Goal: Task Accomplishment & Management: Complete application form

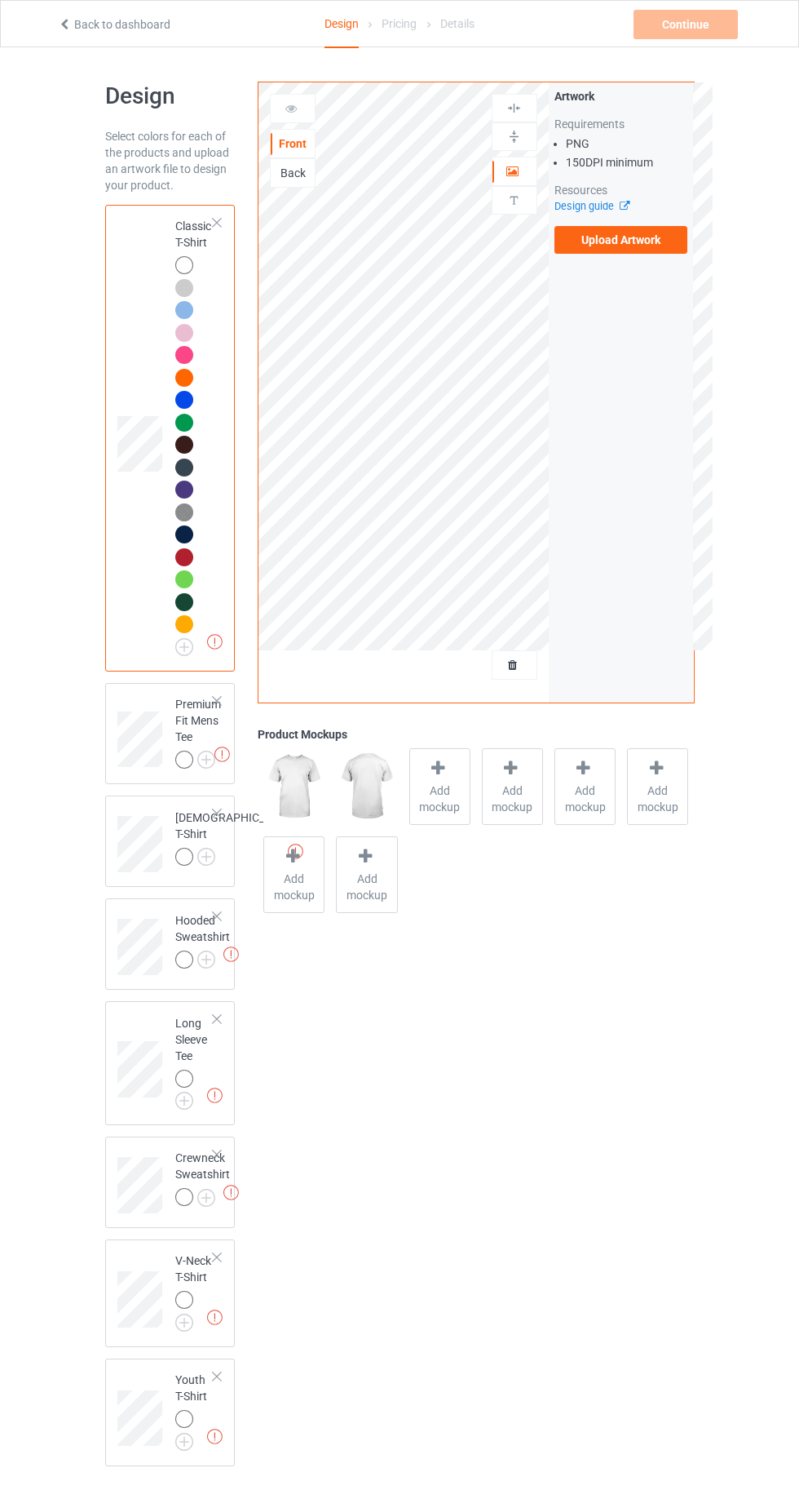
click at [0, 0] on img at bounding box center [0, 0] width 0 height 0
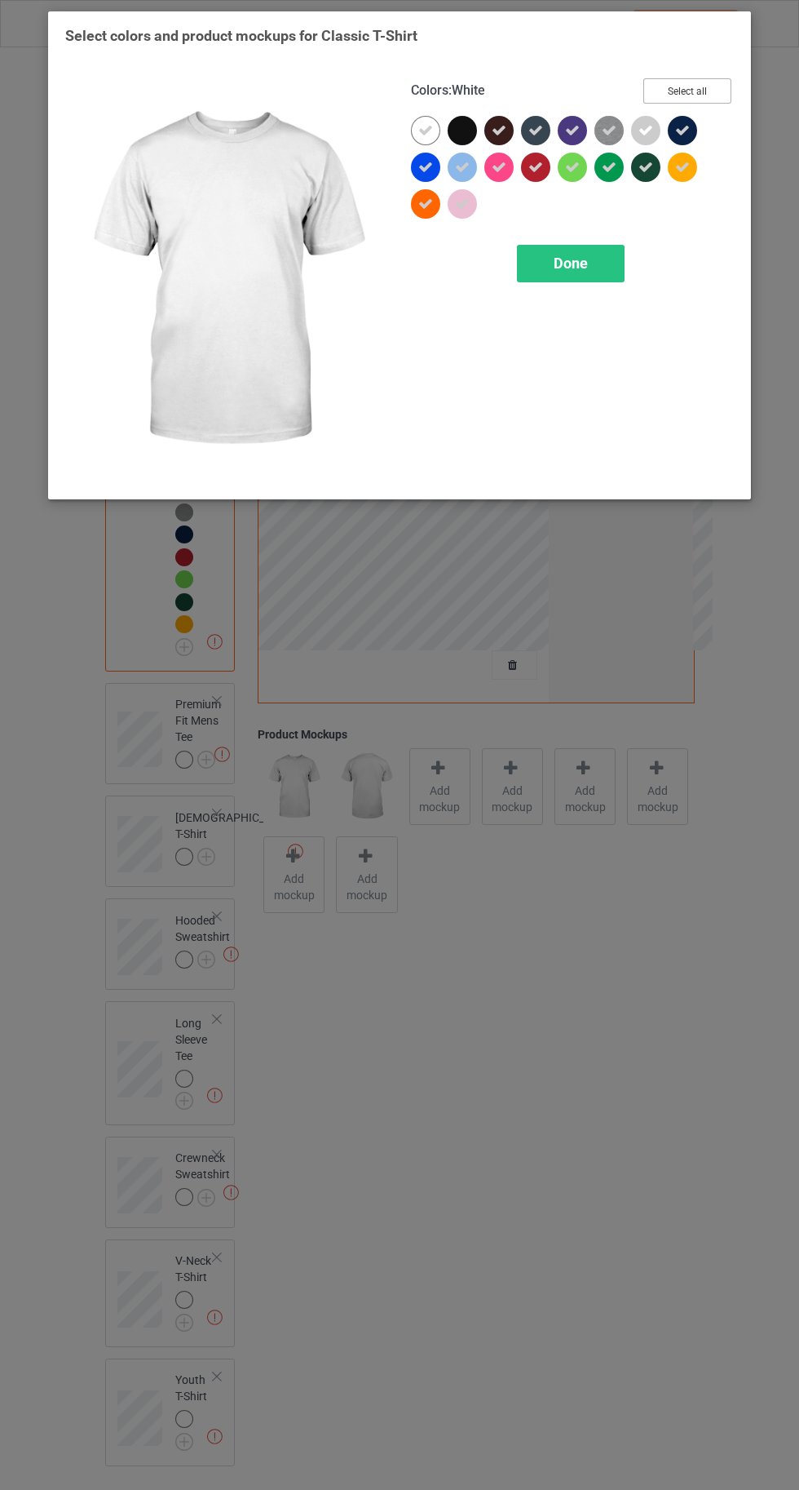
click at [712, 79] on button "Select all" at bounding box center [688, 90] width 88 height 25
click at [680, 91] on button "Reset to Default" at bounding box center [672, 90] width 118 height 25
click at [681, 81] on button "Select all" at bounding box center [688, 90] width 88 height 25
click at [425, 129] on icon at bounding box center [426, 130] width 15 height 15
click at [587, 306] on div "Colors : White Select all Done" at bounding box center [573, 280] width 346 height 427
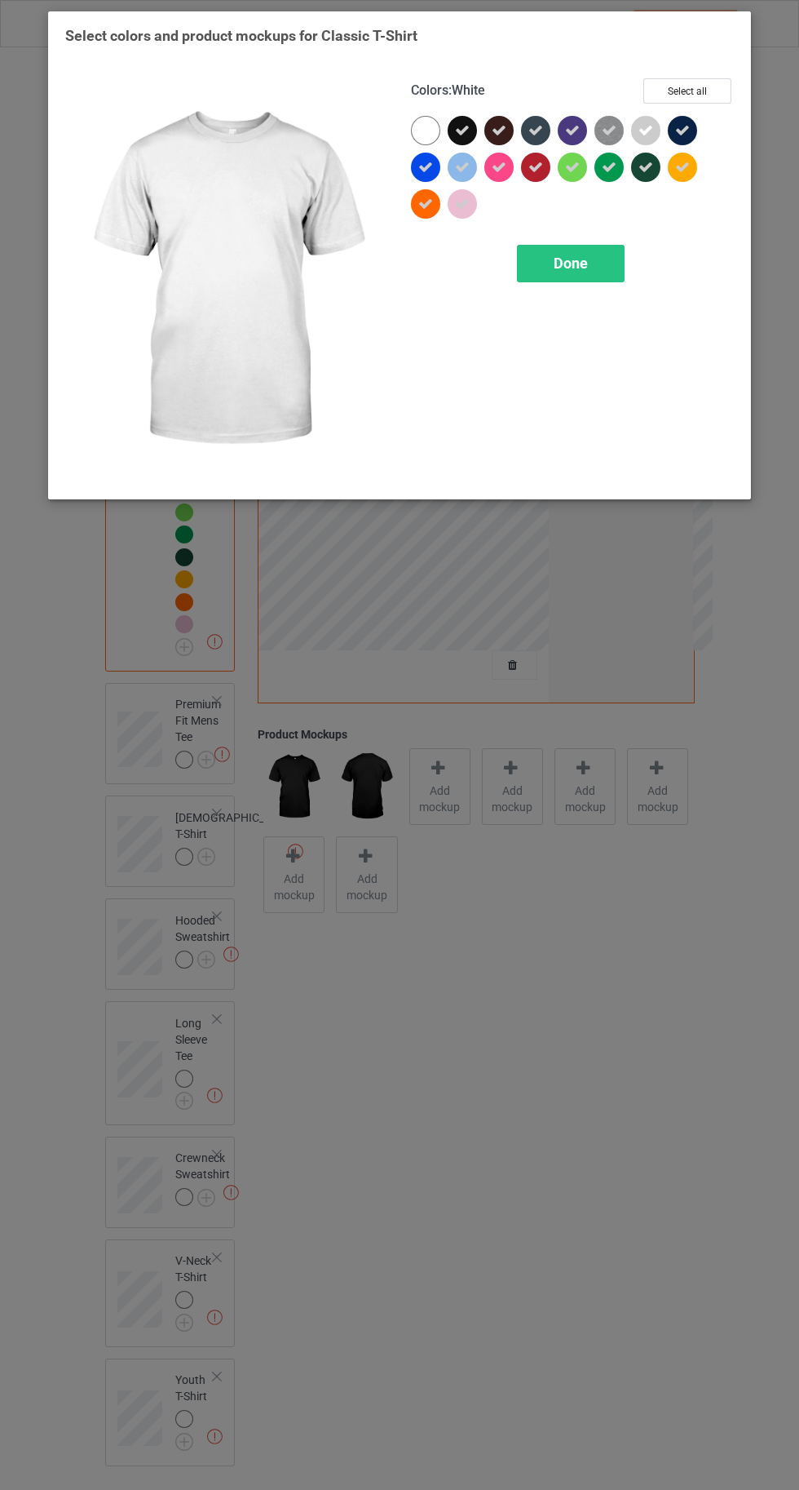
click at [582, 250] on div "Done" at bounding box center [571, 264] width 108 height 38
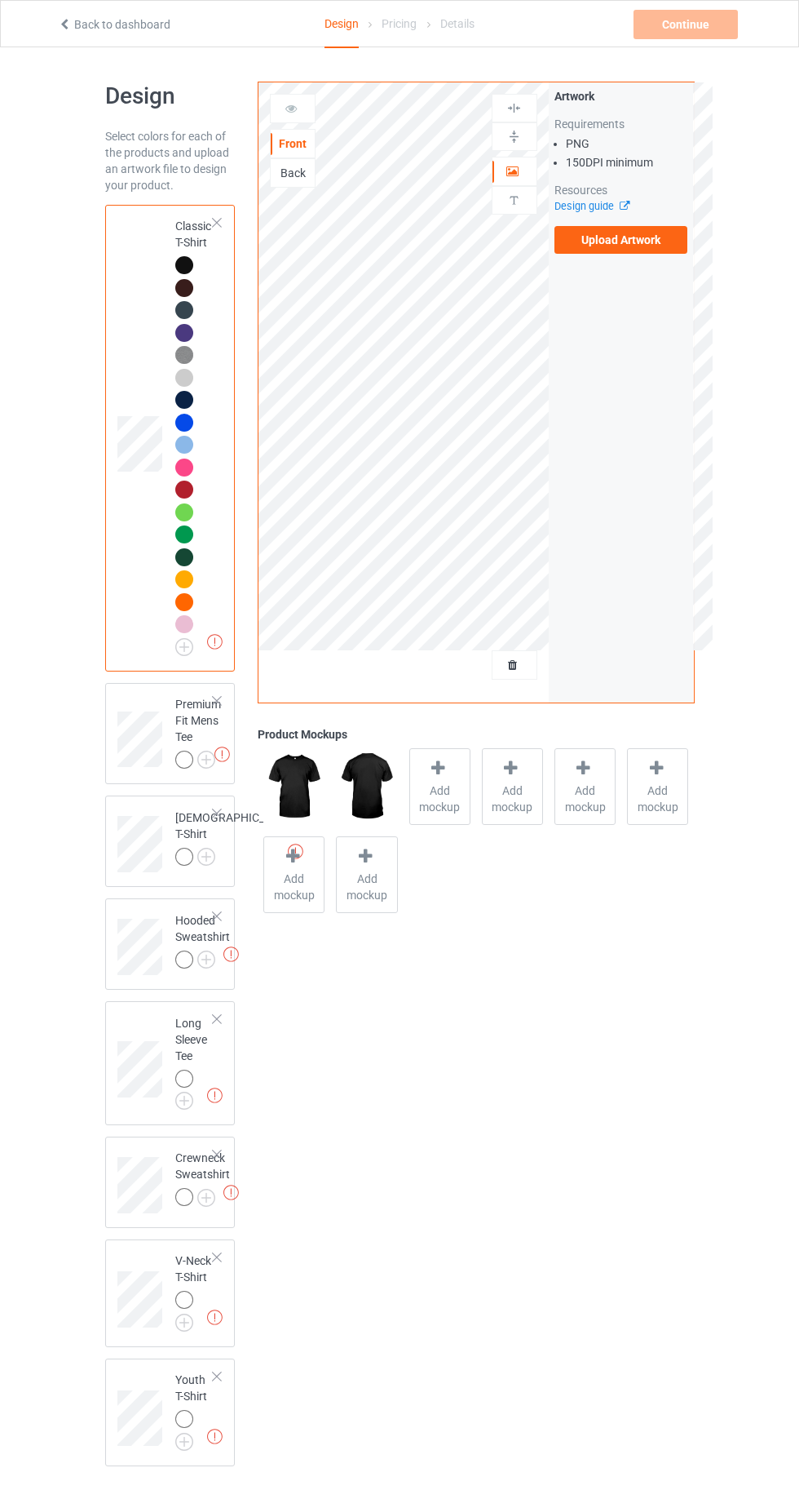
click at [618, 245] on label "Upload Artwork" at bounding box center [622, 240] width 134 height 28
click at [0, 0] on input "Upload Artwork" at bounding box center [0, 0] width 0 height 0
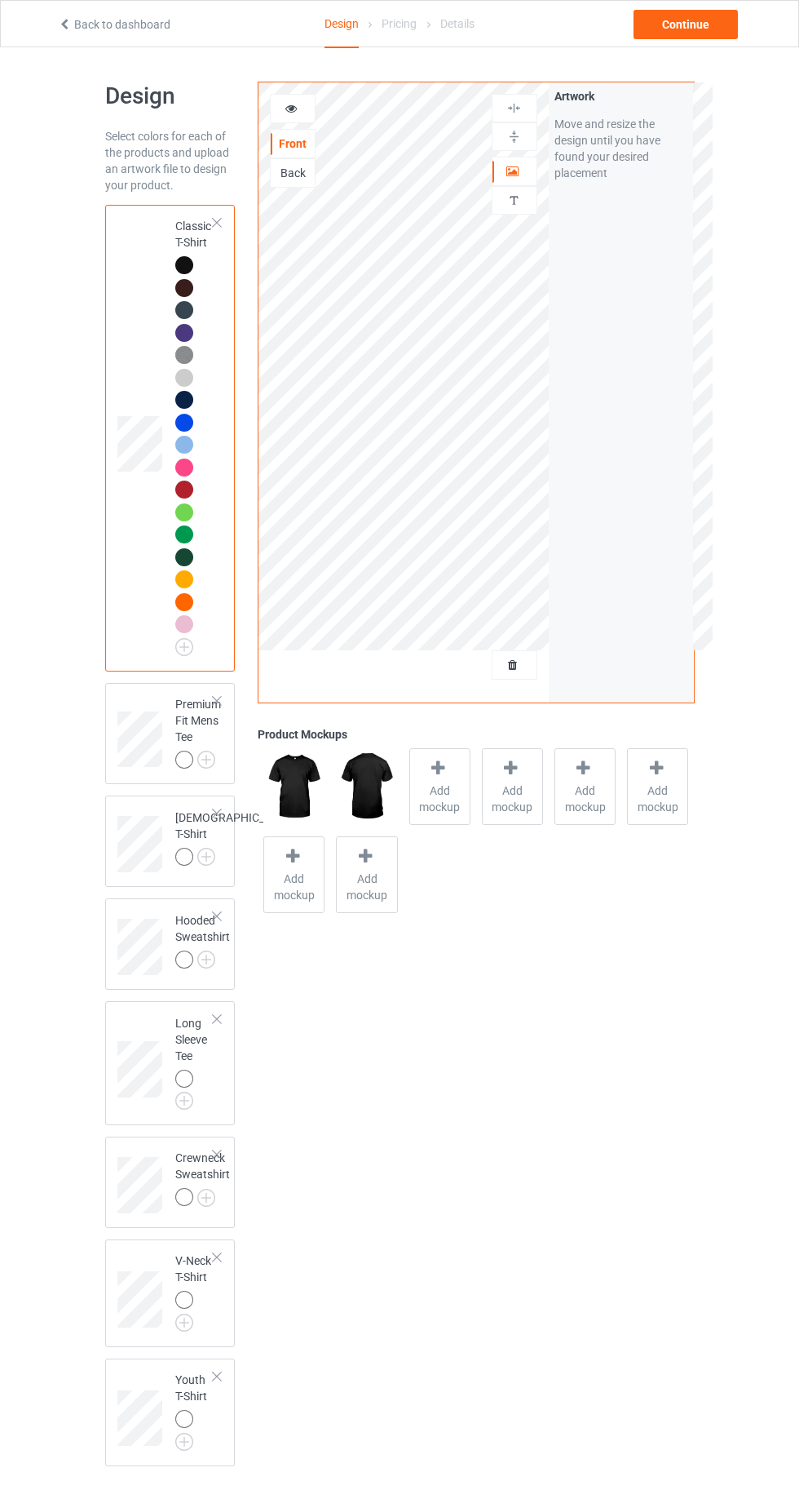
click at [0, 0] on img at bounding box center [0, 0] width 0 height 0
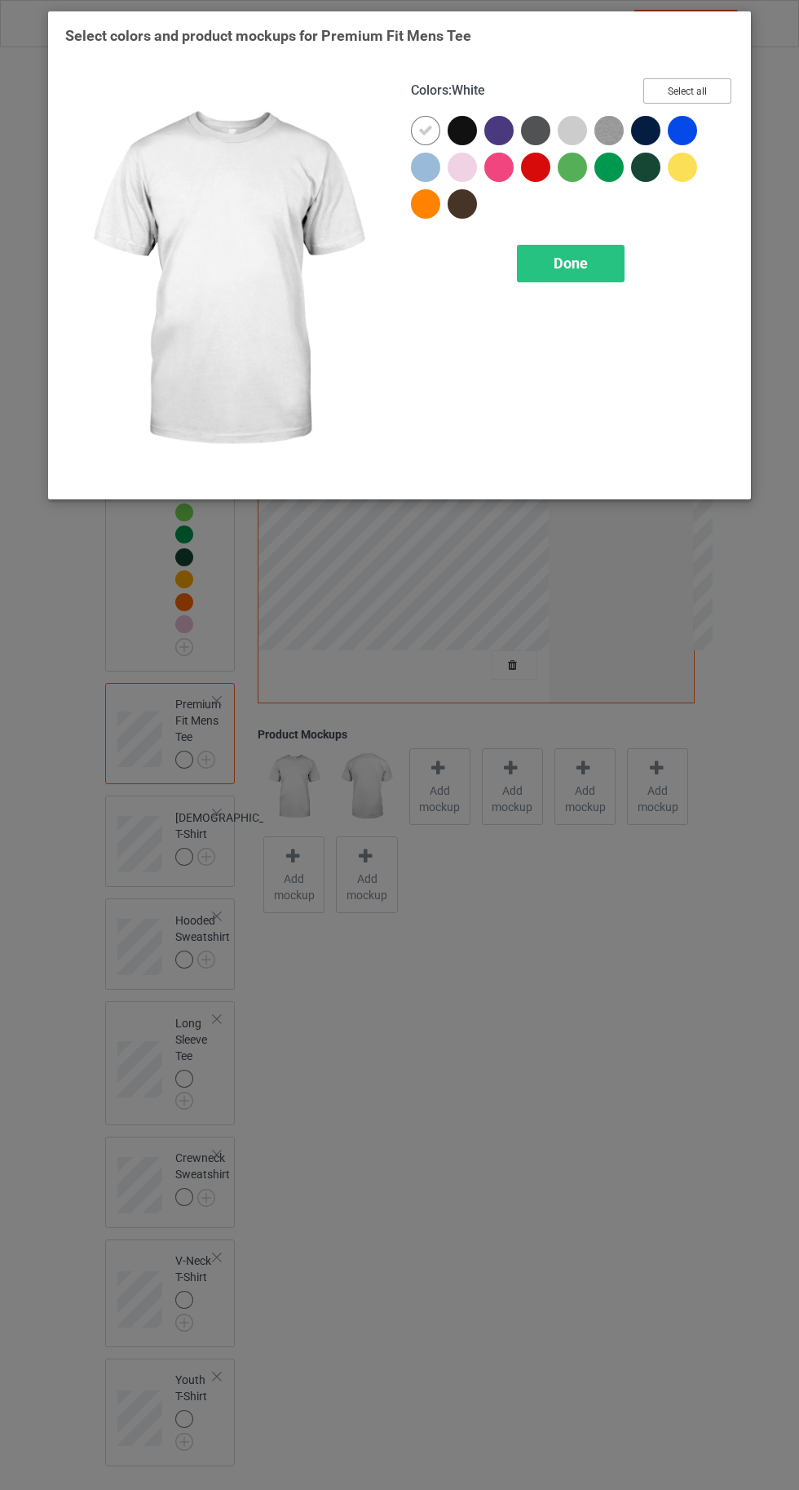
click at [687, 82] on button "Select all" at bounding box center [688, 90] width 88 height 25
click at [425, 128] on icon at bounding box center [426, 130] width 15 height 15
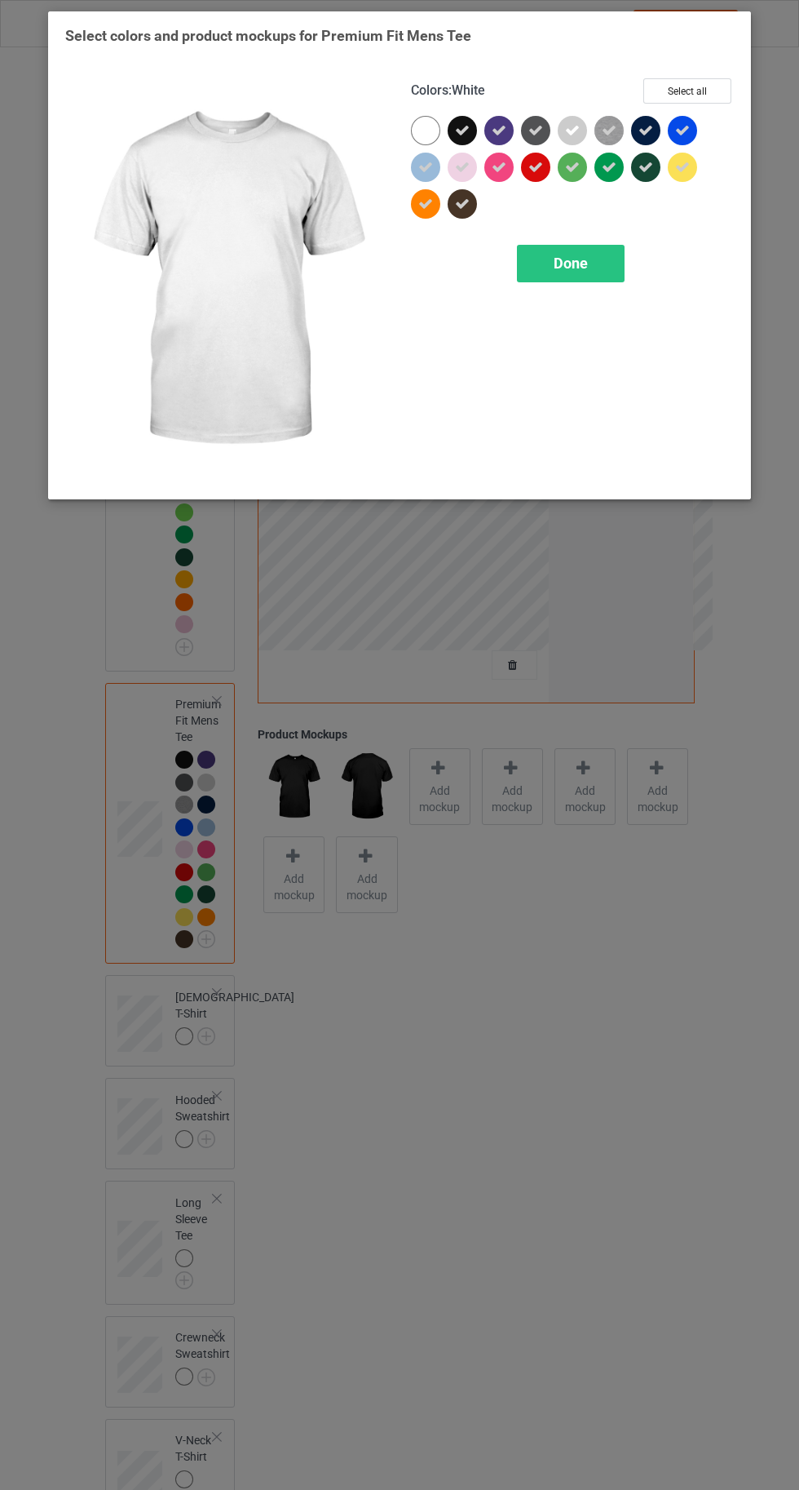
click at [573, 262] on span "Done" at bounding box center [571, 263] width 34 height 17
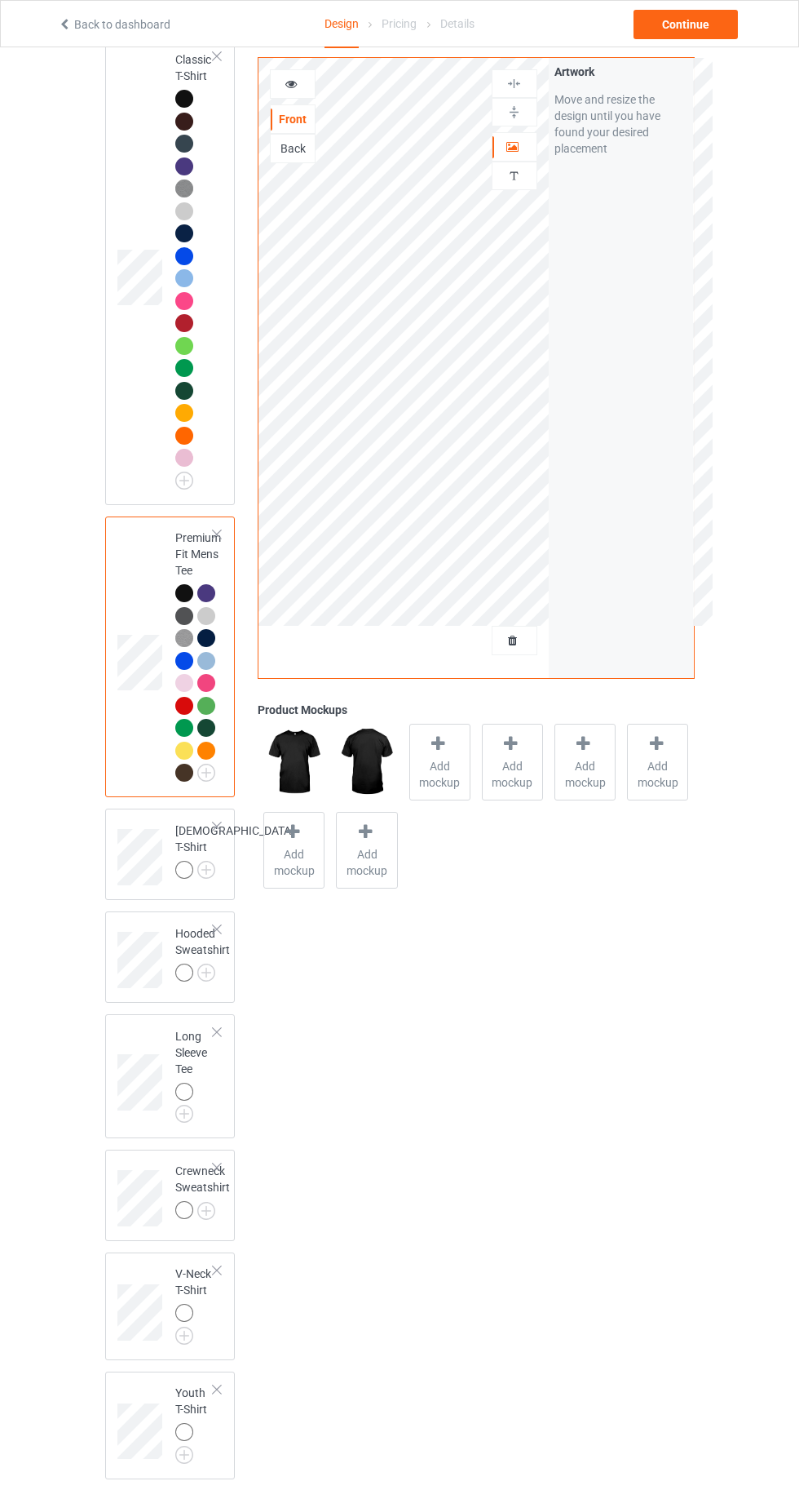
scroll to position [166, 0]
click at [0, 0] on img at bounding box center [0, 0] width 0 height 0
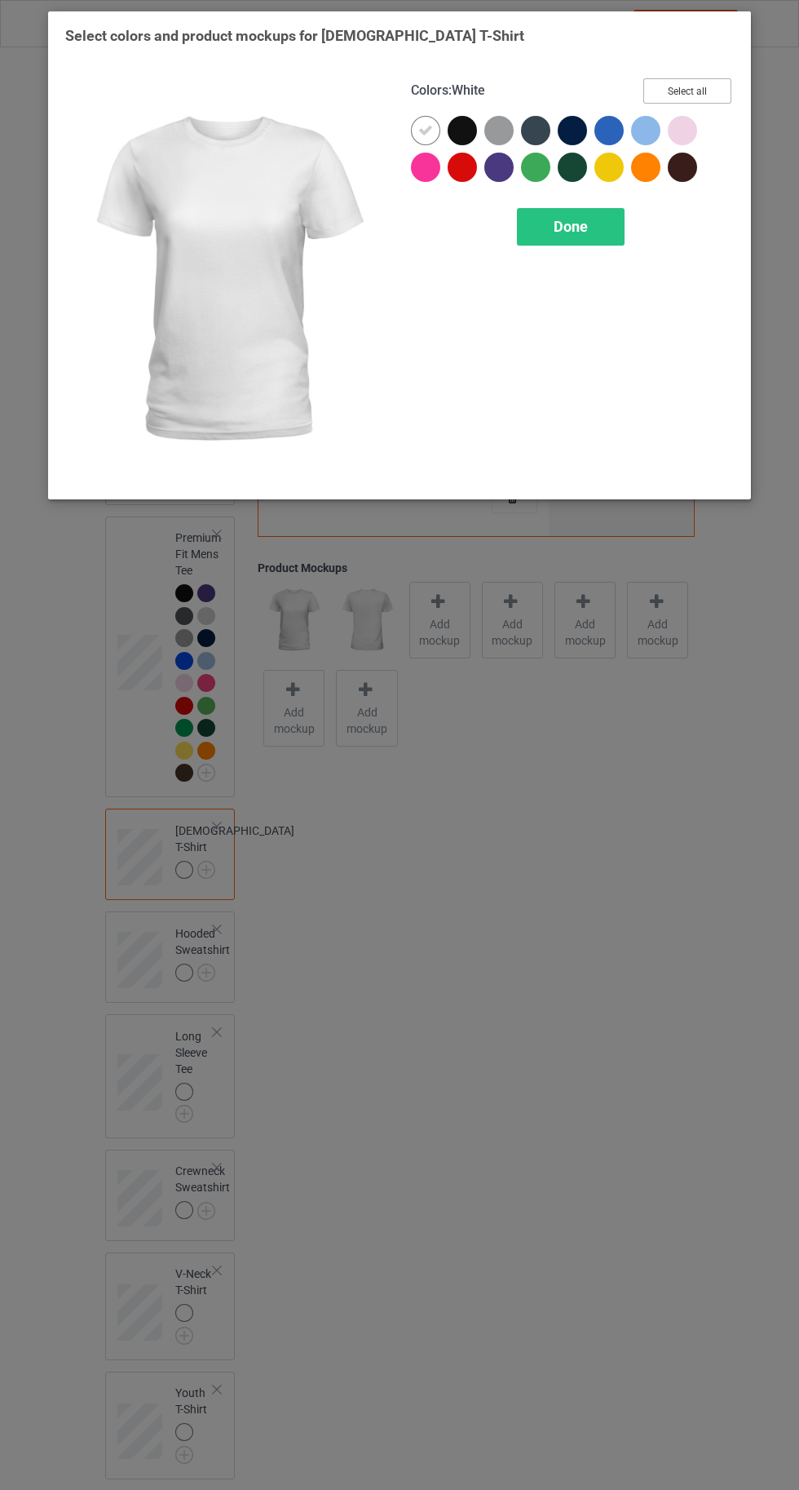
click at [704, 82] on button "Select all" at bounding box center [688, 90] width 88 height 25
click at [425, 130] on icon at bounding box center [426, 130] width 15 height 15
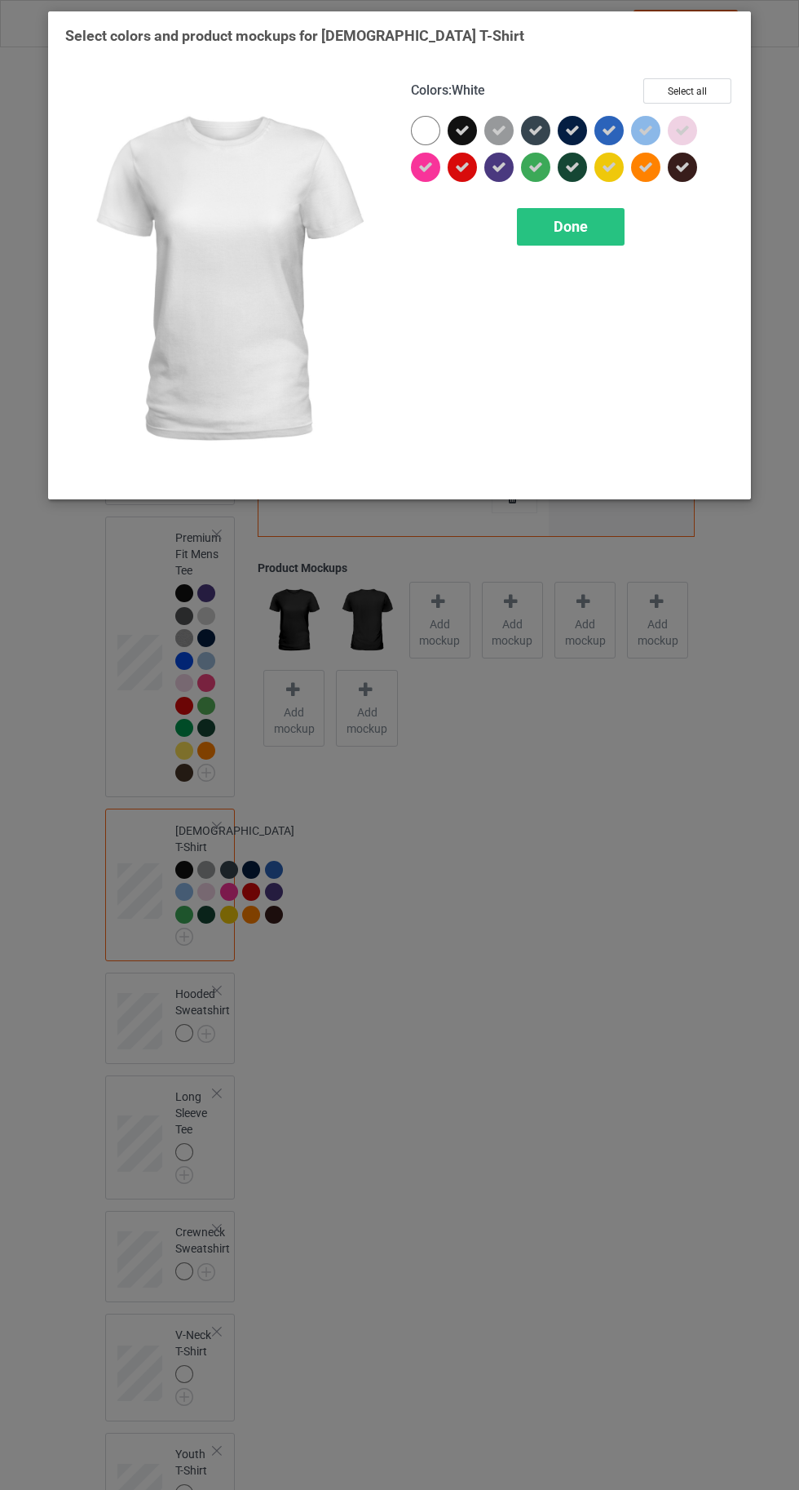
click at [582, 218] on span "Done" at bounding box center [571, 226] width 34 height 17
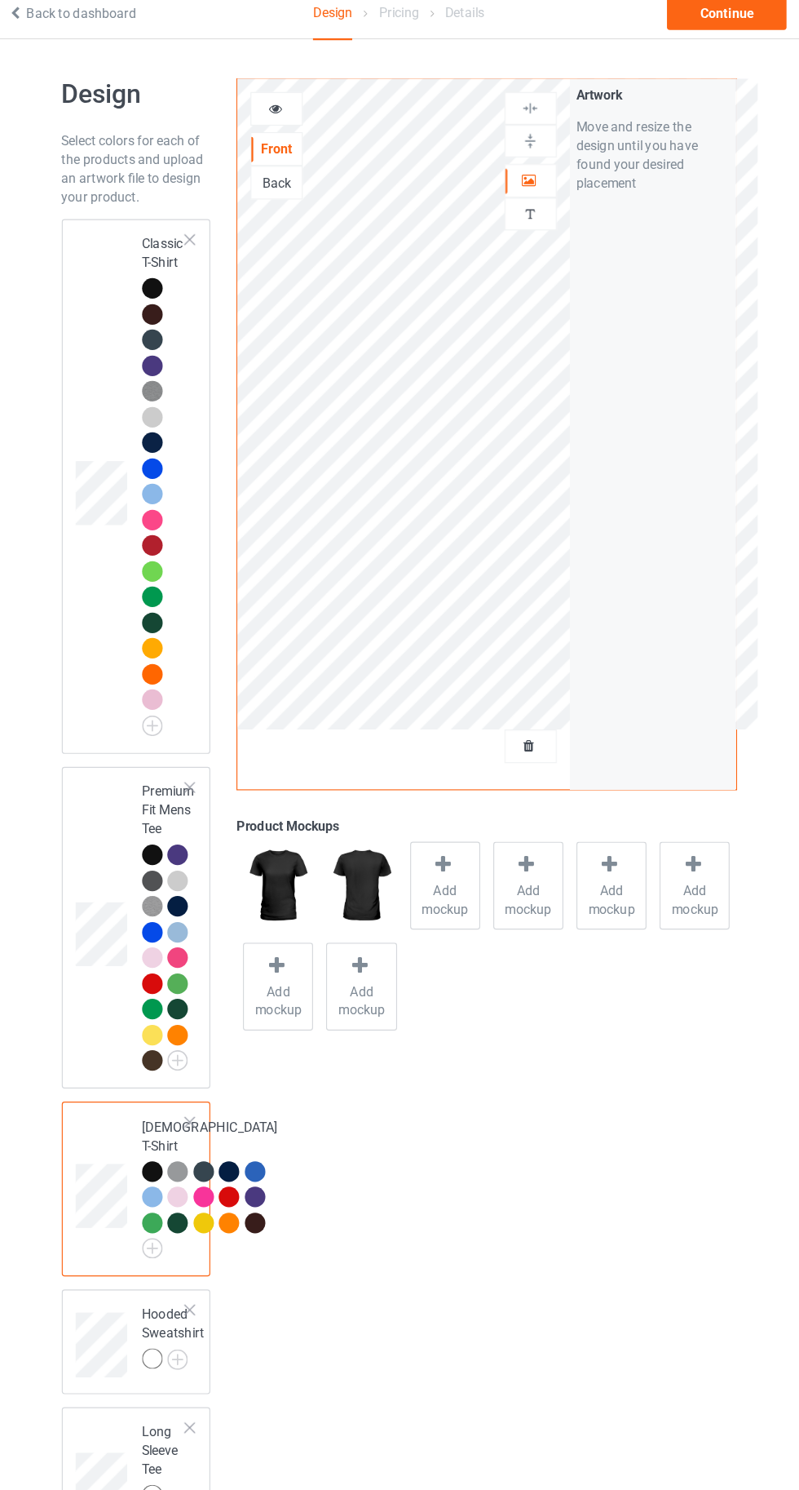
scroll to position [1, 0]
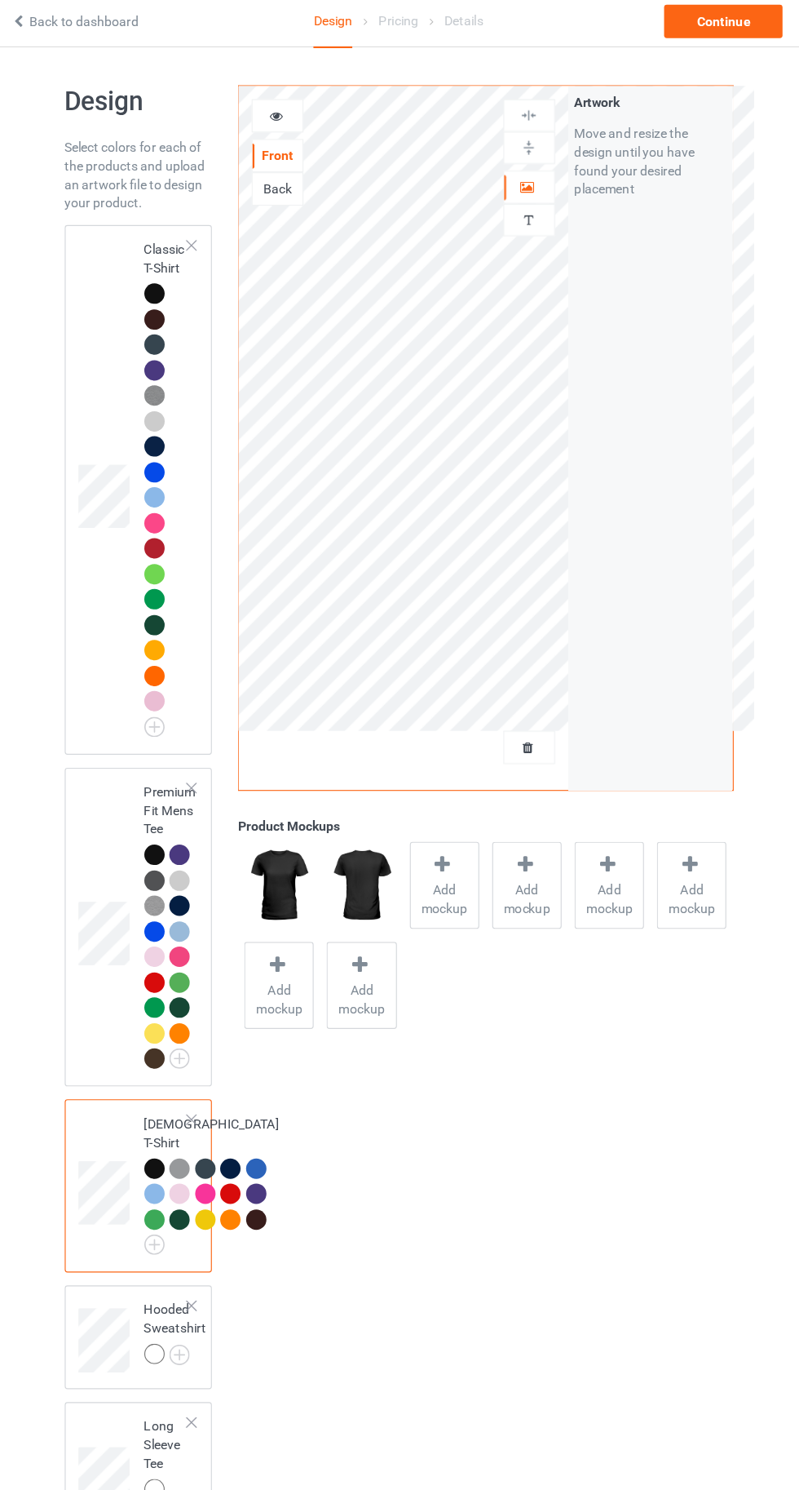
click at [0, 0] on img at bounding box center [0, 0] width 0 height 0
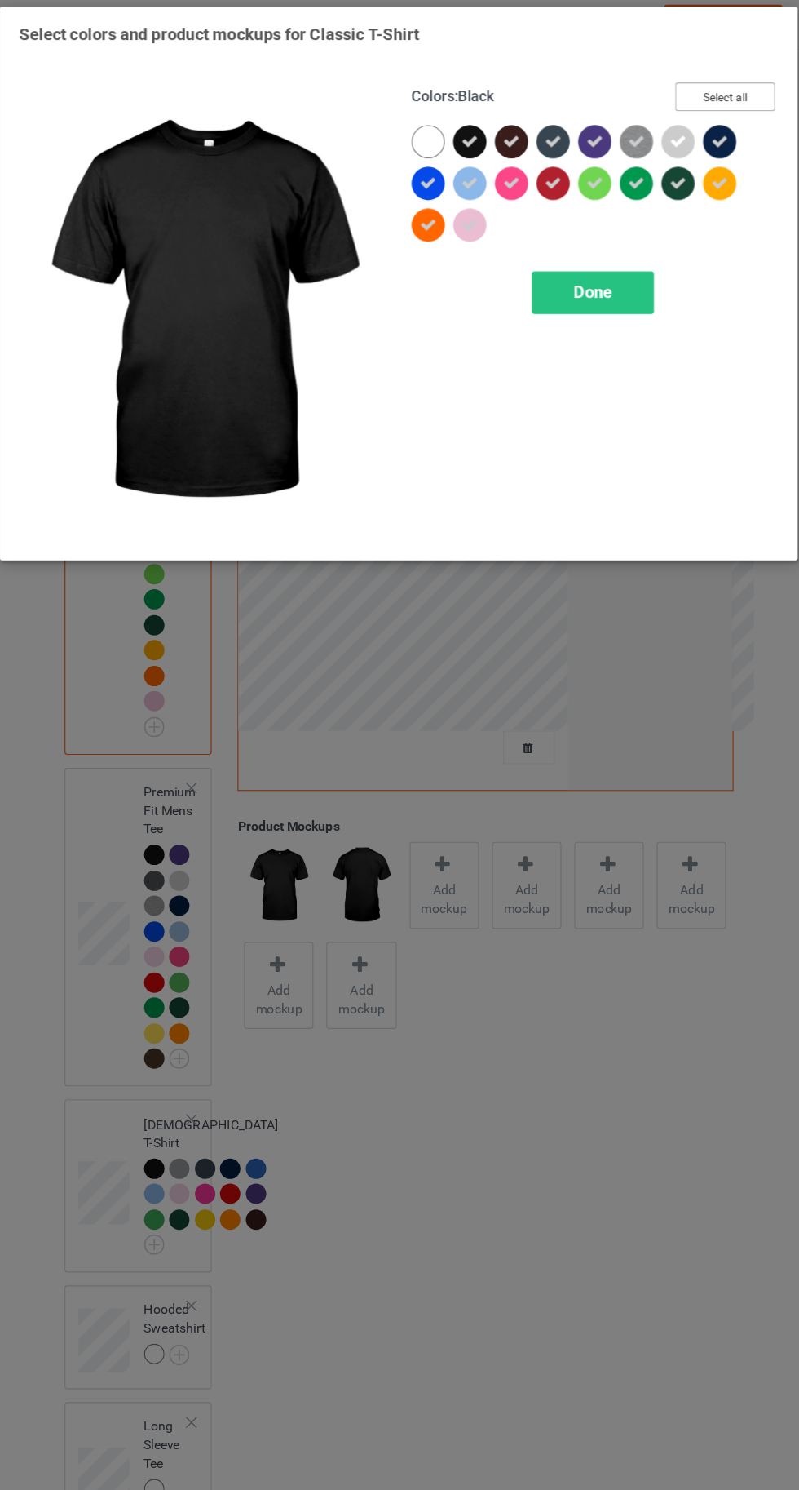
click at [697, 86] on button "Select all" at bounding box center [688, 90] width 88 height 25
click at [676, 85] on button "Reset to Default" at bounding box center [672, 90] width 118 height 25
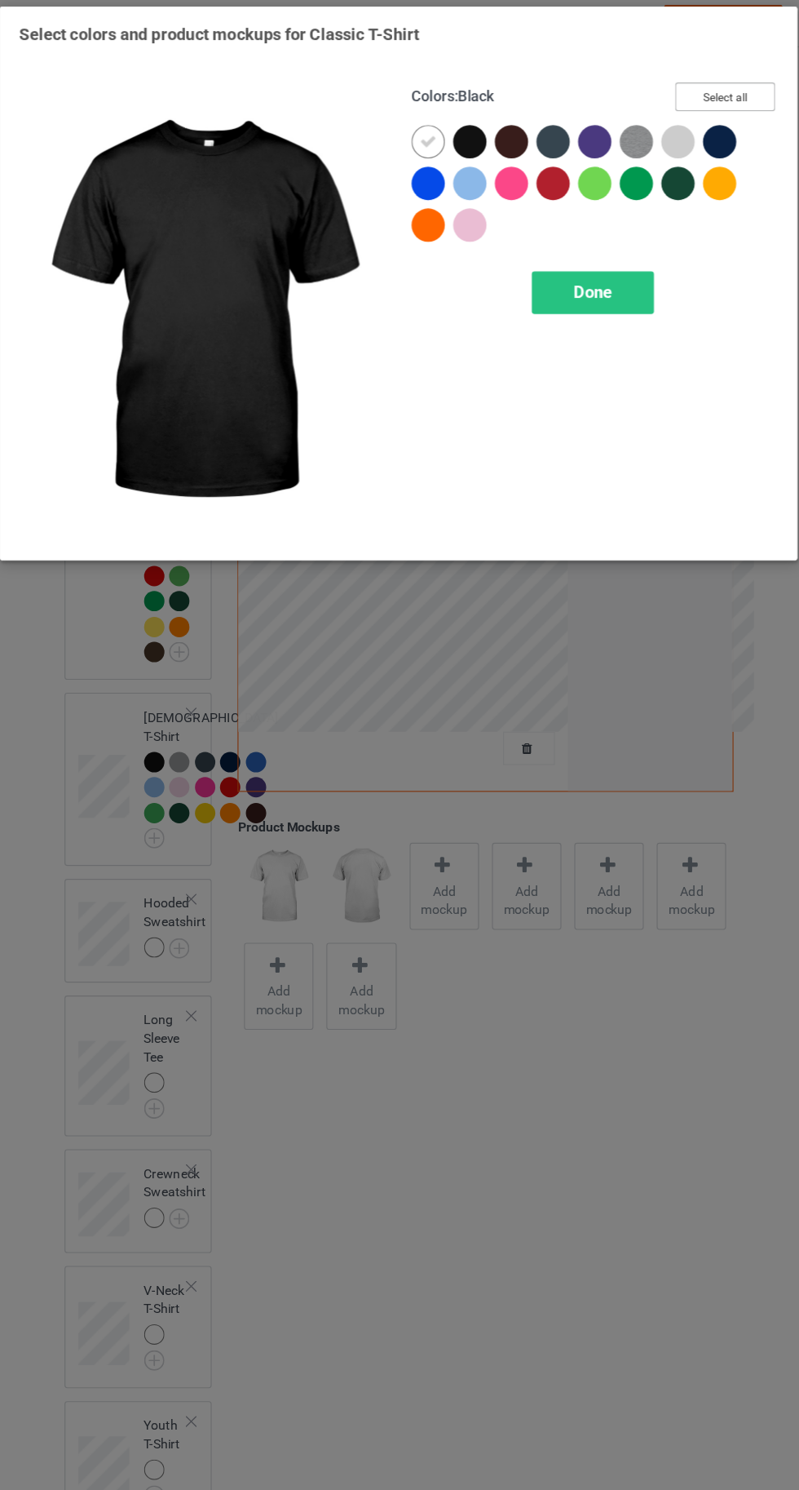
click at [698, 78] on button "Select all" at bounding box center [688, 90] width 88 height 25
click at [461, 123] on icon at bounding box center [462, 130] width 15 height 15
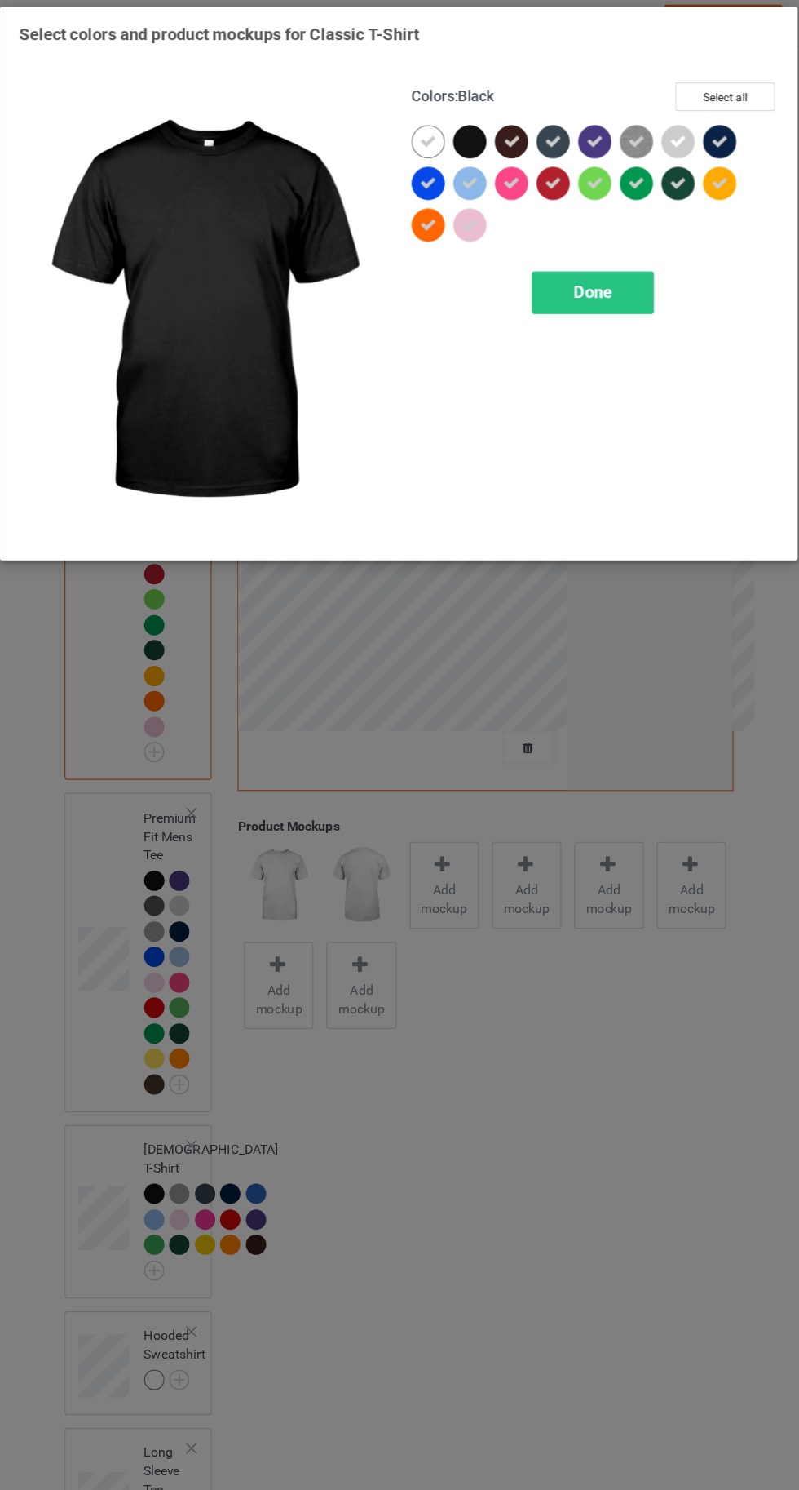
click at [499, 130] on icon at bounding box center [499, 130] width 15 height 15
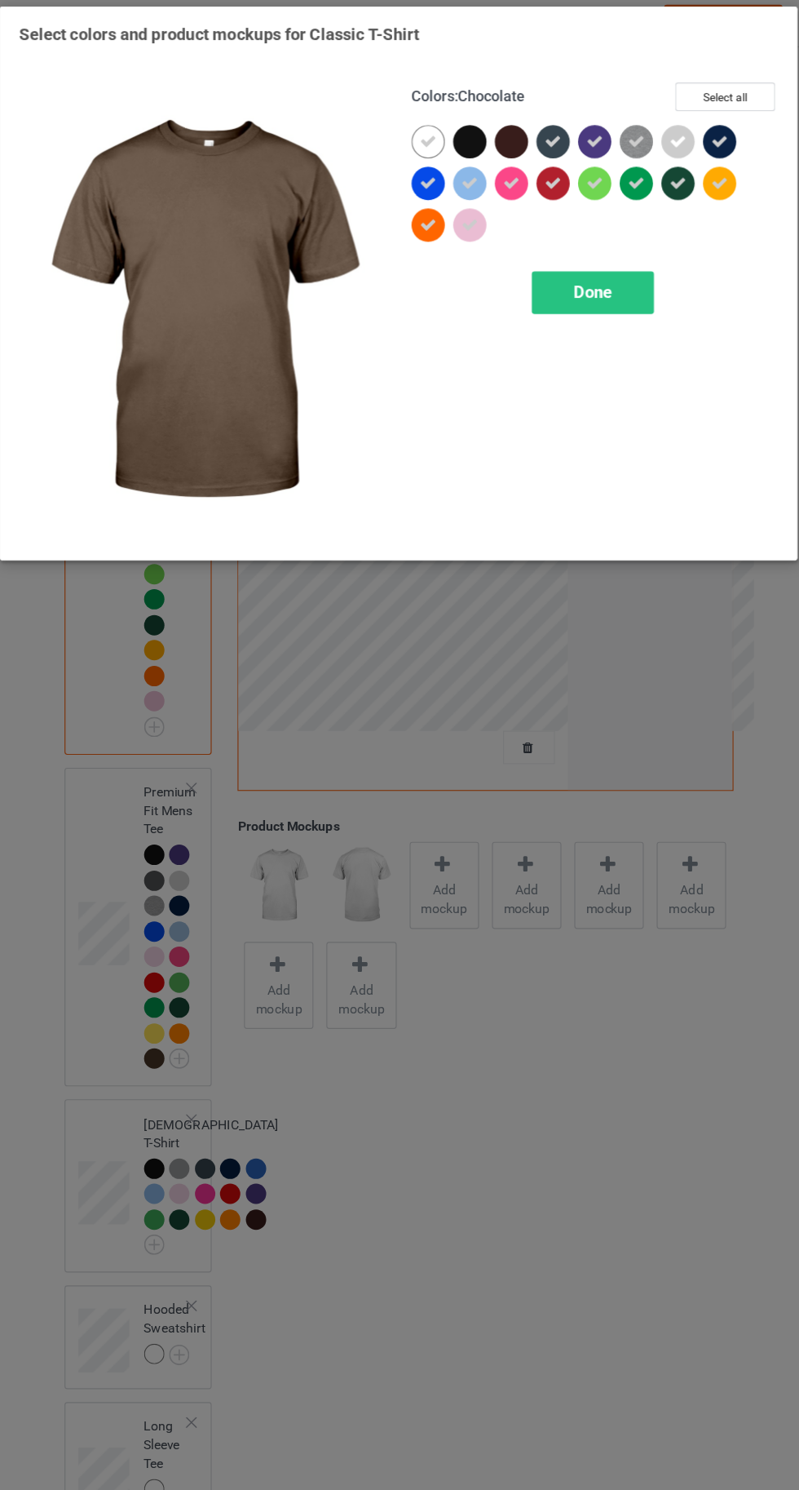
click at [536, 130] on icon at bounding box center [536, 130] width 15 height 15
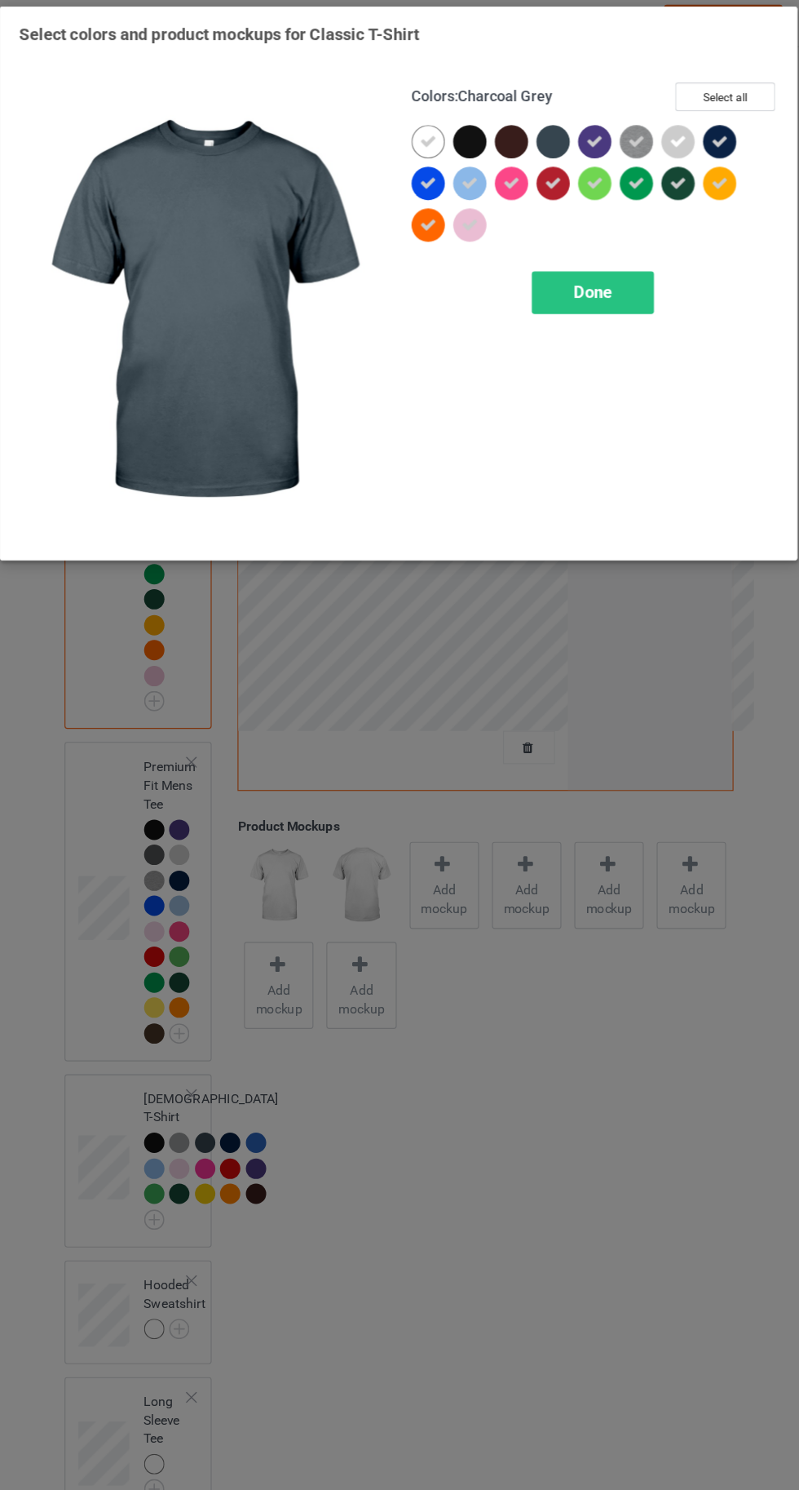
click at [579, 127] on icon at bounding box center [572, 130] width 15 height 15
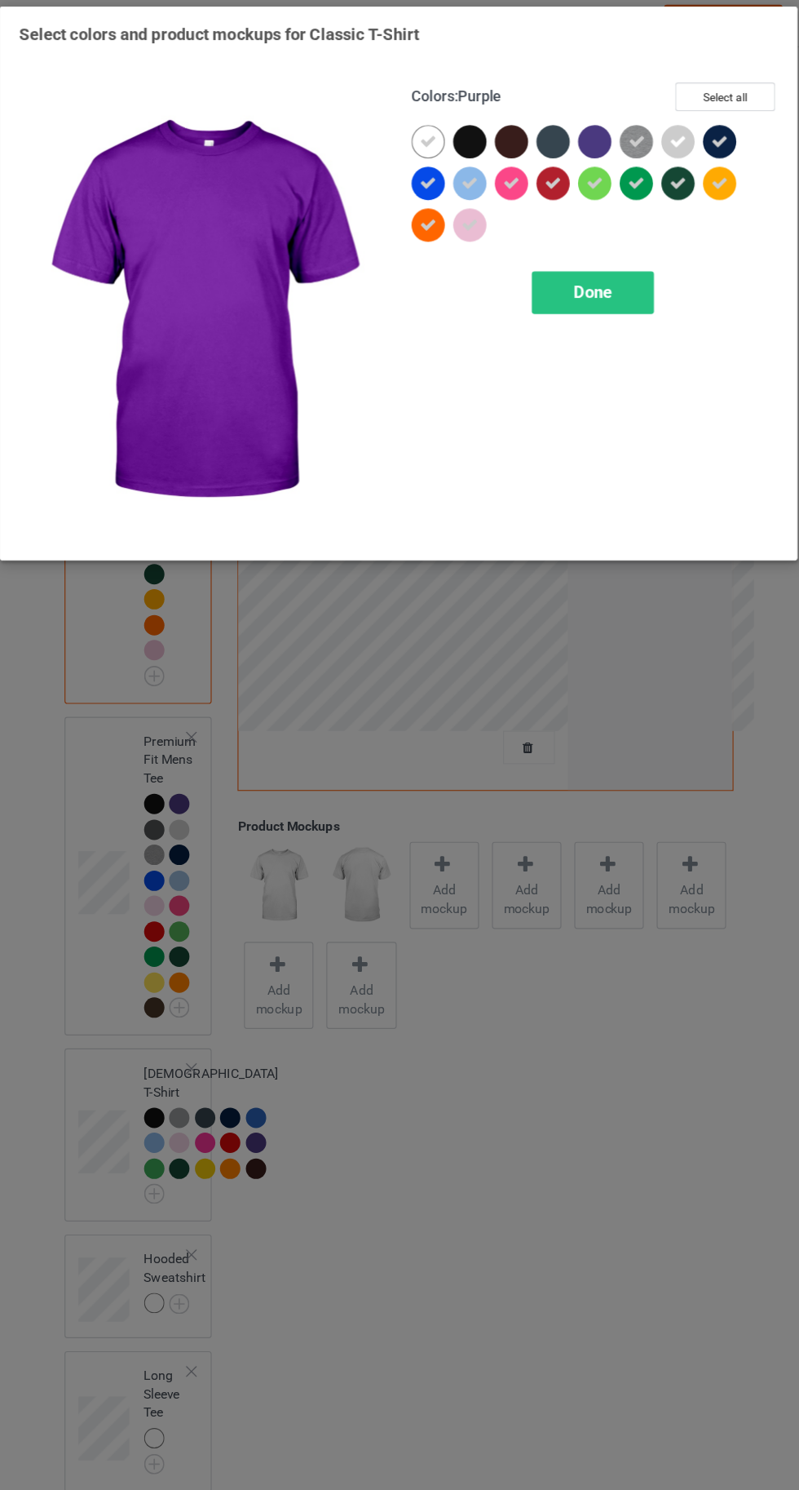
click at [574, 277] on div "Done" at bounding box center [571, 264] width 108 height 38
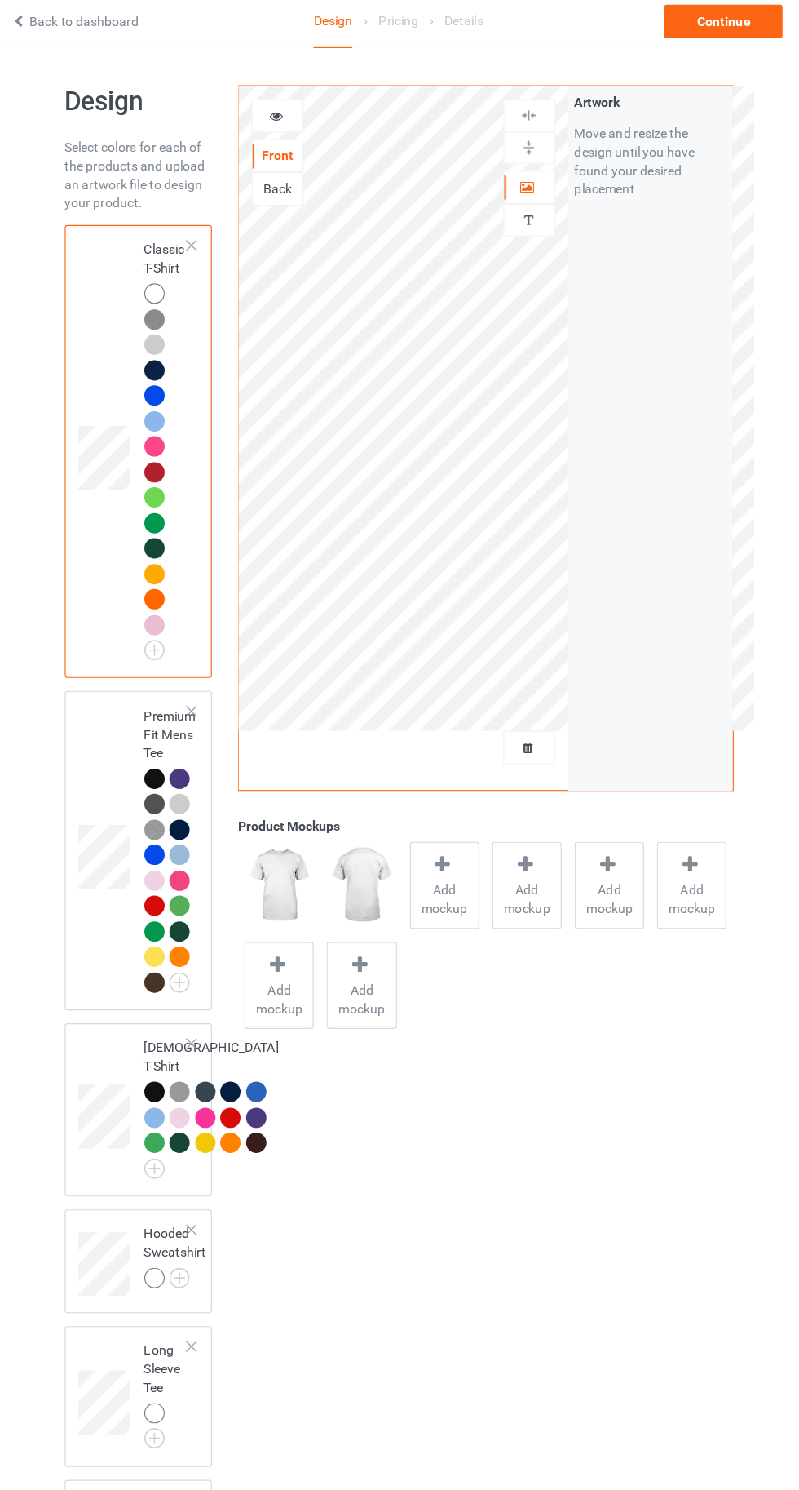
click at [0, 0] on img at bounding box center [0, 0] width 0 height 0
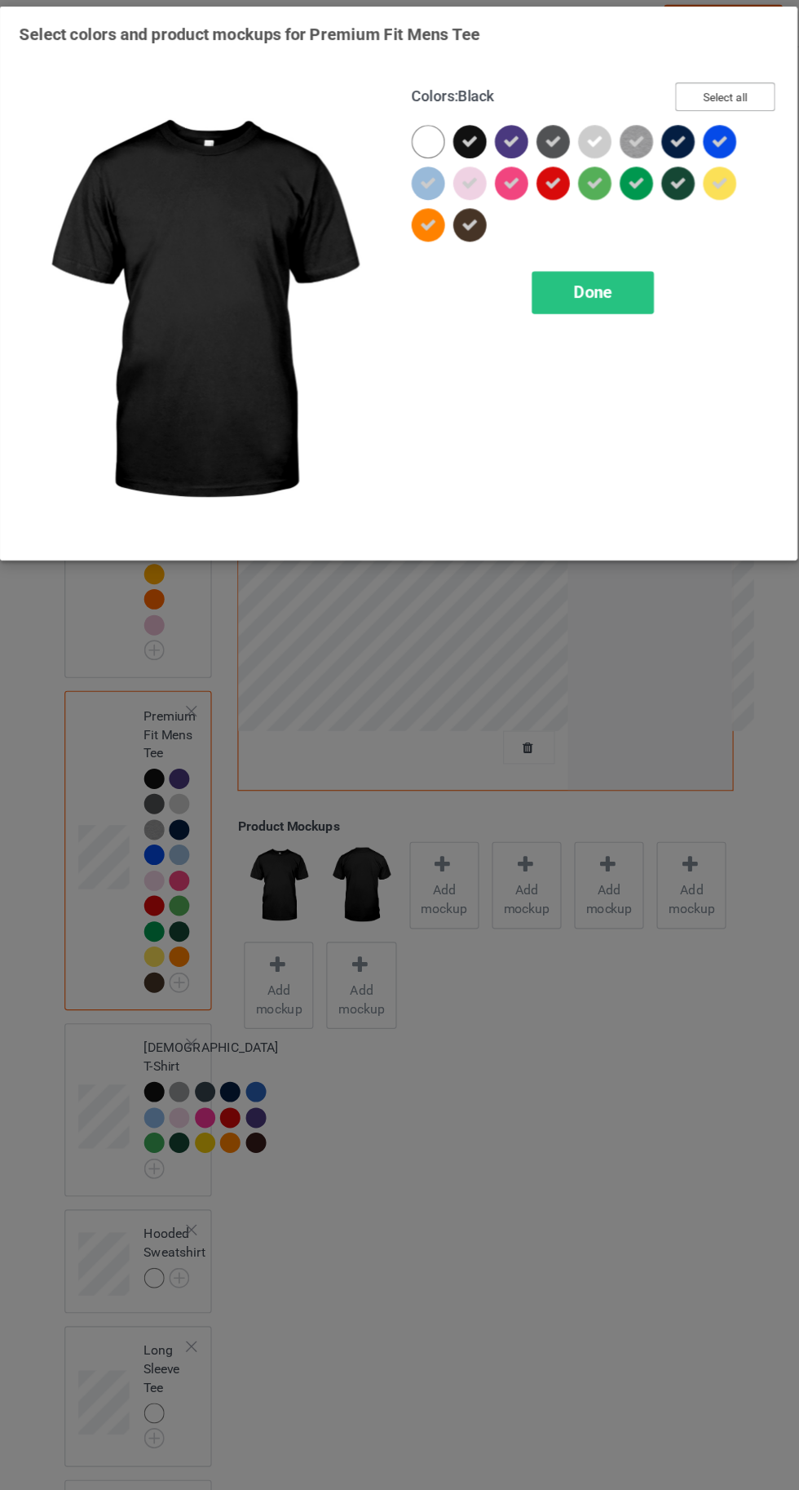
click at [684, 87] on button "Select all" at bounding box center [688, 90] width 88 height 25
click at [684, 86] on button "Reset to Default" at bounding box center [672, 90] width 118 height 25
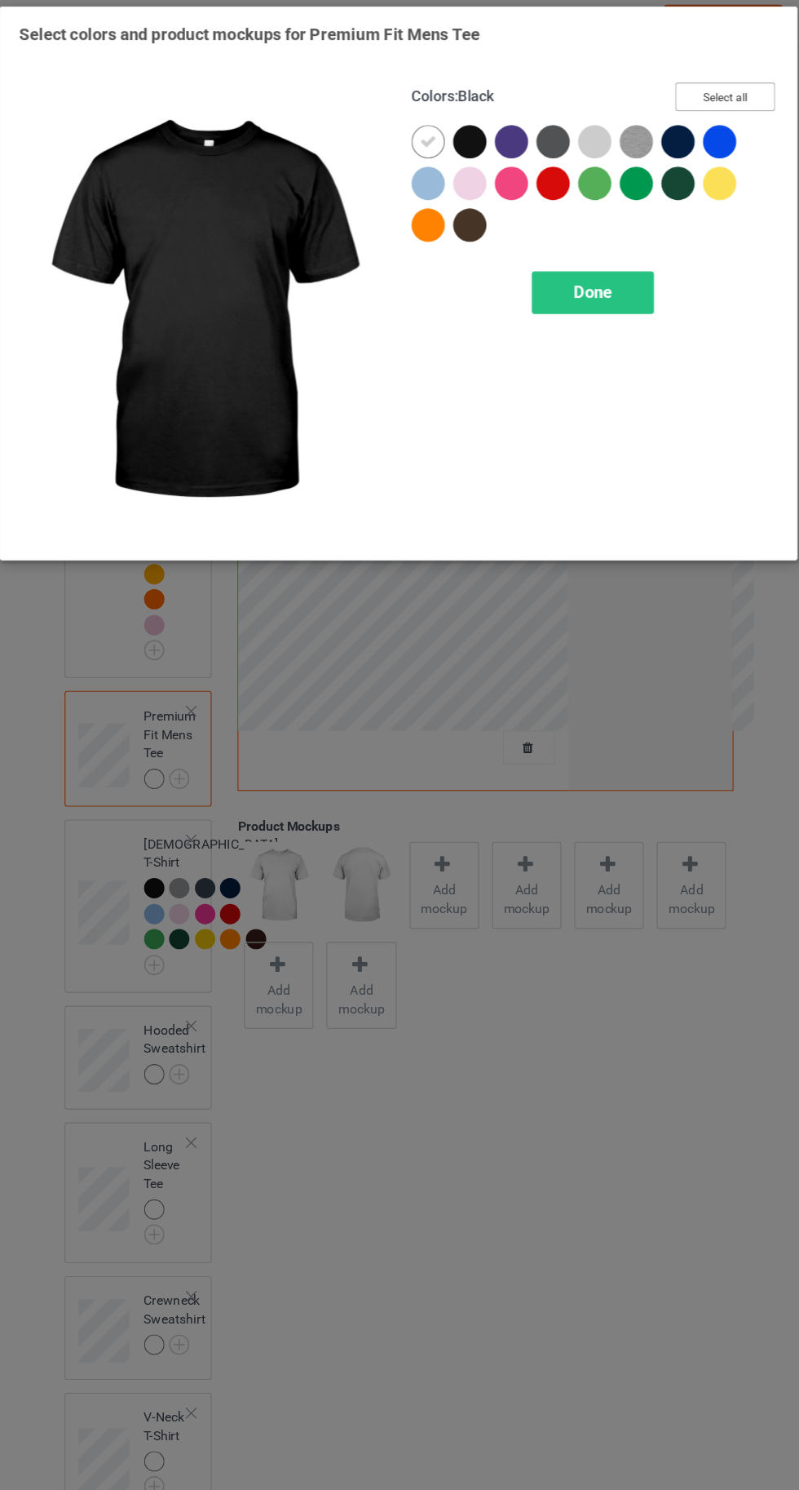
click at [684, 86] on button "Select all" at bounding box center [688, 90] width 88 height 25
click at [462, 130] on icon at bounding box center [462, 130] width 15 height 15
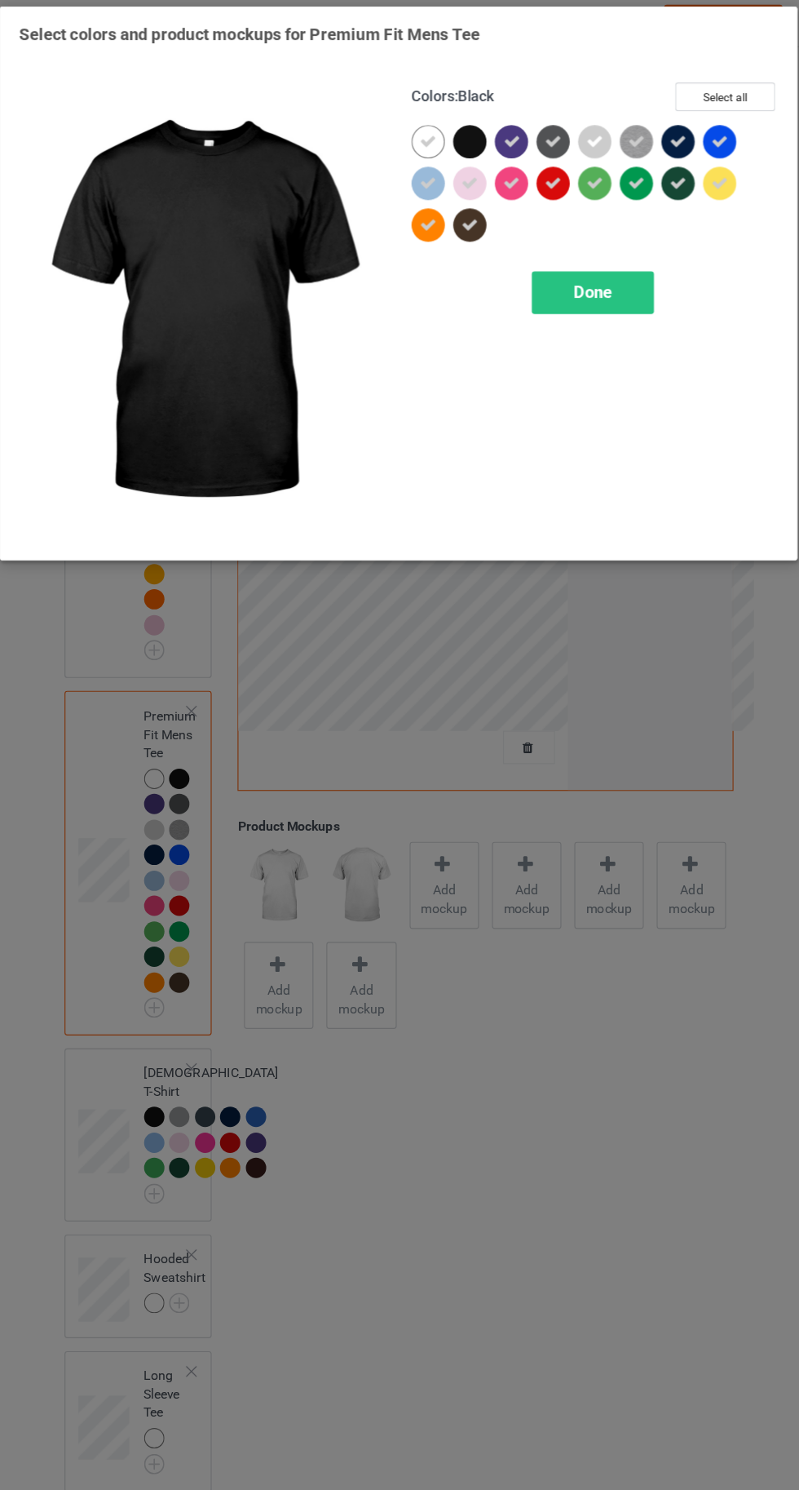
click at [498, 123] on icon at bounding box center [499, 130] width 15 height 15
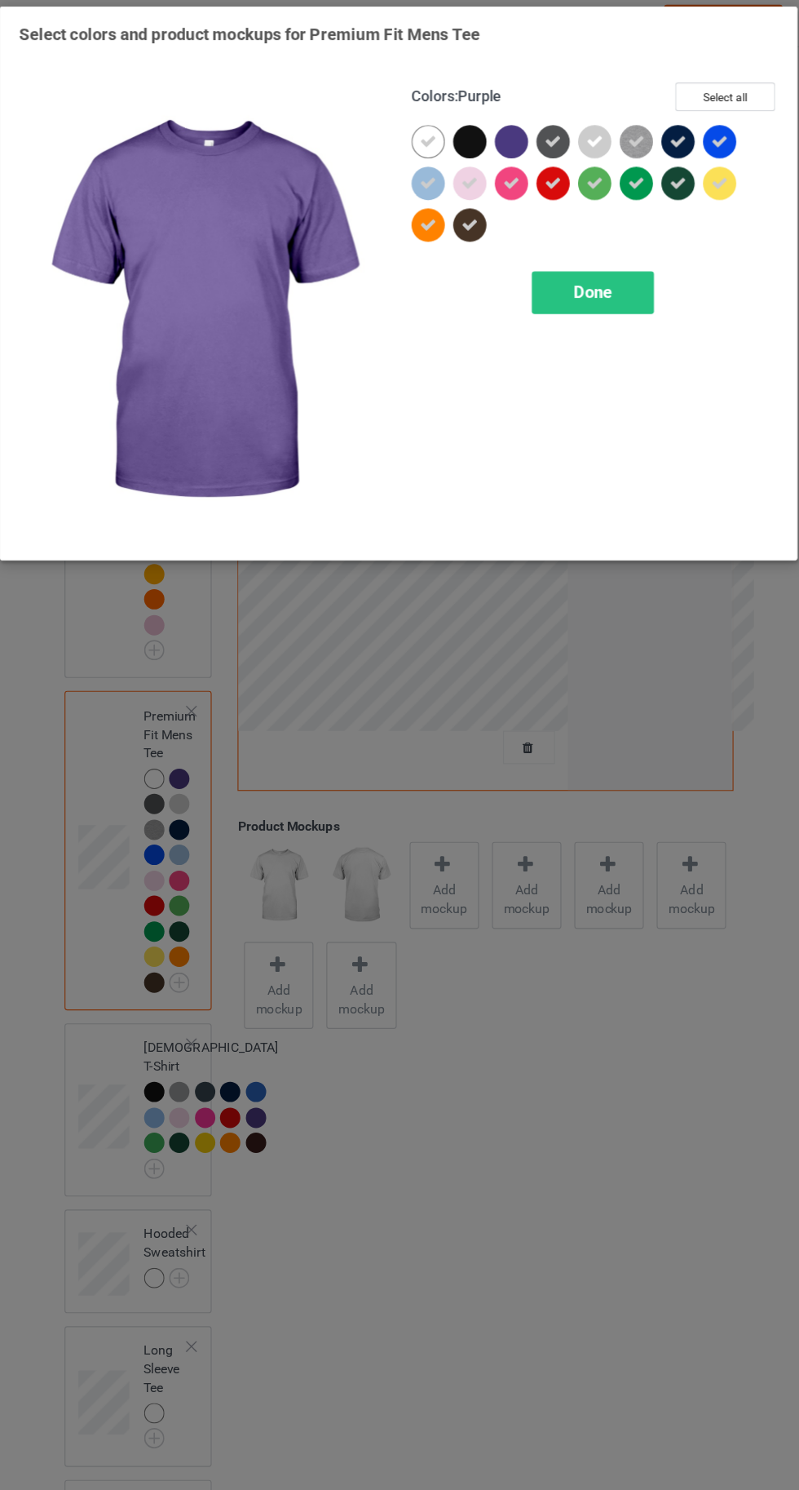
click at [536, 130] on icon at bounding box center [536, 130] width 15 height 15
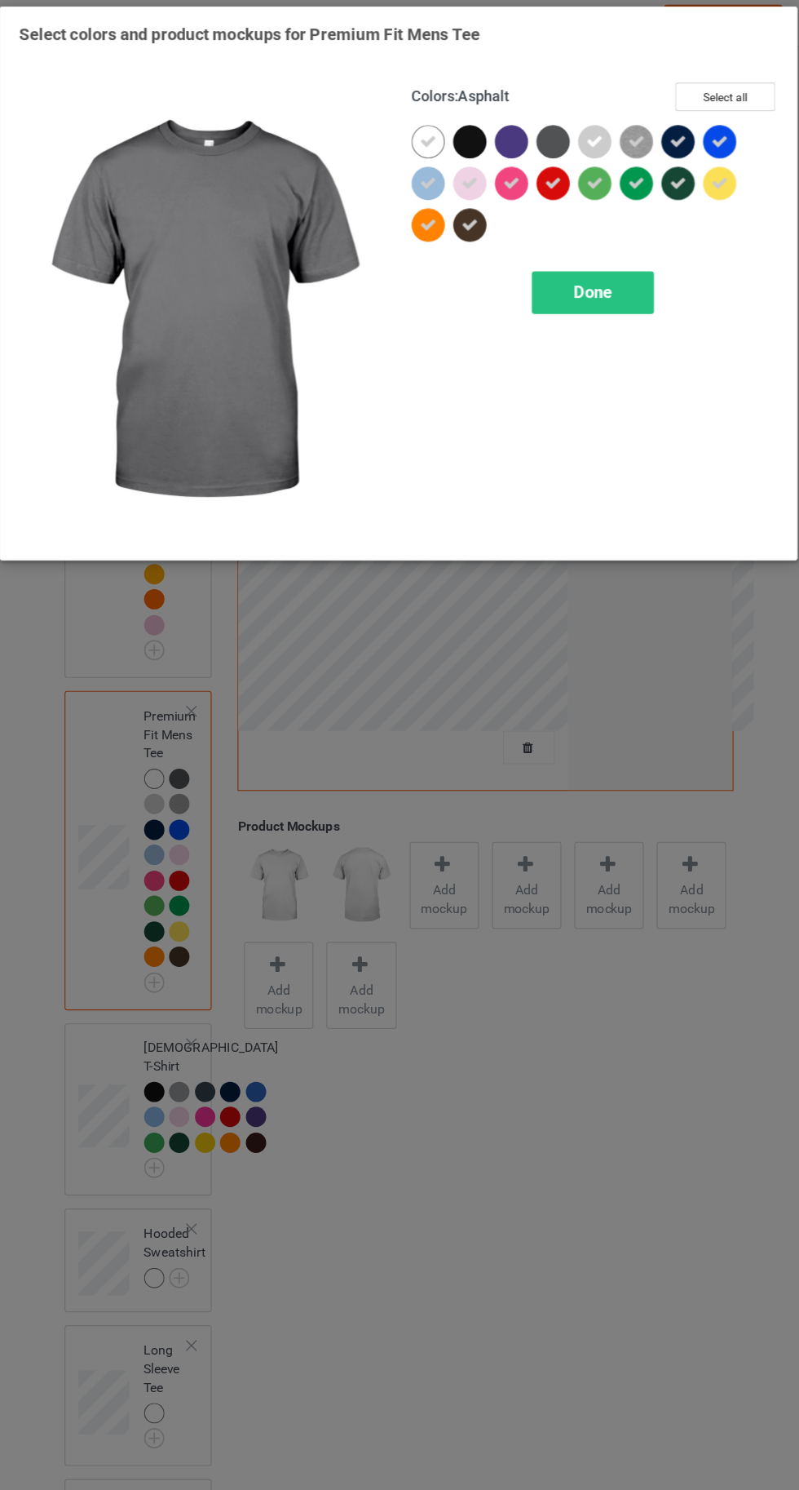
click at [646, 129] on icon at bounding box center [646, 130] width 15 height 15
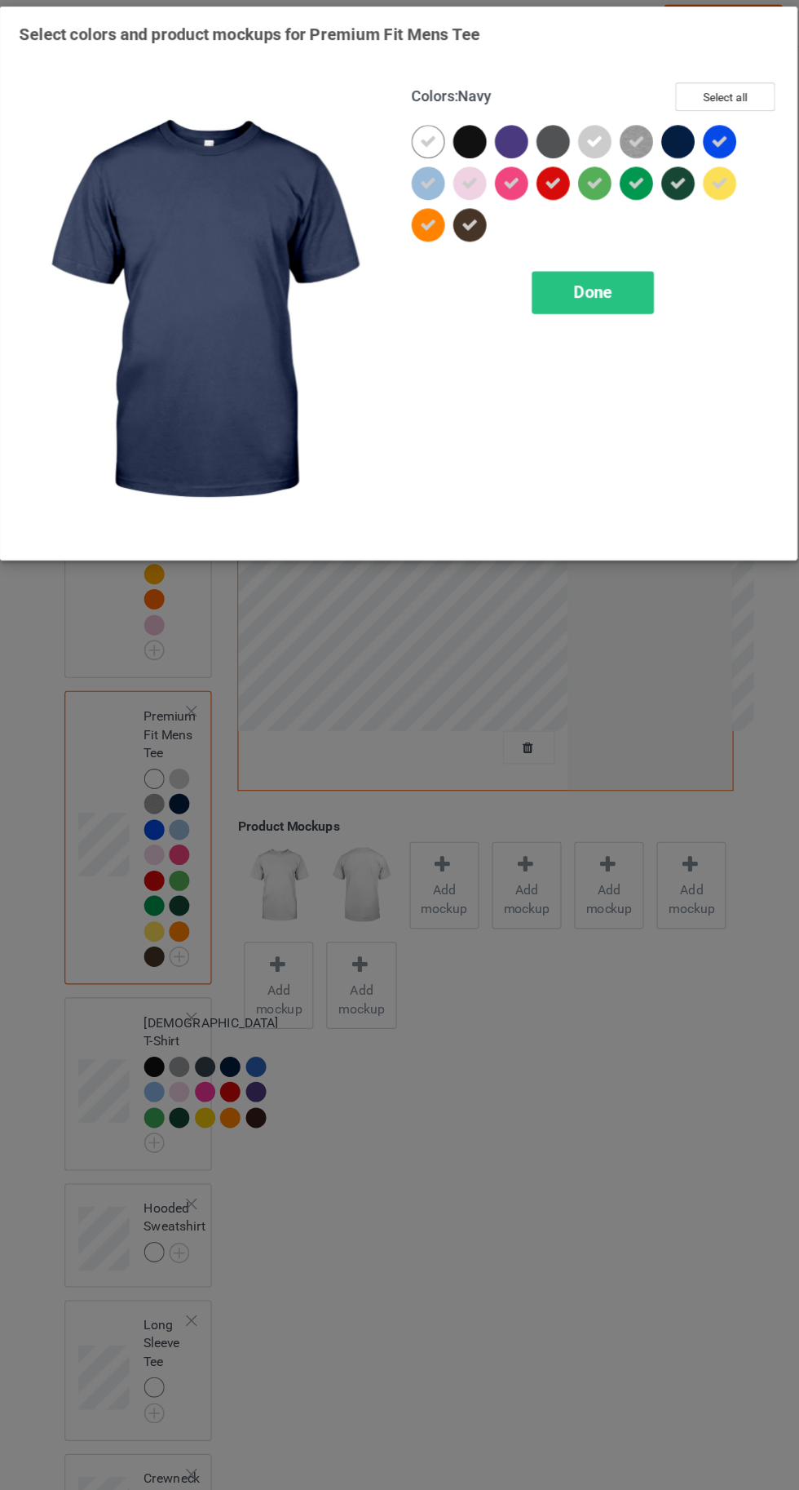
click at [570, 264] on span "Done" at bounding box center [571, 263] width 34 height 17
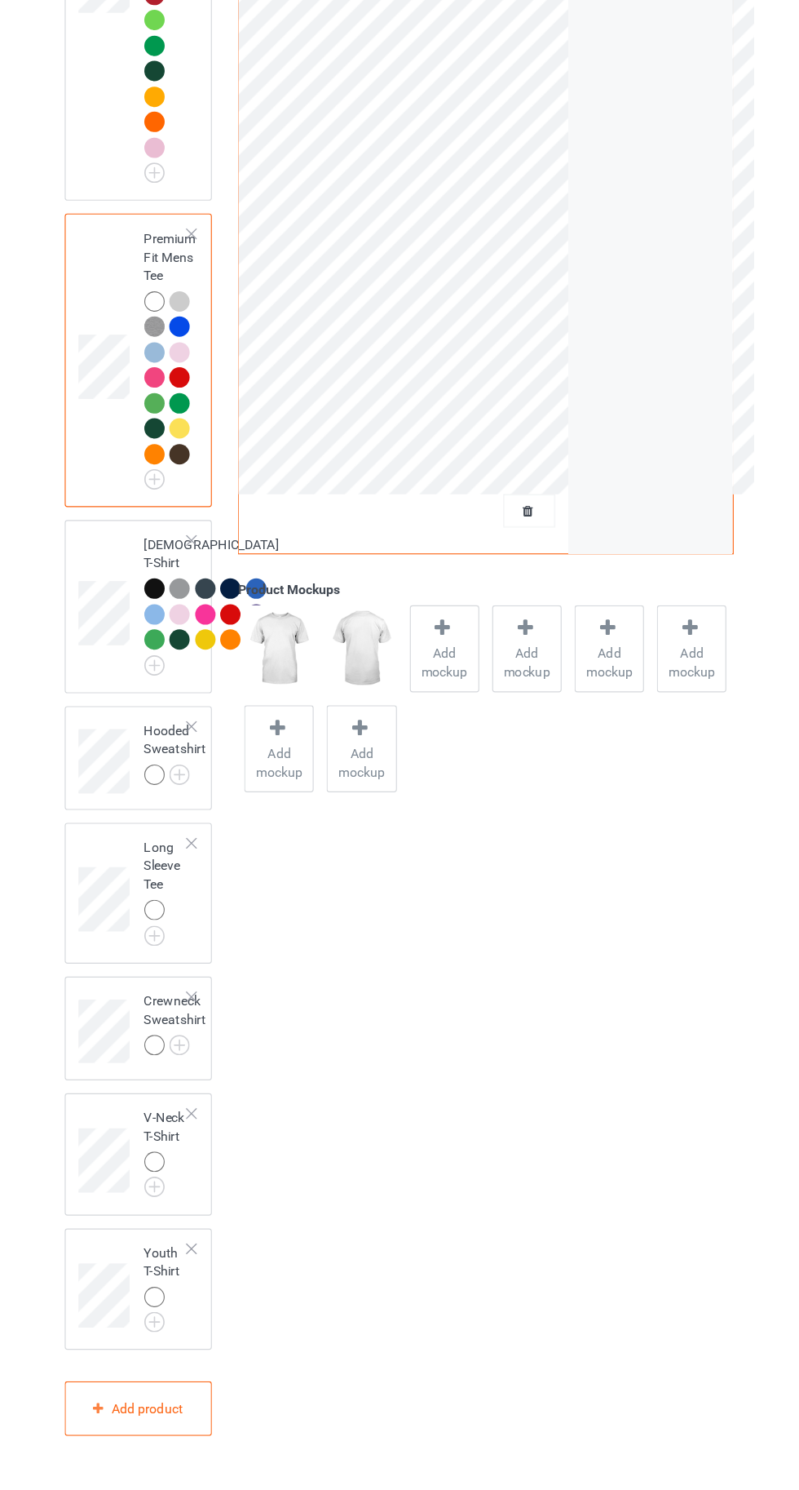
scroll to position [391, 0]
click at [0, 0] on img at bounding box center [0, 0] width 0 height 0
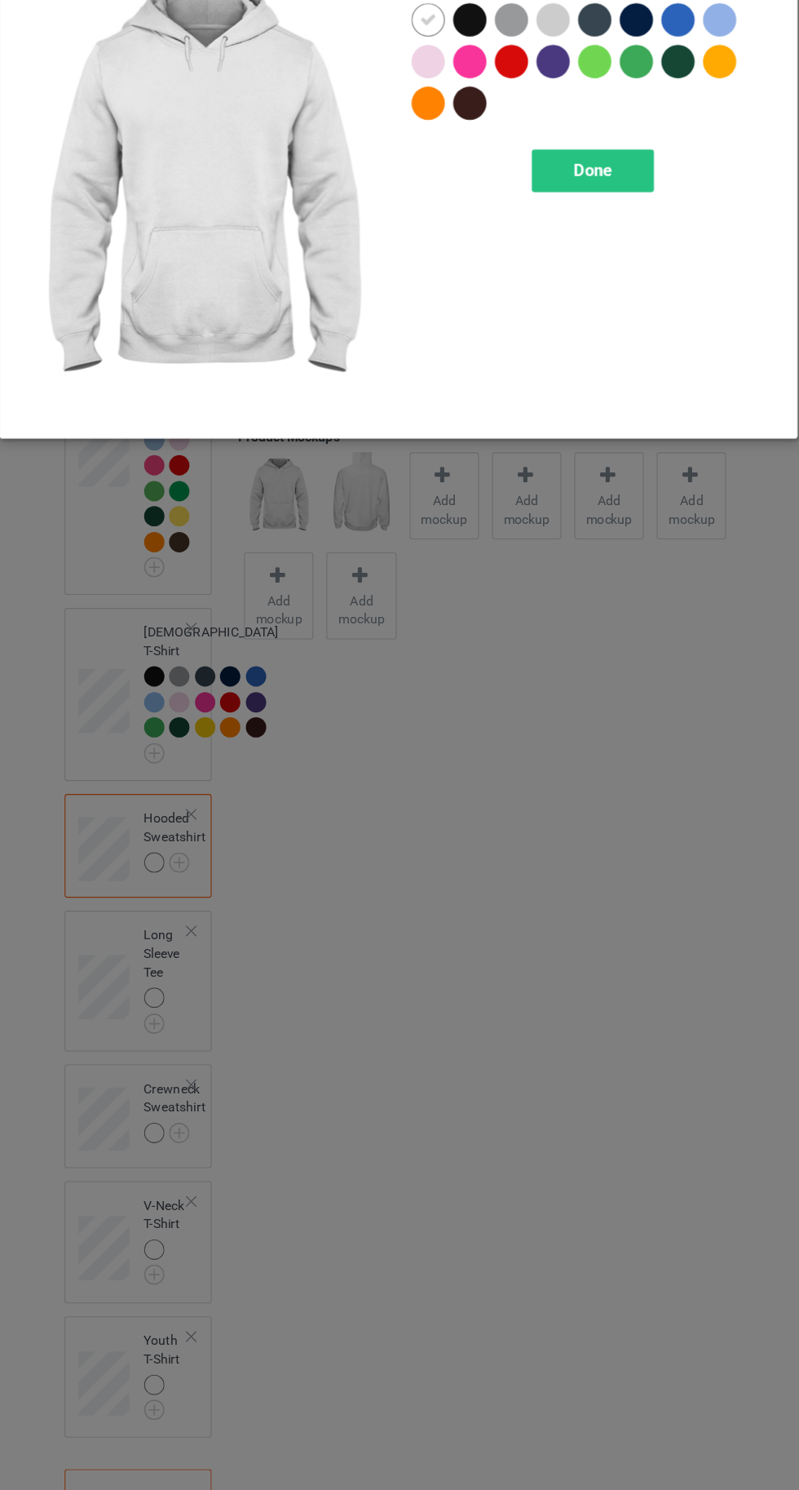
scroll to position [405, 0]
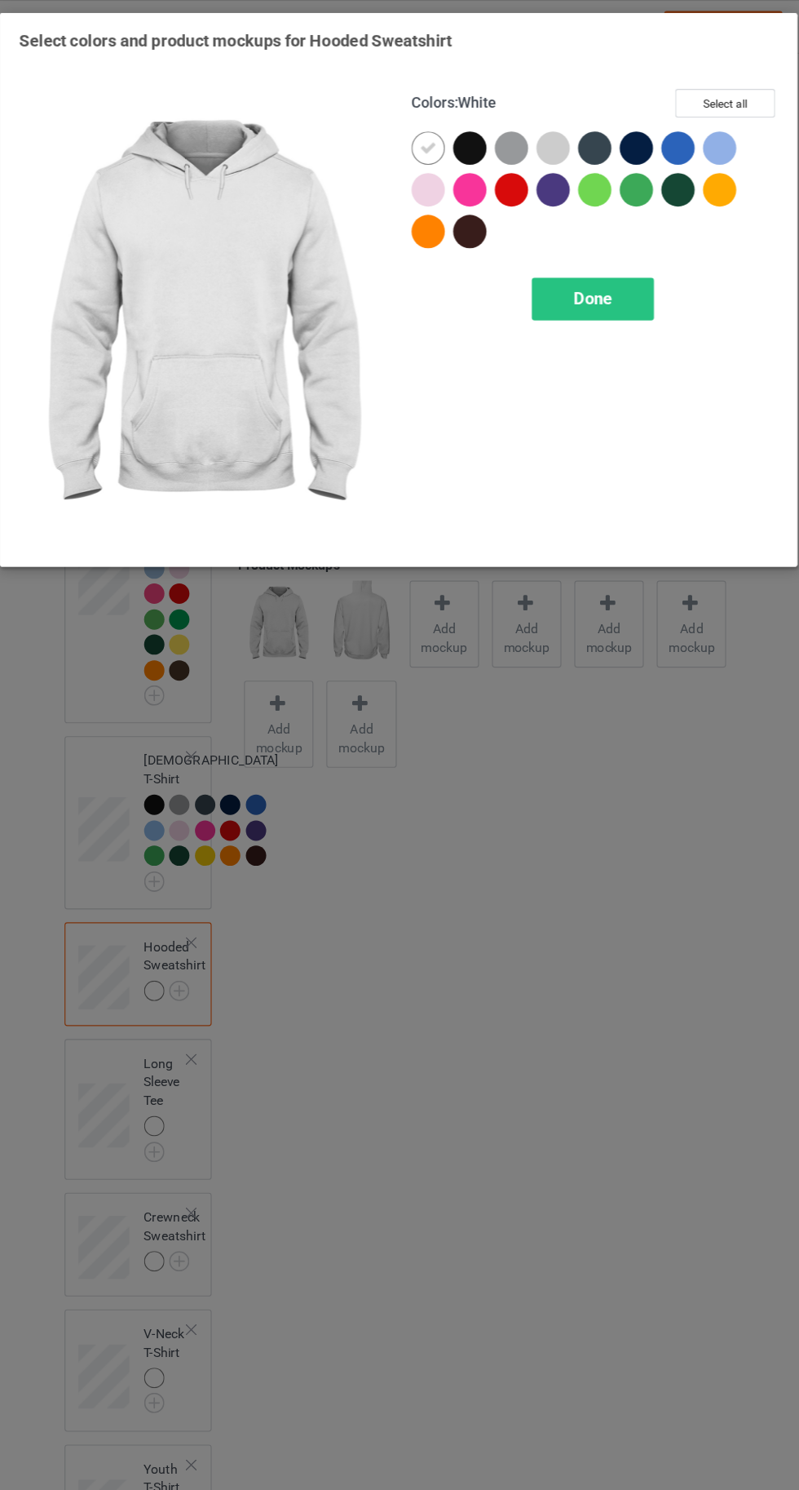
click at [711, 59] on div "Select colors and product mockups for Hooded Sweatshirt Colors : White Select a…" at bounding box center [399, 259] width 669 height 467
click at [688, 91] on button "Select all" at bounding box center [688, 90] width 88 height 25
click at [456, 131] on icon at bounding box center [462, 130] width 15 height 15
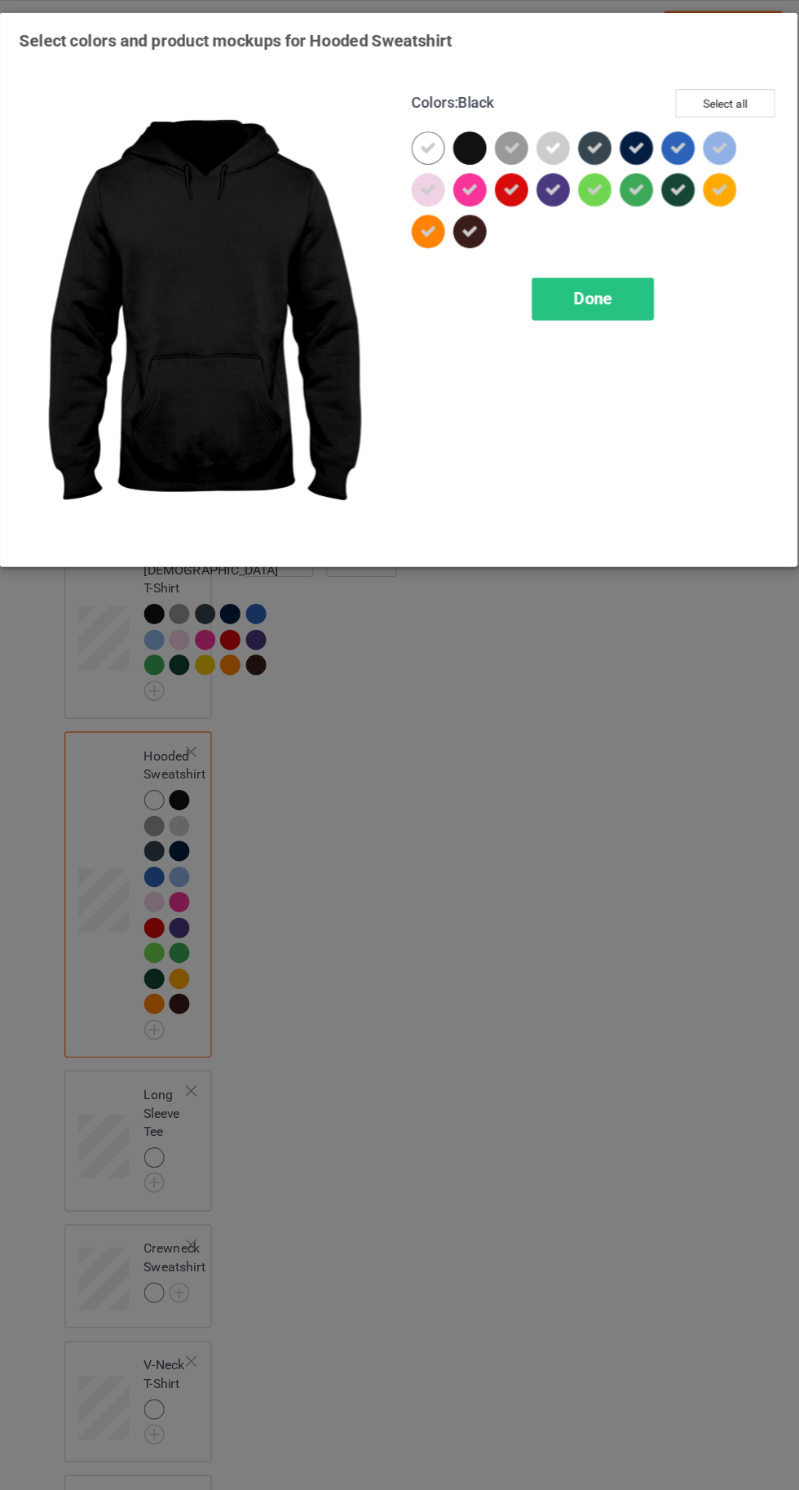
click at [499, 130] on icon at bounding box center [499, 130] width 15 height 15
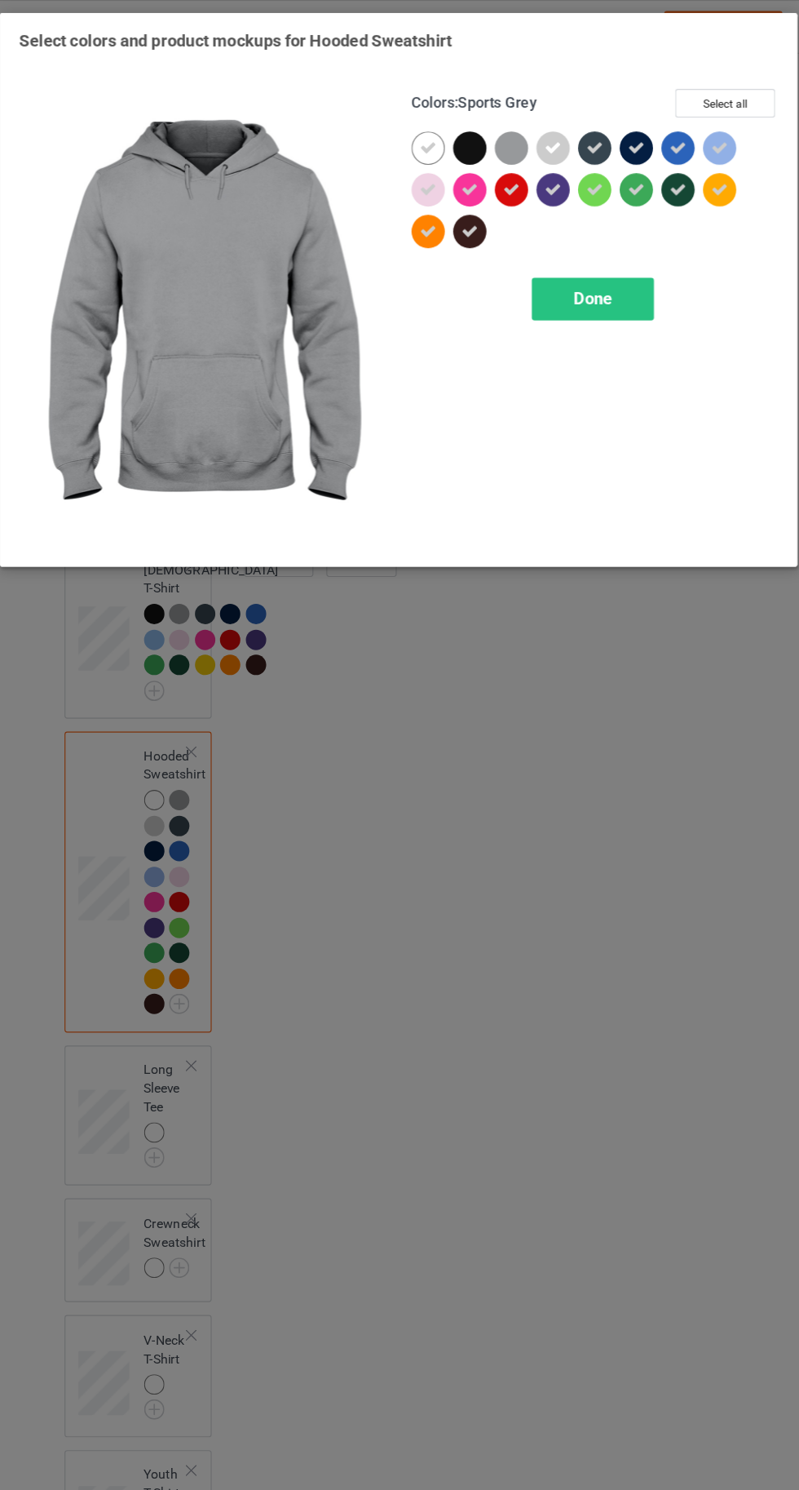
click at [494, 132] on div at bounding box center [499, 130] width 29 height 29
click at [575, 128] on icon at bounding box center [572, 130] width 15 height 15
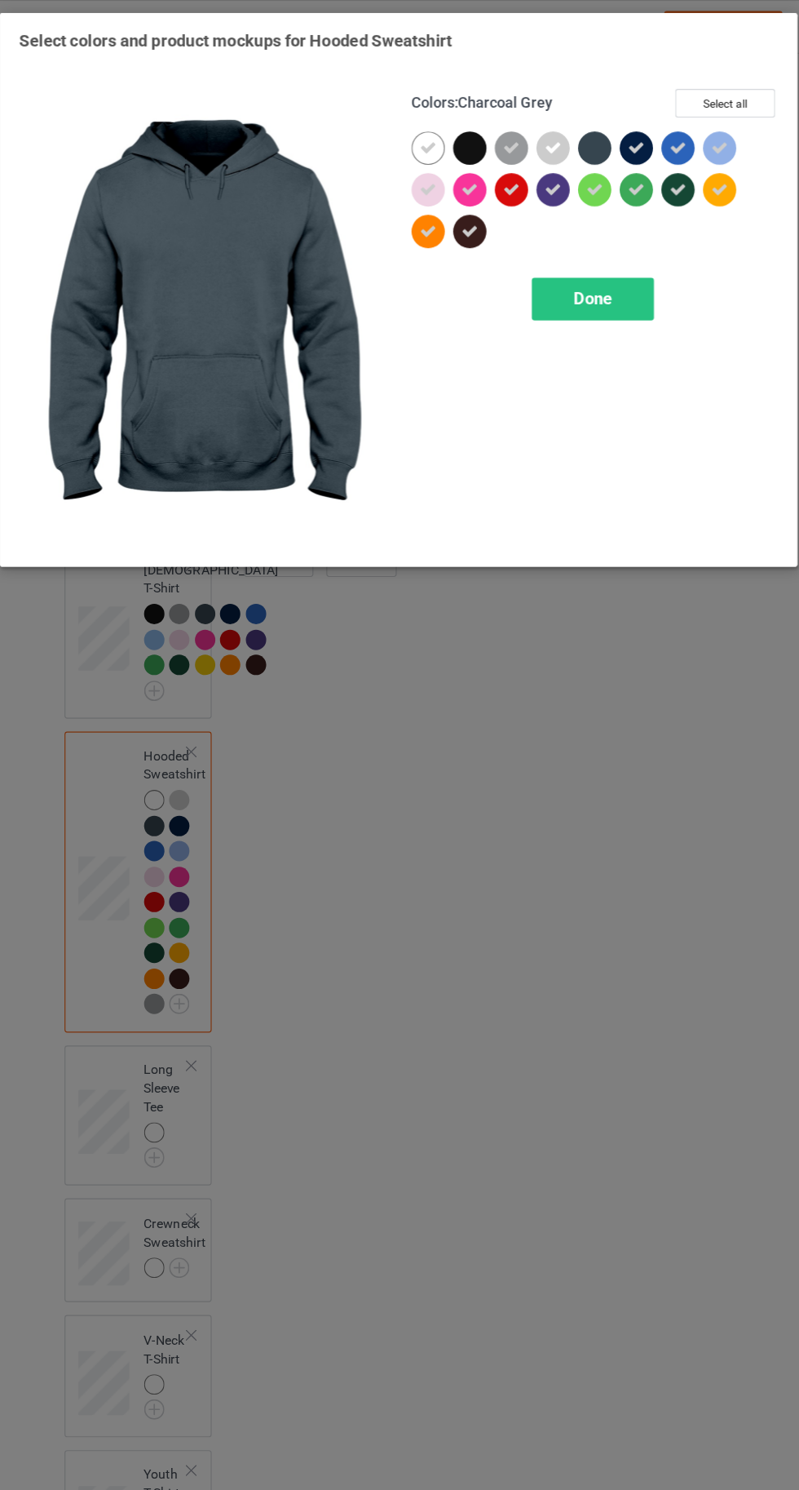
click at [609, 125] on icon at bounding box center [609, 130] width 15 height 15
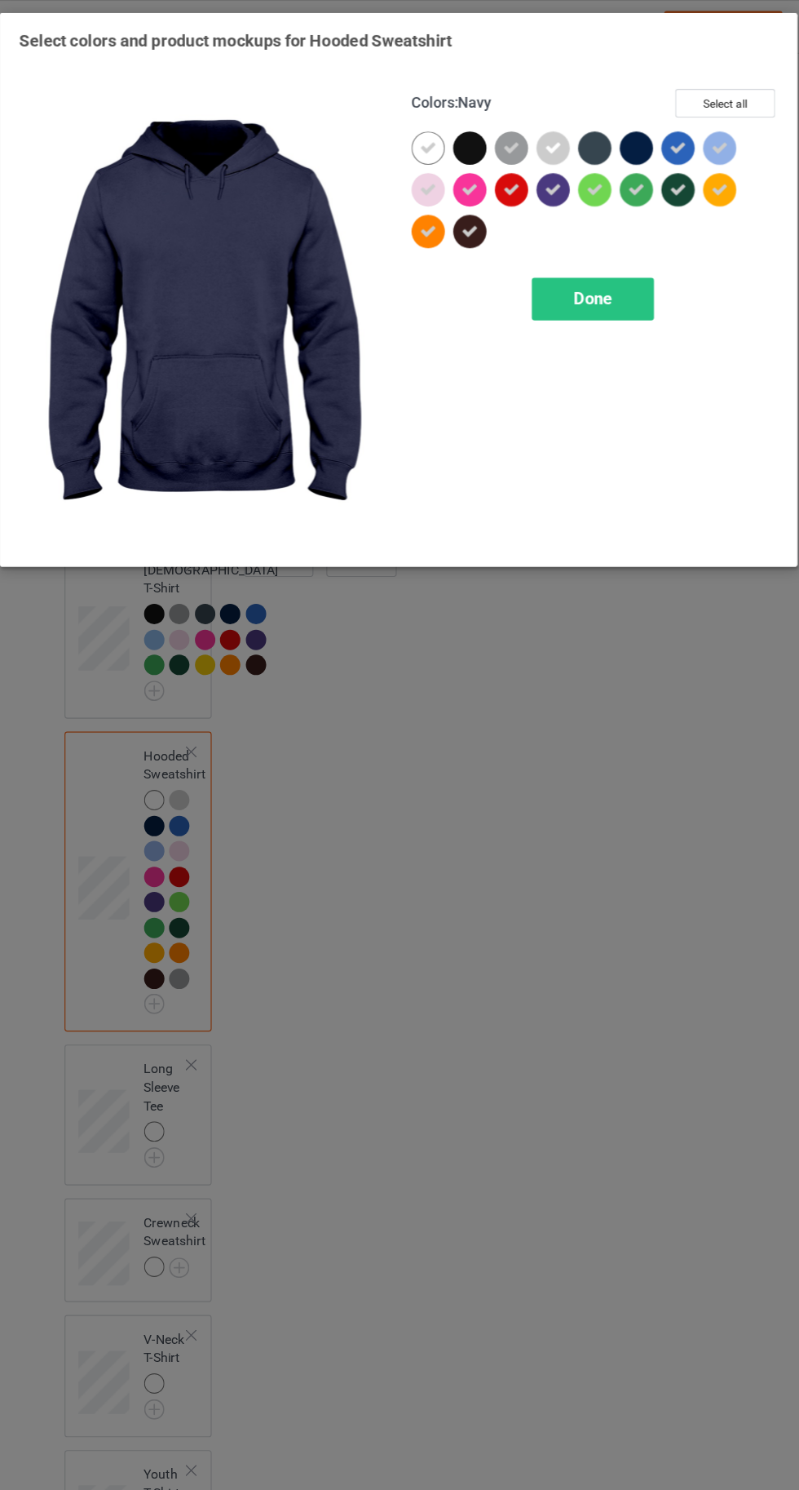
click at [596, 265] on div "Done" at bounding box center [571, 264] width 108 height 38
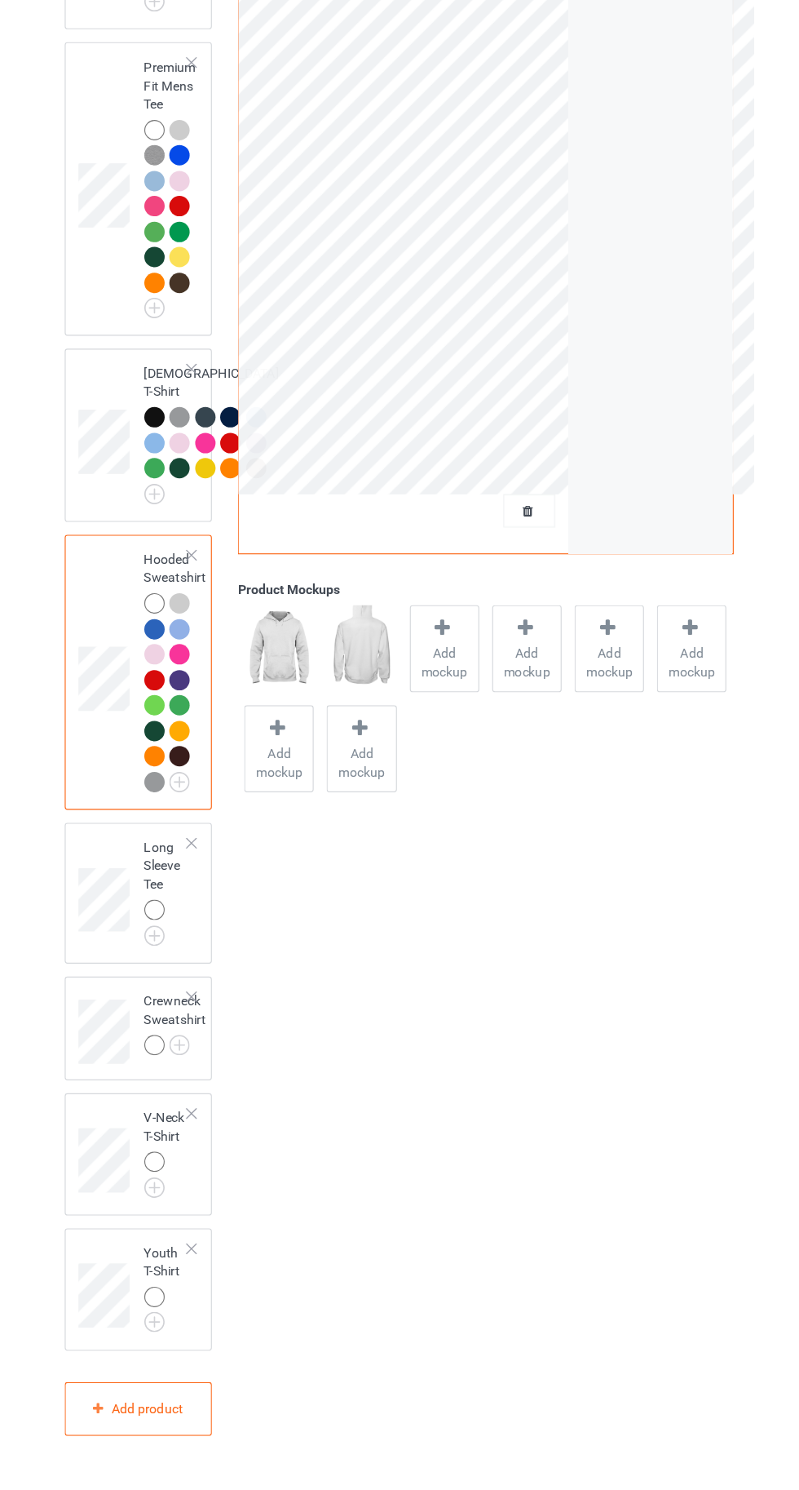
scroll to position [542, 0]
click at [0, 0] on img at bounding box center [0, 0] width 0 height 0
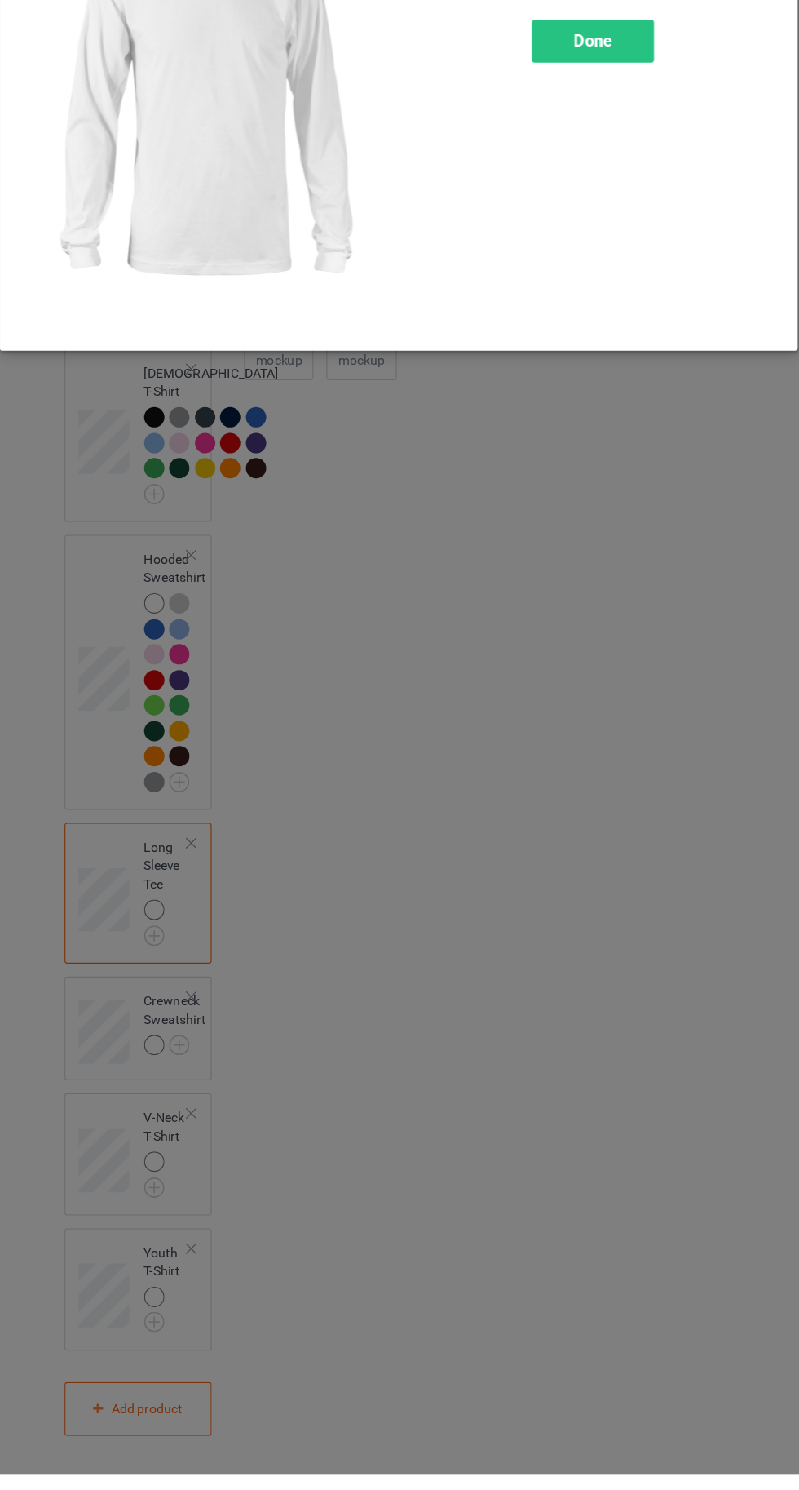
scroll to position [555, 0]
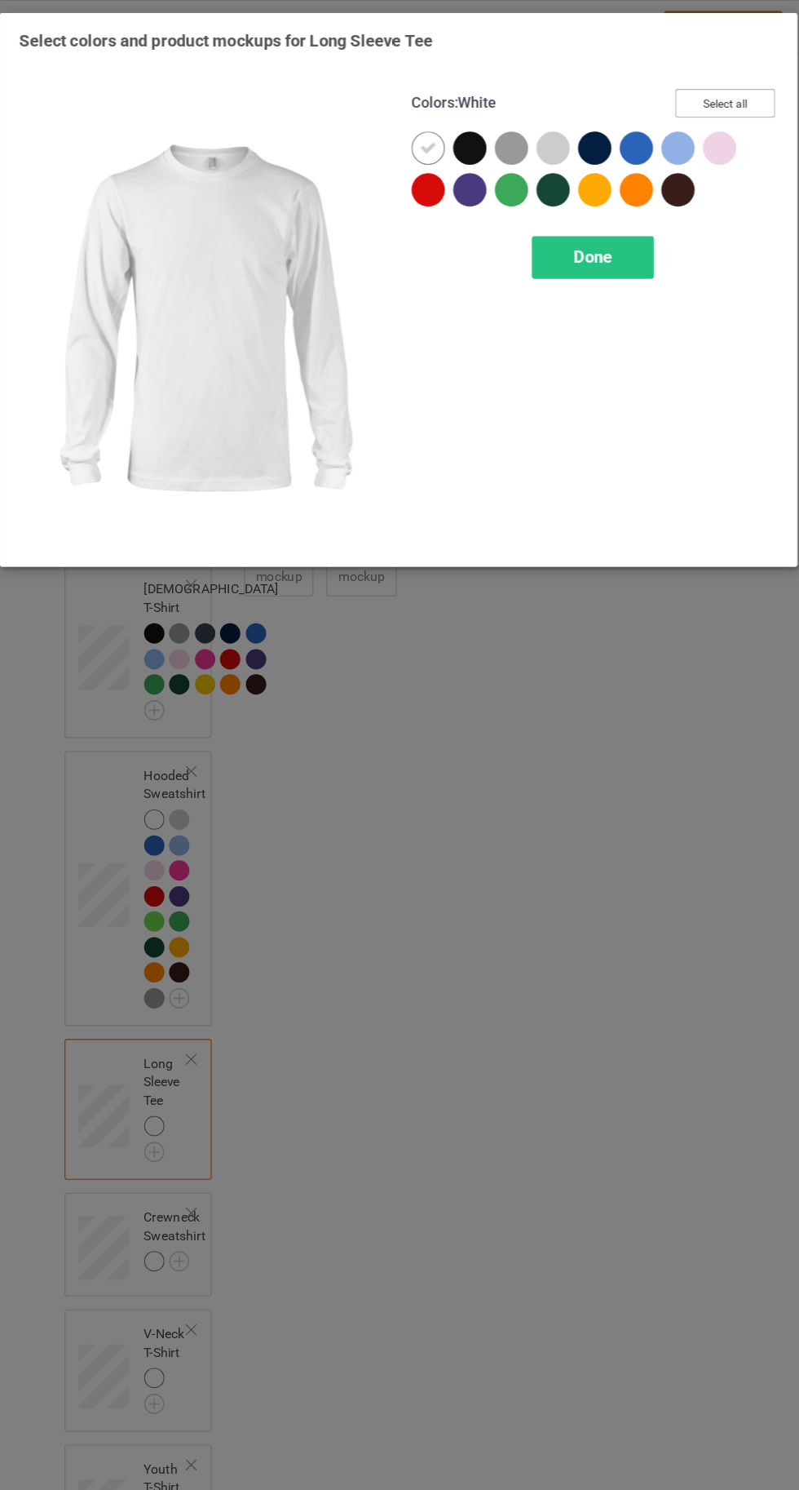
click at [711, 81] on button "Select all" at bounding box center [688, 90] width 88 height 25
click at [462, 130] on icon at bounding box center [462, 130] width 15 height 15
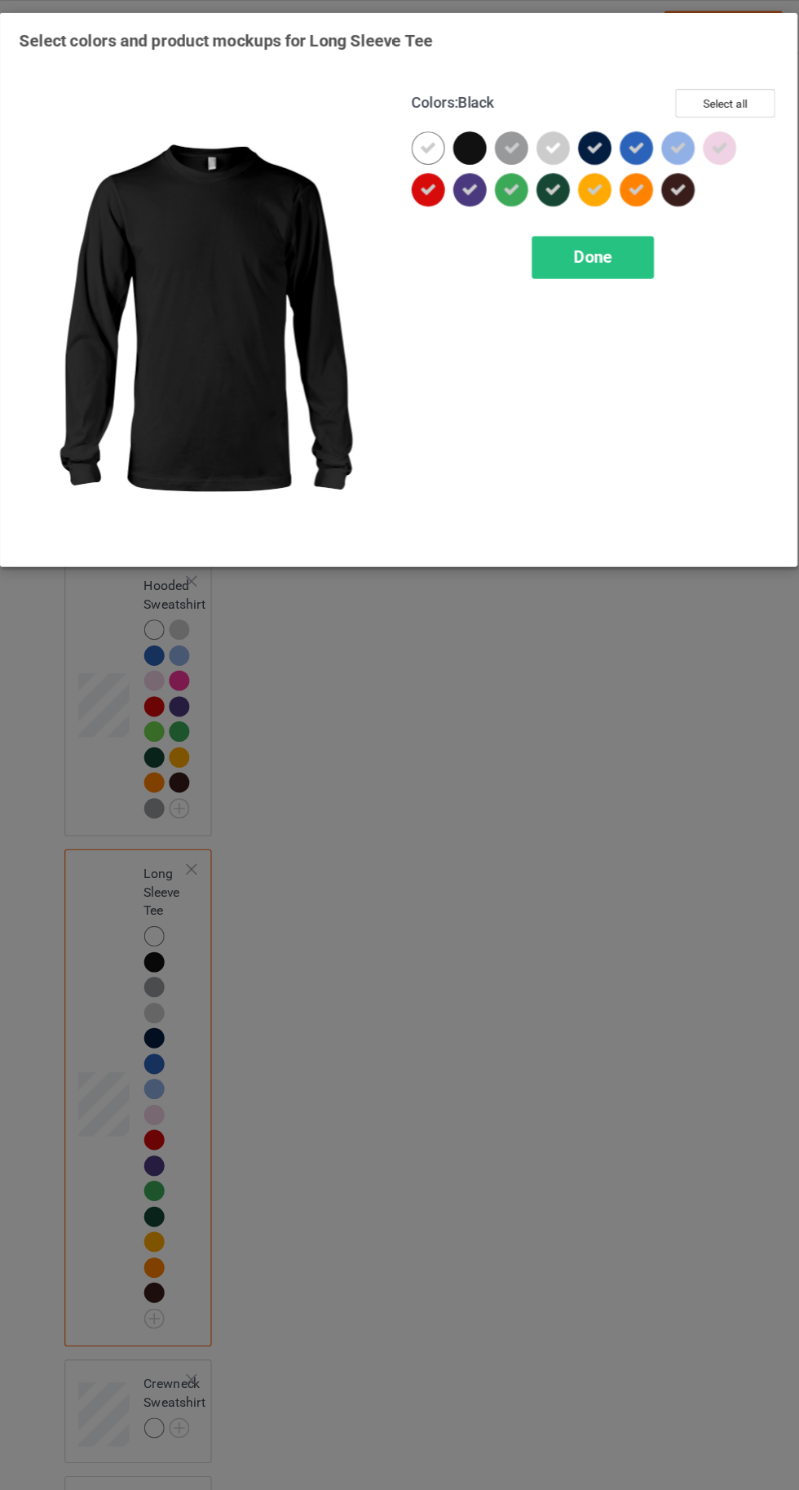
click at [572, 130] on icon at bounding box center [572, 130] width 15 height 15
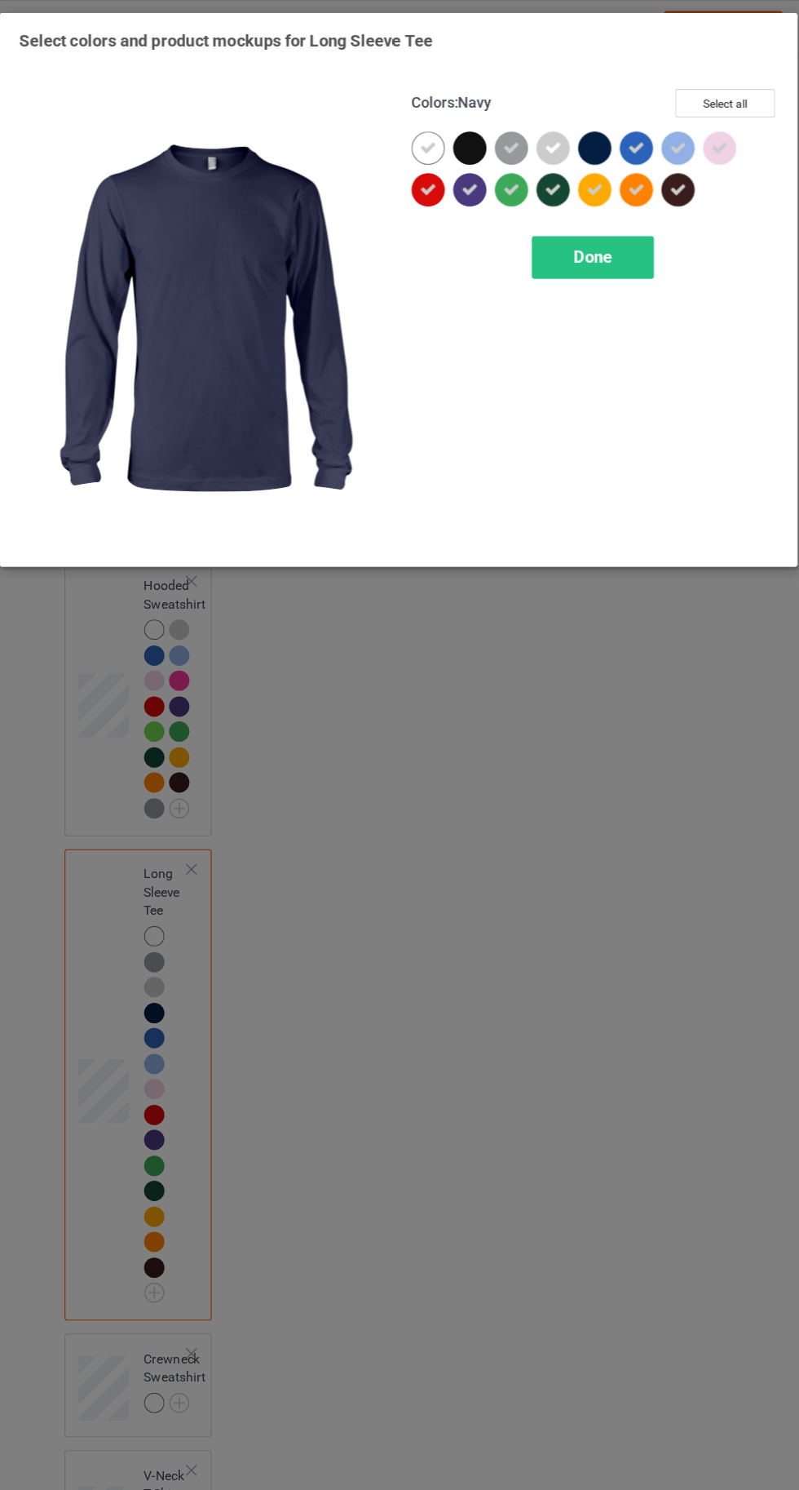
click at [646, 166] on icon at bounding box center [646, 167] width 15 height 15
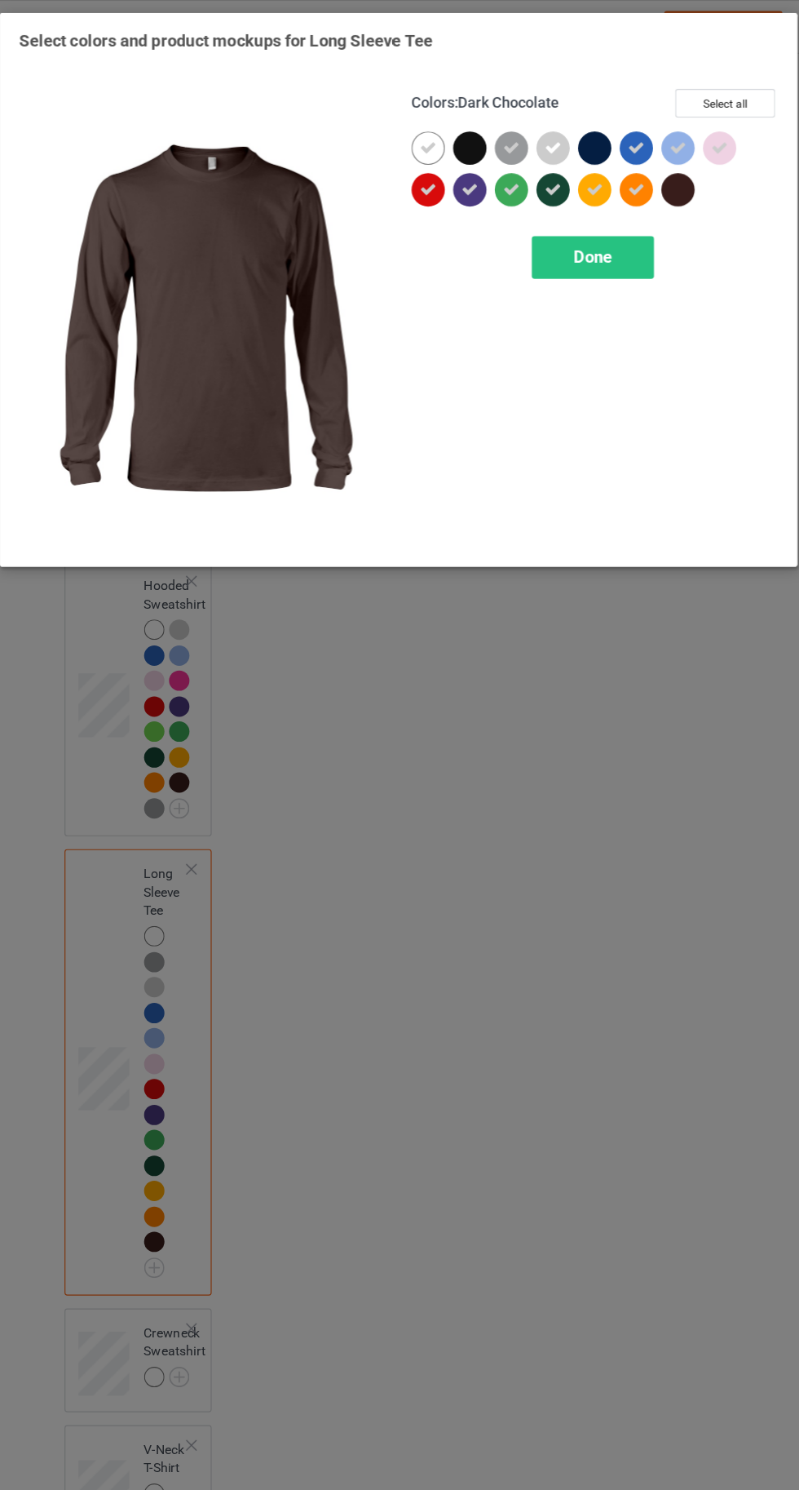
click at [576, 238] on div "Done" at bounding box center [571, 227] width 108 height 38
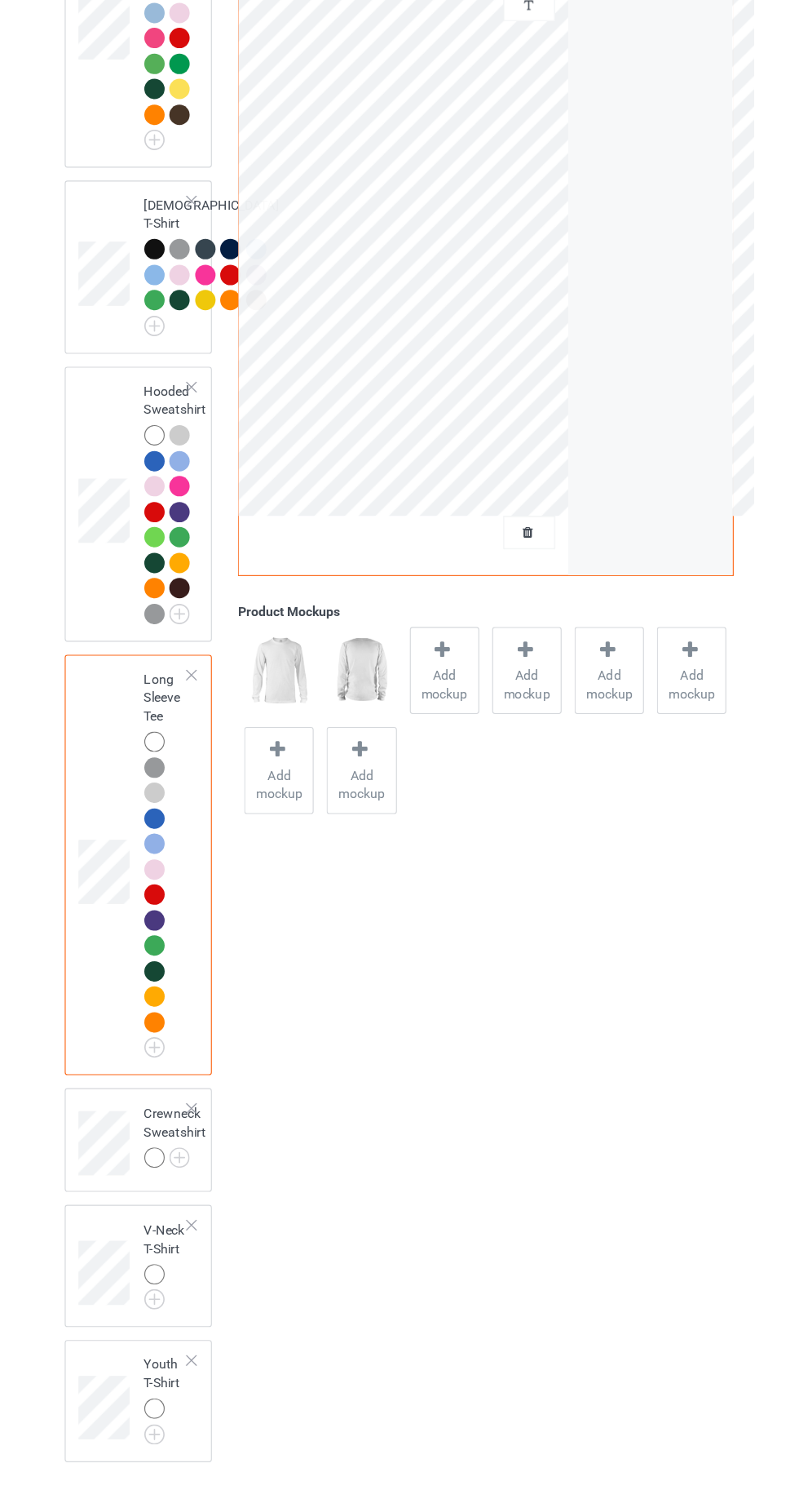
scroll to position [788, 0]
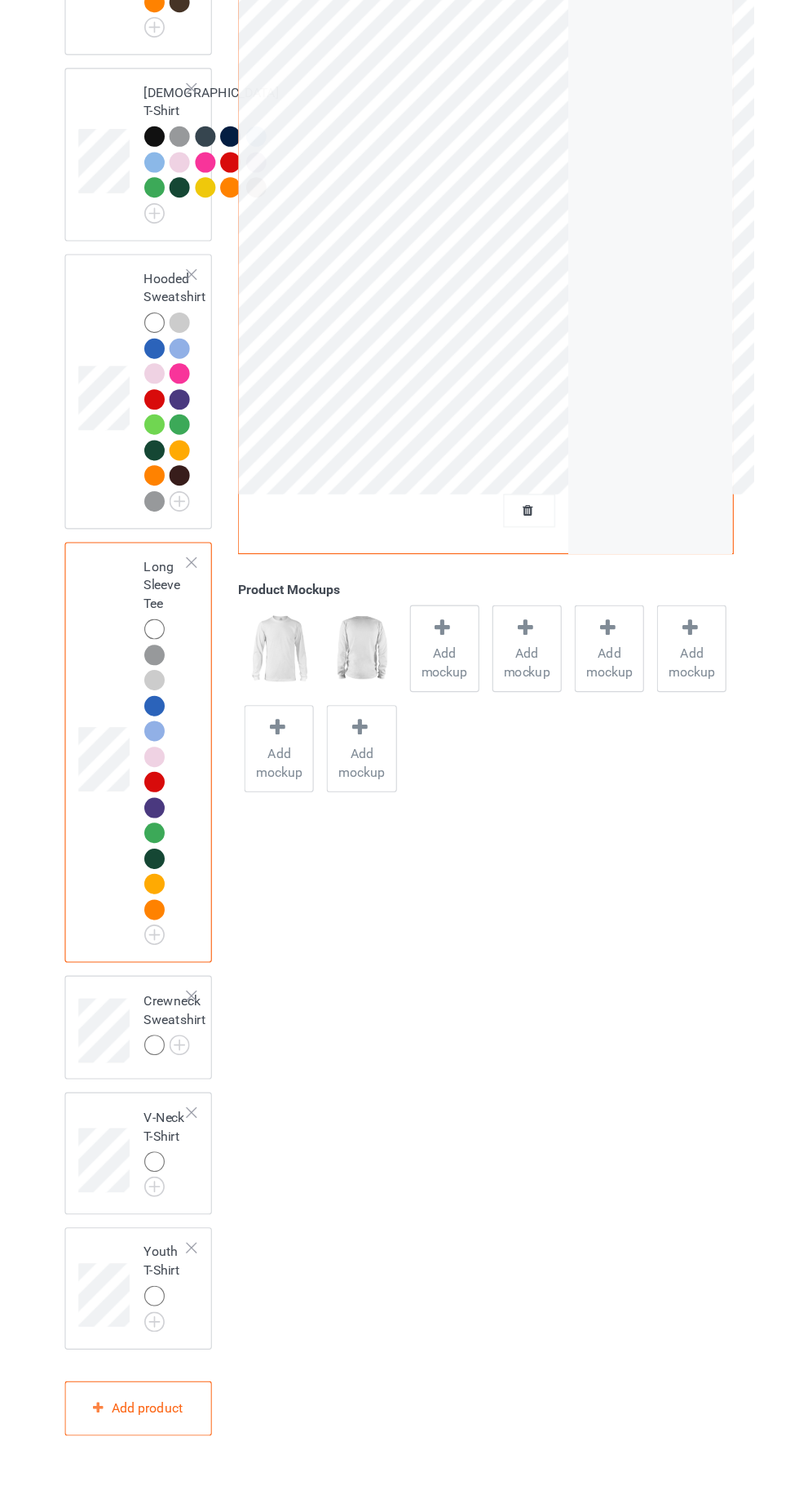
click at [0, 0] on img at bounding box center [0, 0] width 0 height 0
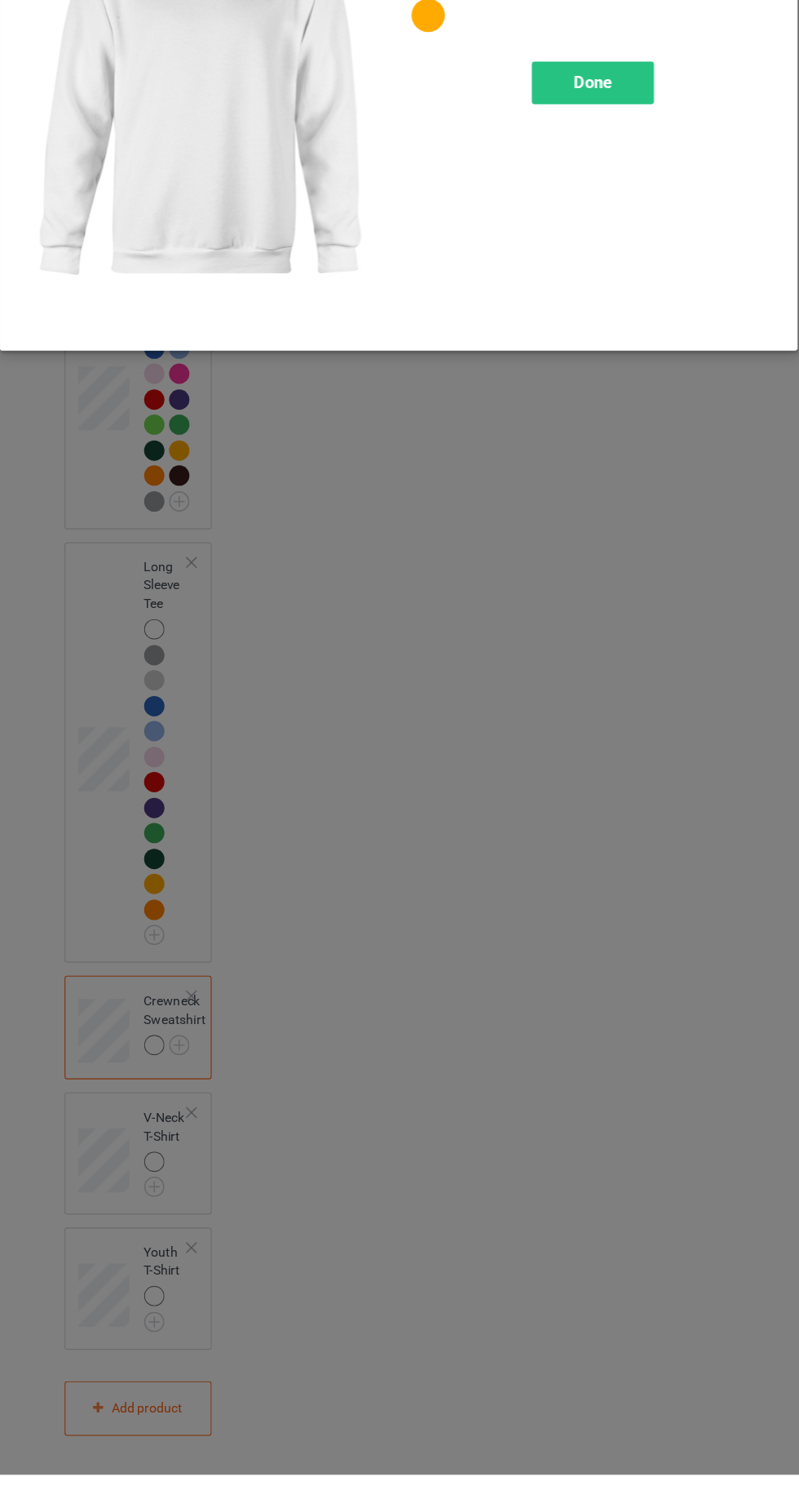
scroll to position [803, 0]
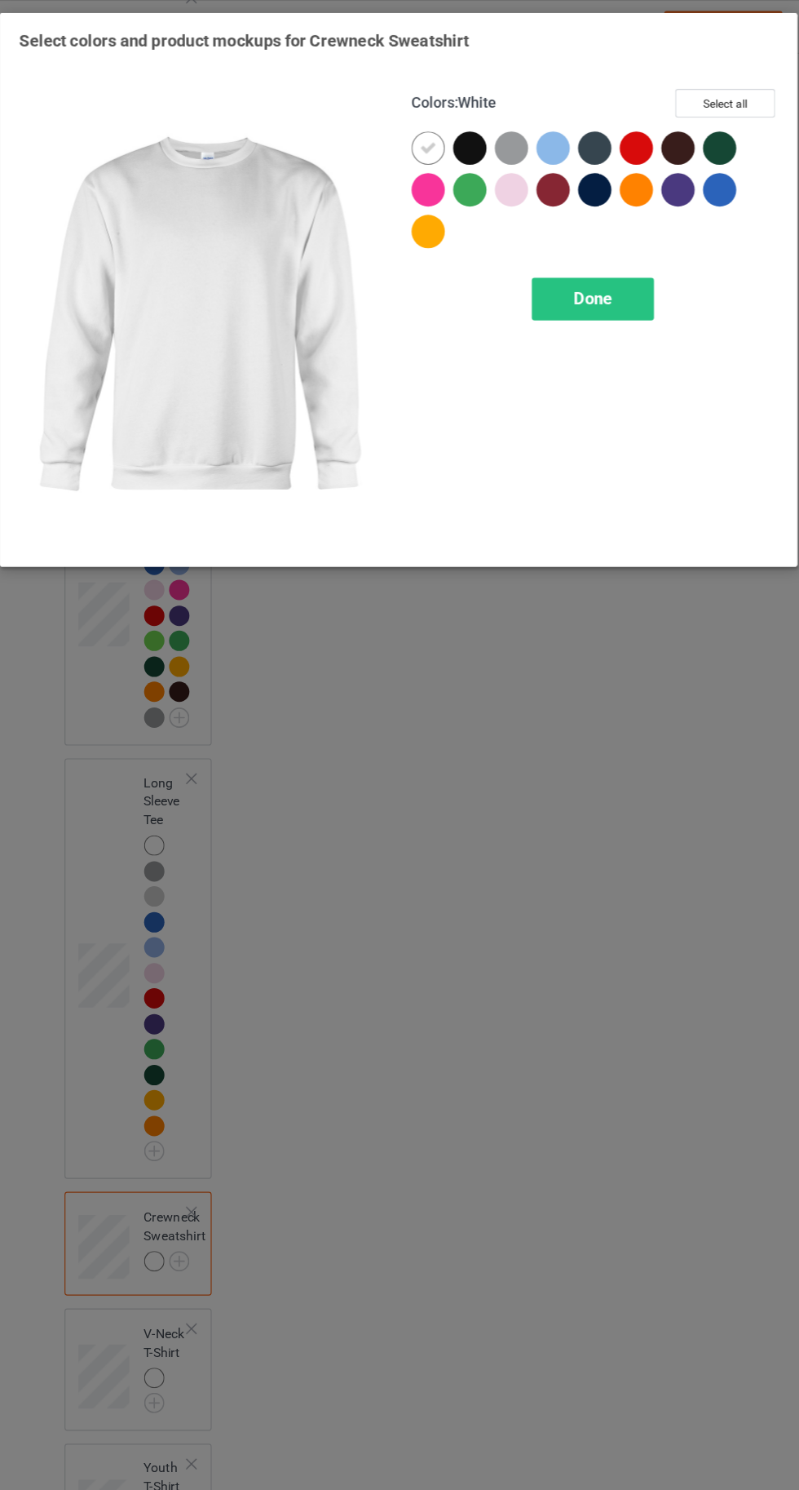
click at [690, 91] on button "Select all" at bounding box center [688, 90] width 88 height 25
click at [462, 130] on icon at bounding box center [462, 130] width 15 height 15
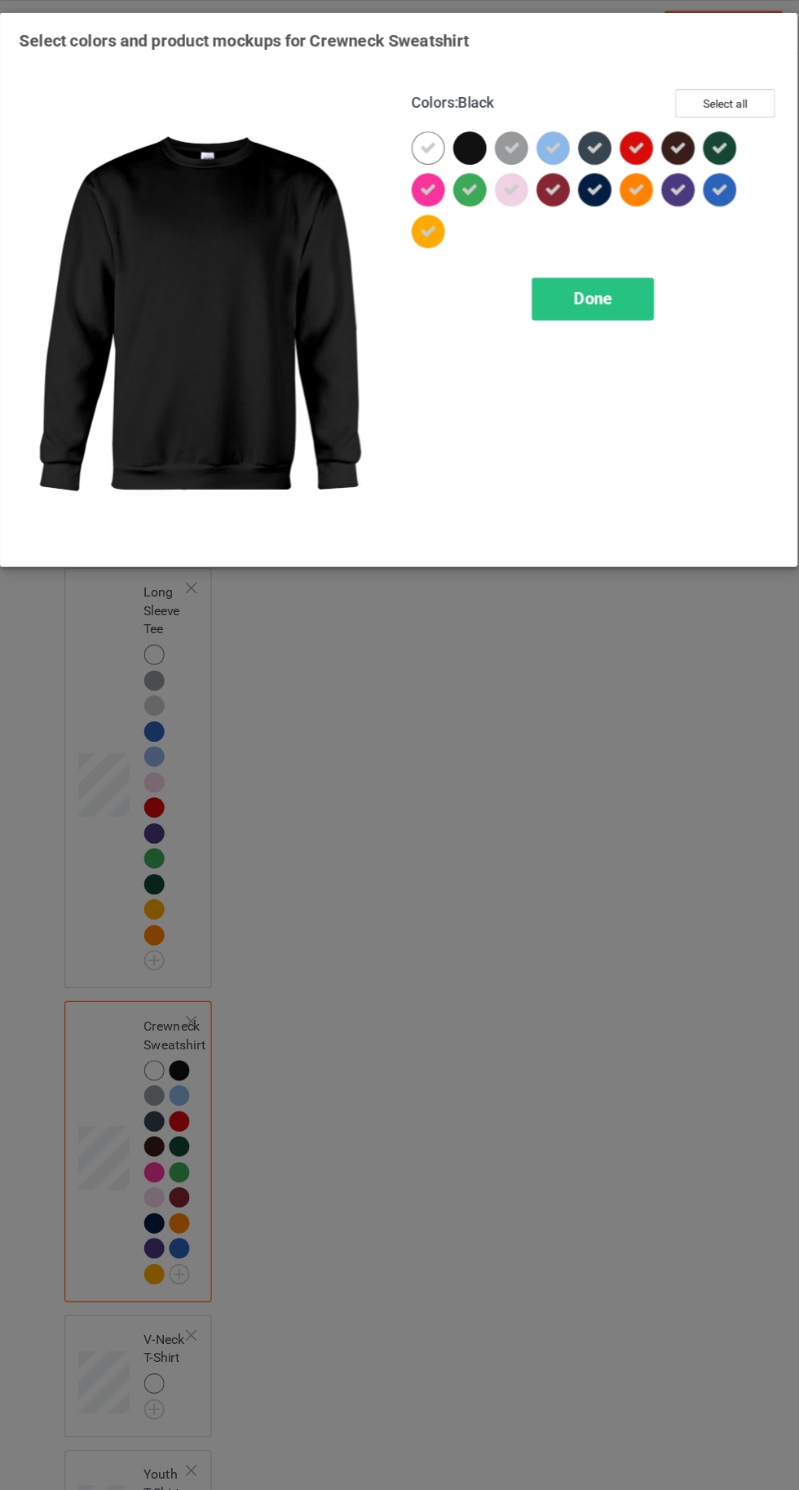
click at [567, 166] on icon at bounding box center [572, 167] width 15 height 15
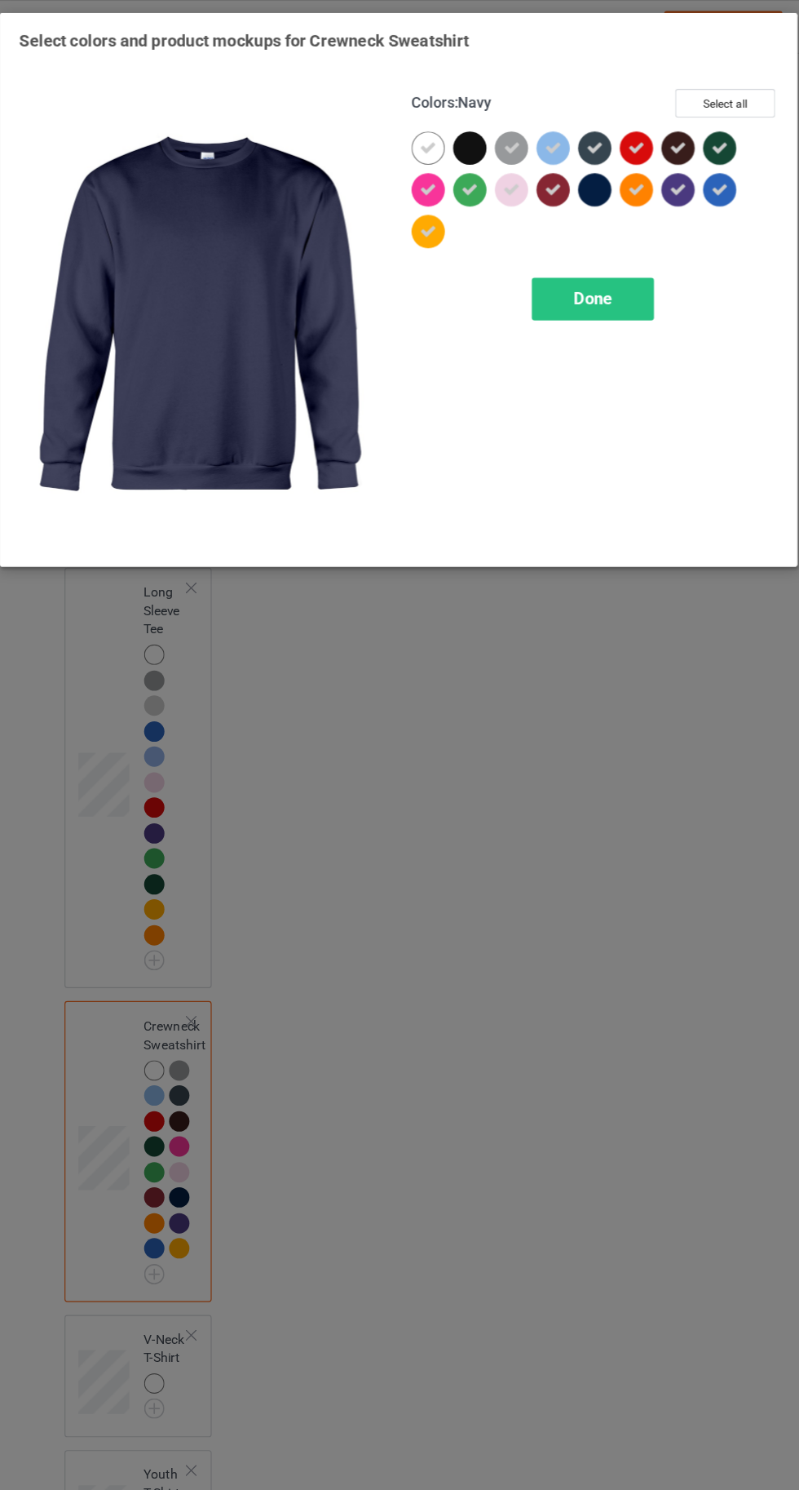
click at [646, 130] on icon at bounding box center [646, 130] width 15 height 15
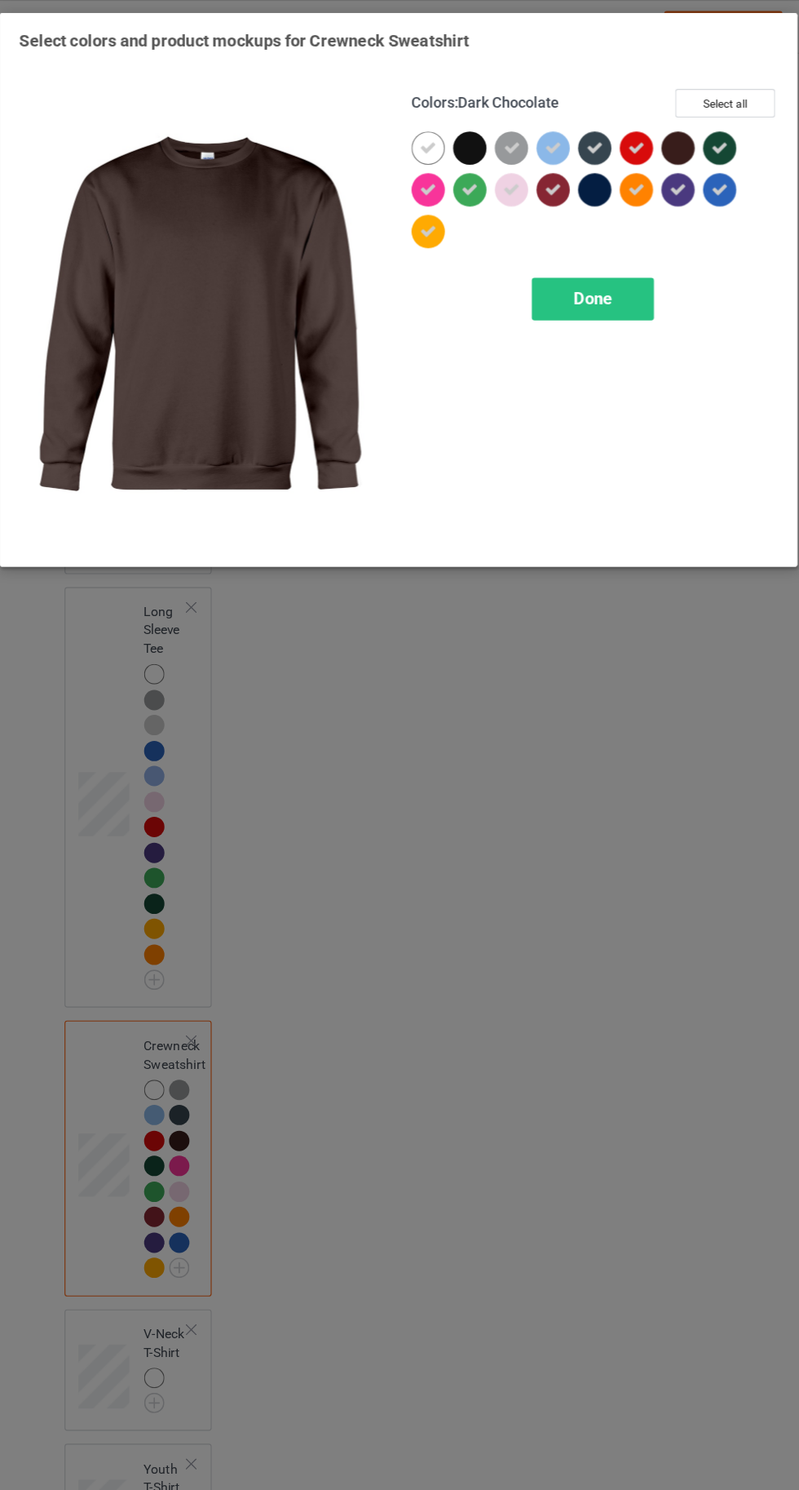
click at [582, 261] on span "Done" at bounding box center [571, 263] width 34 height 17
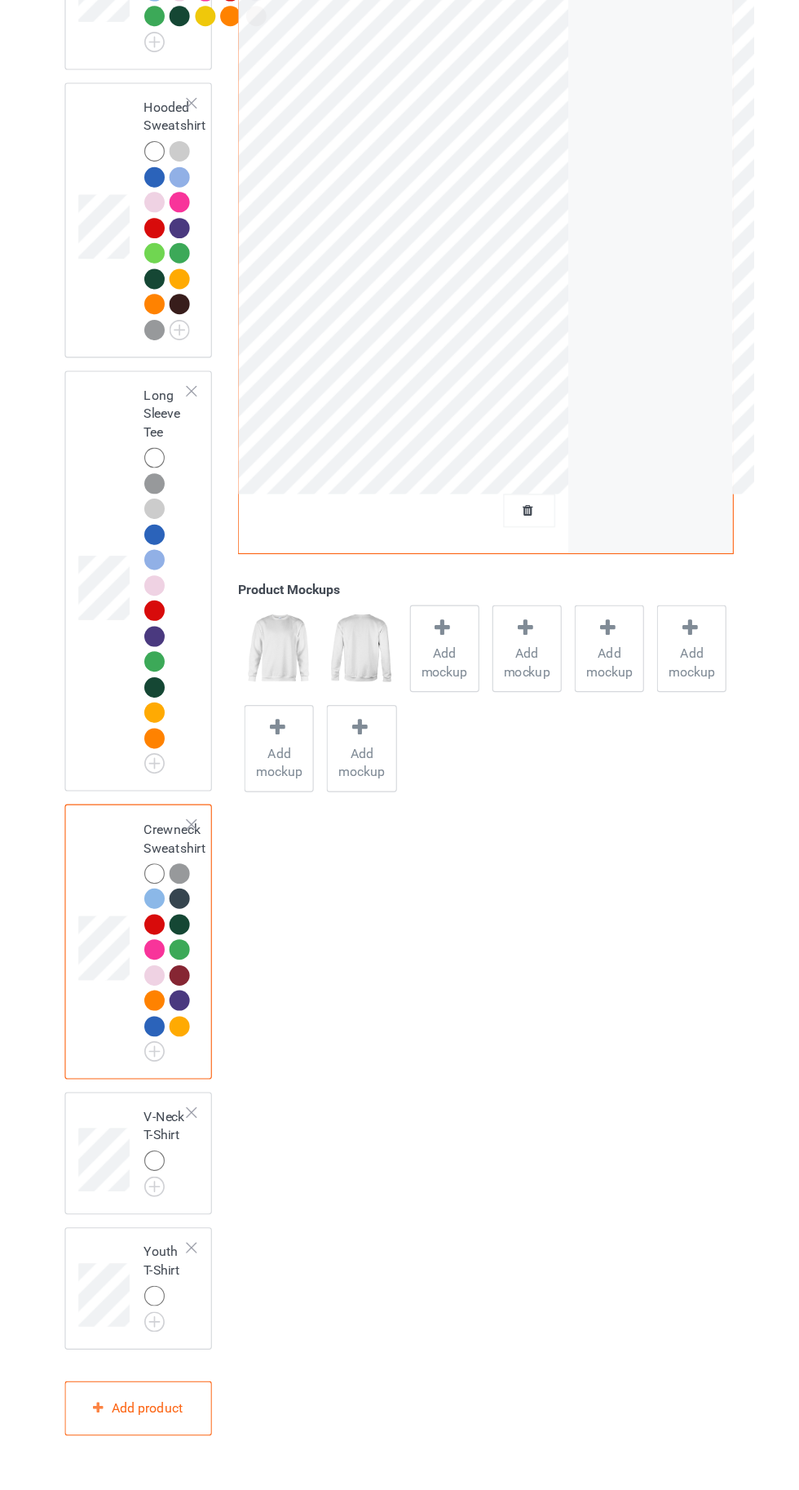
scroll to position [939, 0]
click at [0, 0] on img at bounding box center [0, 0] width 0 height 0
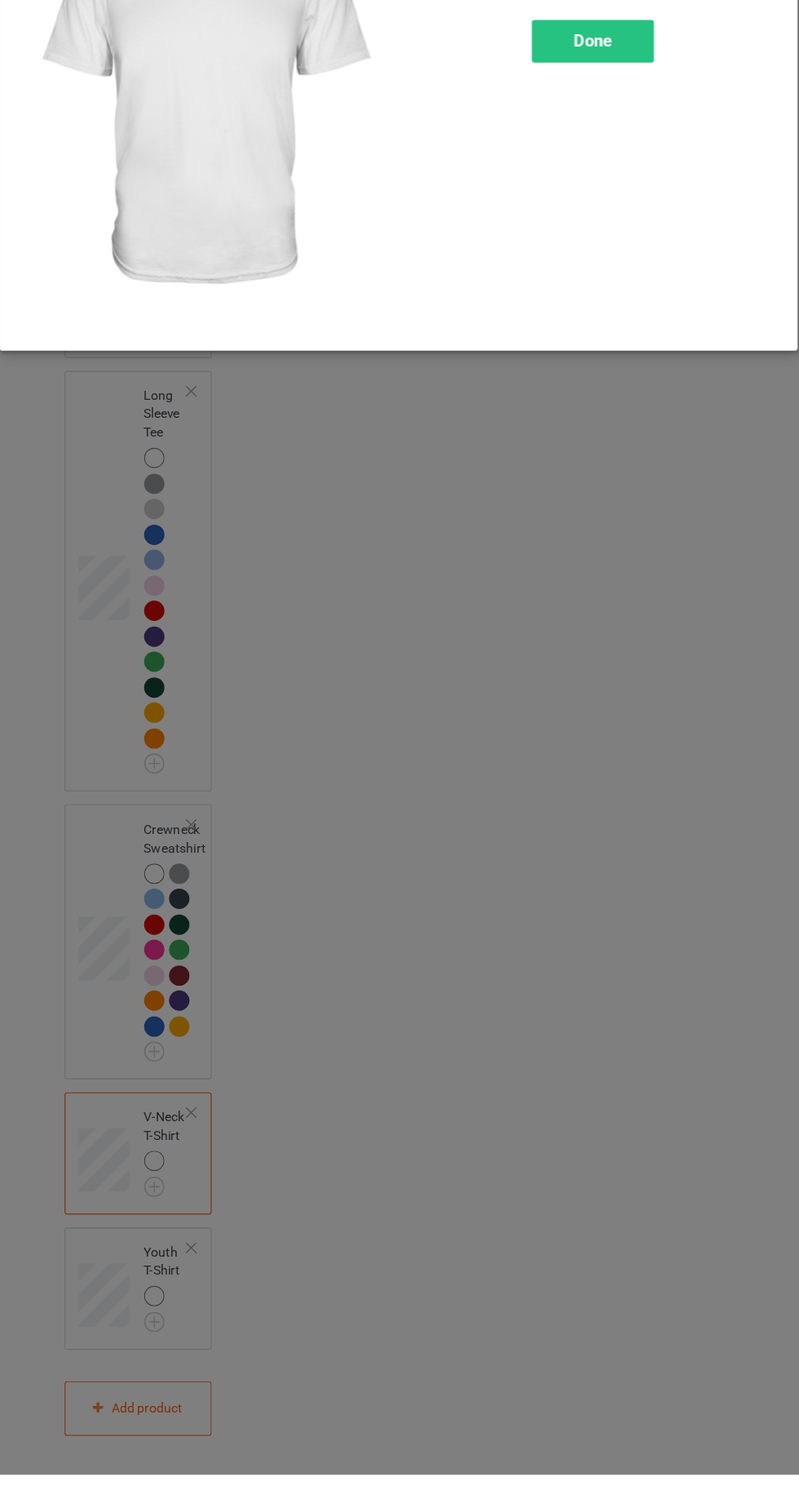
scroll to position [953, 0]
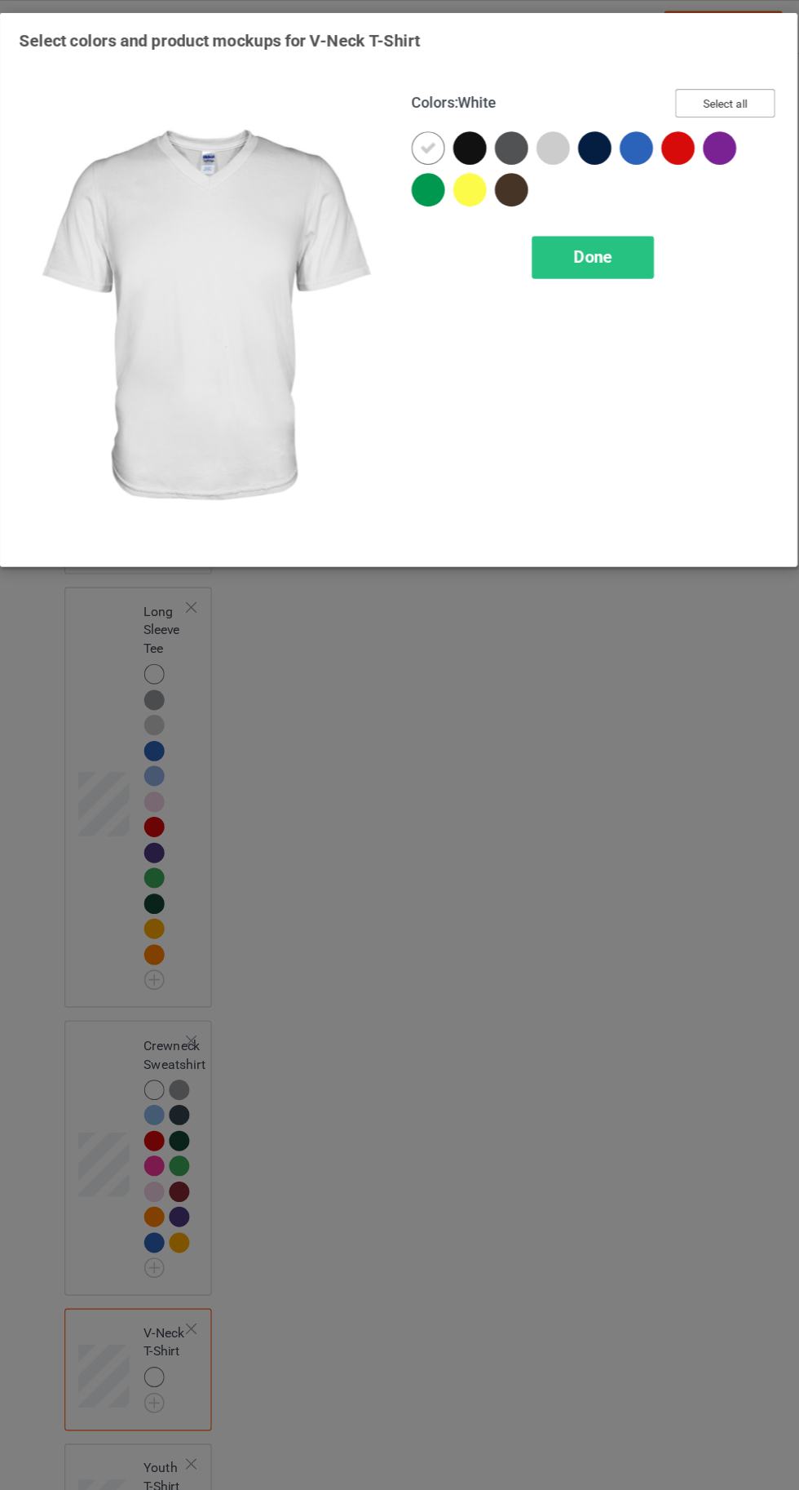
click at [692, 91] on button "Select all" at bounding box center [688, 90] width 88 height 25
click at [456, 126] on icon at bounding box center [462, 130] width 15 height 15
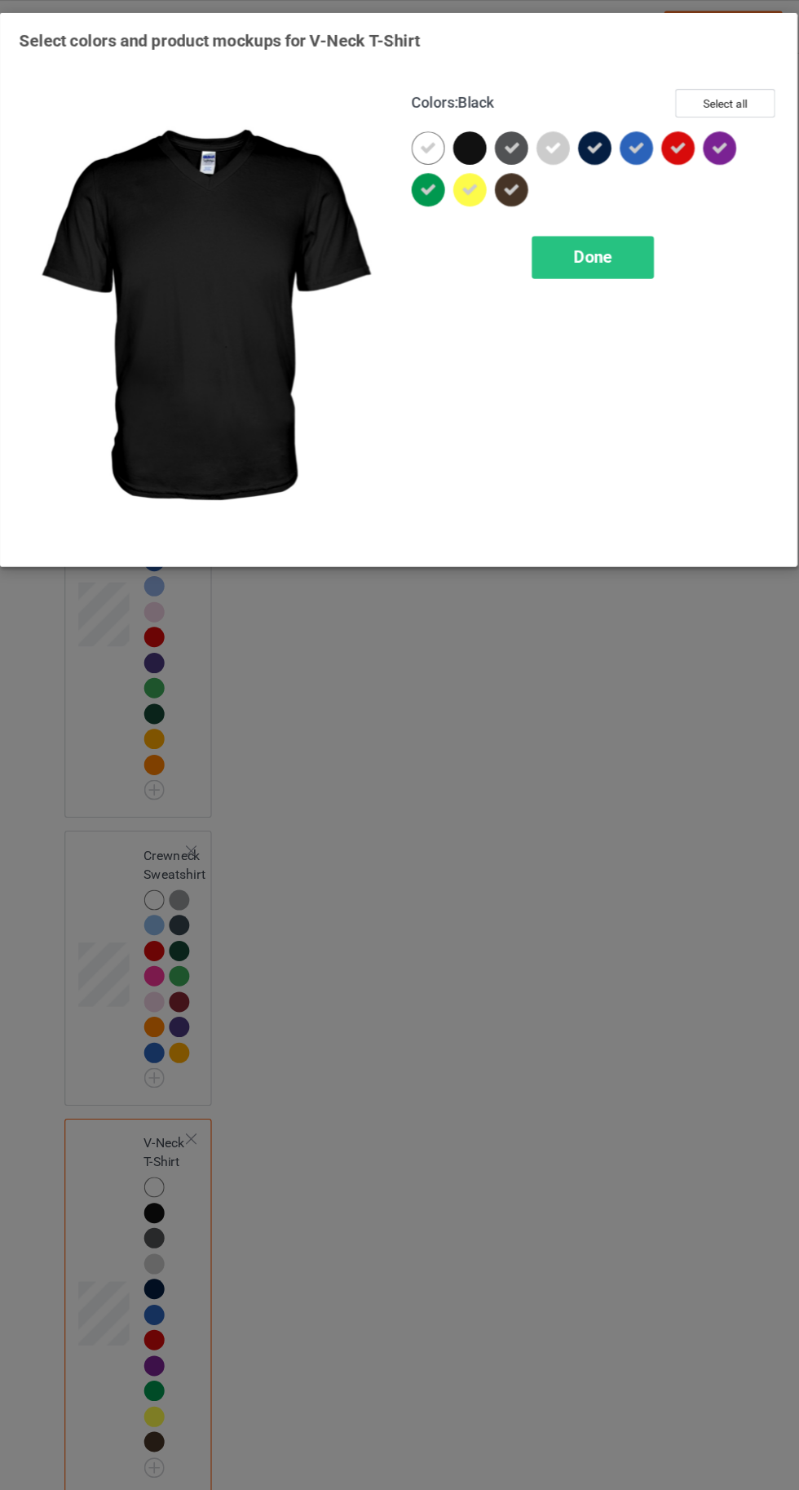
click at [498, 125] on icon at bounding box center [499, 130] width 15 height 15
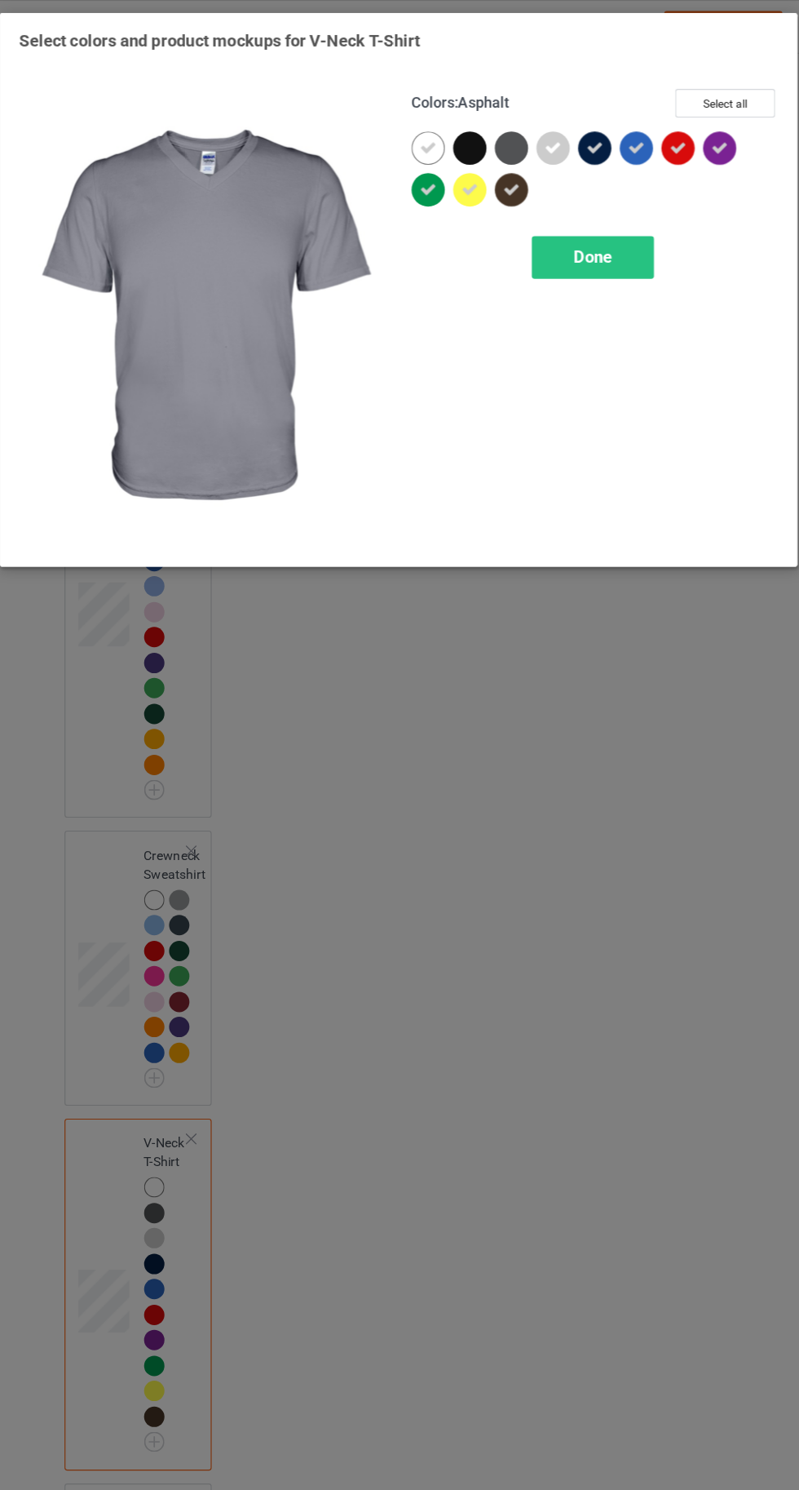
click at [571, 133] on icon at bounding box center [572, 130] width 15 height 15
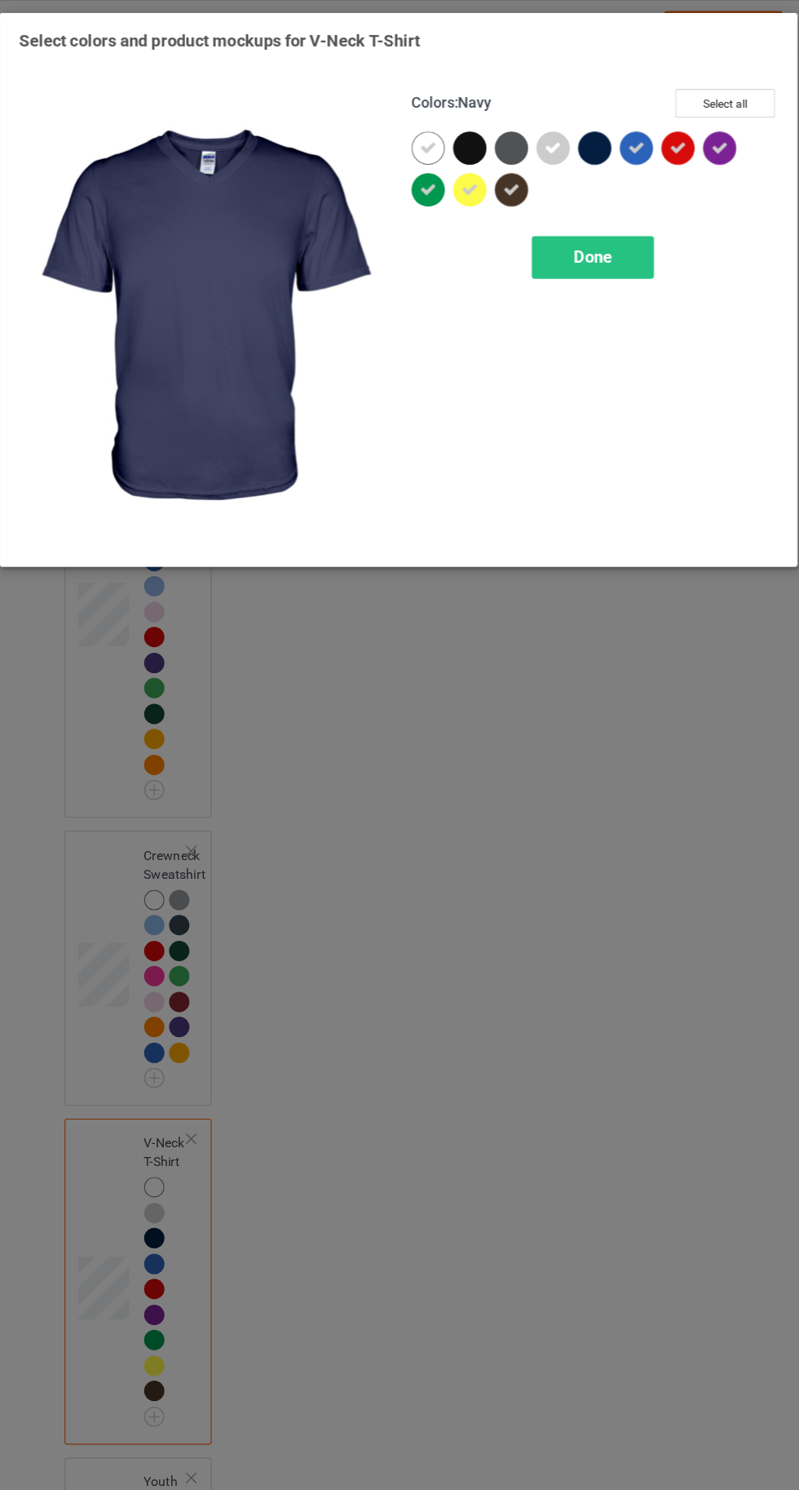
click at [582, 213] on div "Done" at bounding box center [571, 227] width 108 height 38
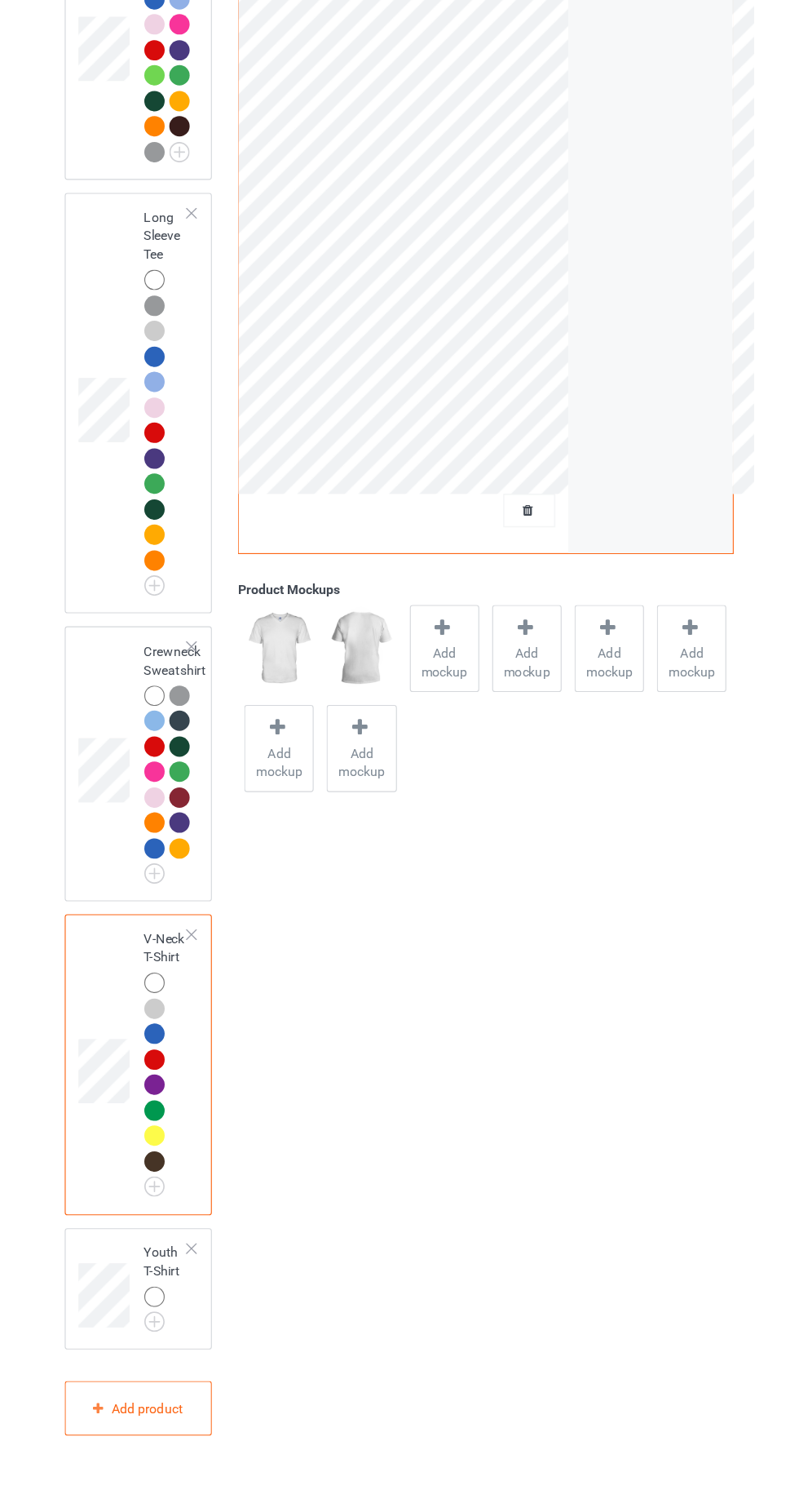
scroll to position [1096, 0]
click at [0, 0] on img at bounding box center [0, 0] width 0 height 0
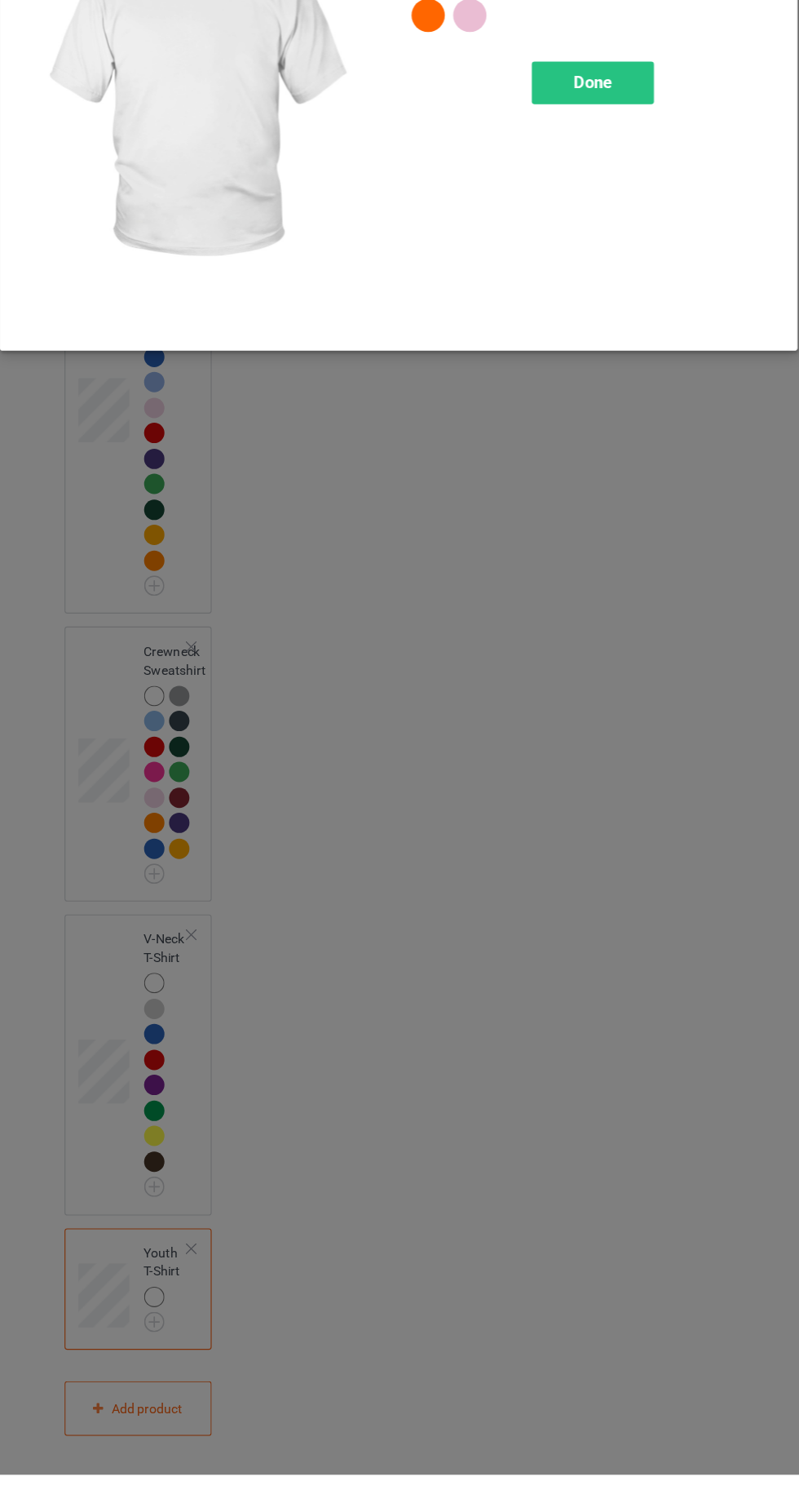
scroll to position [1110, 0]
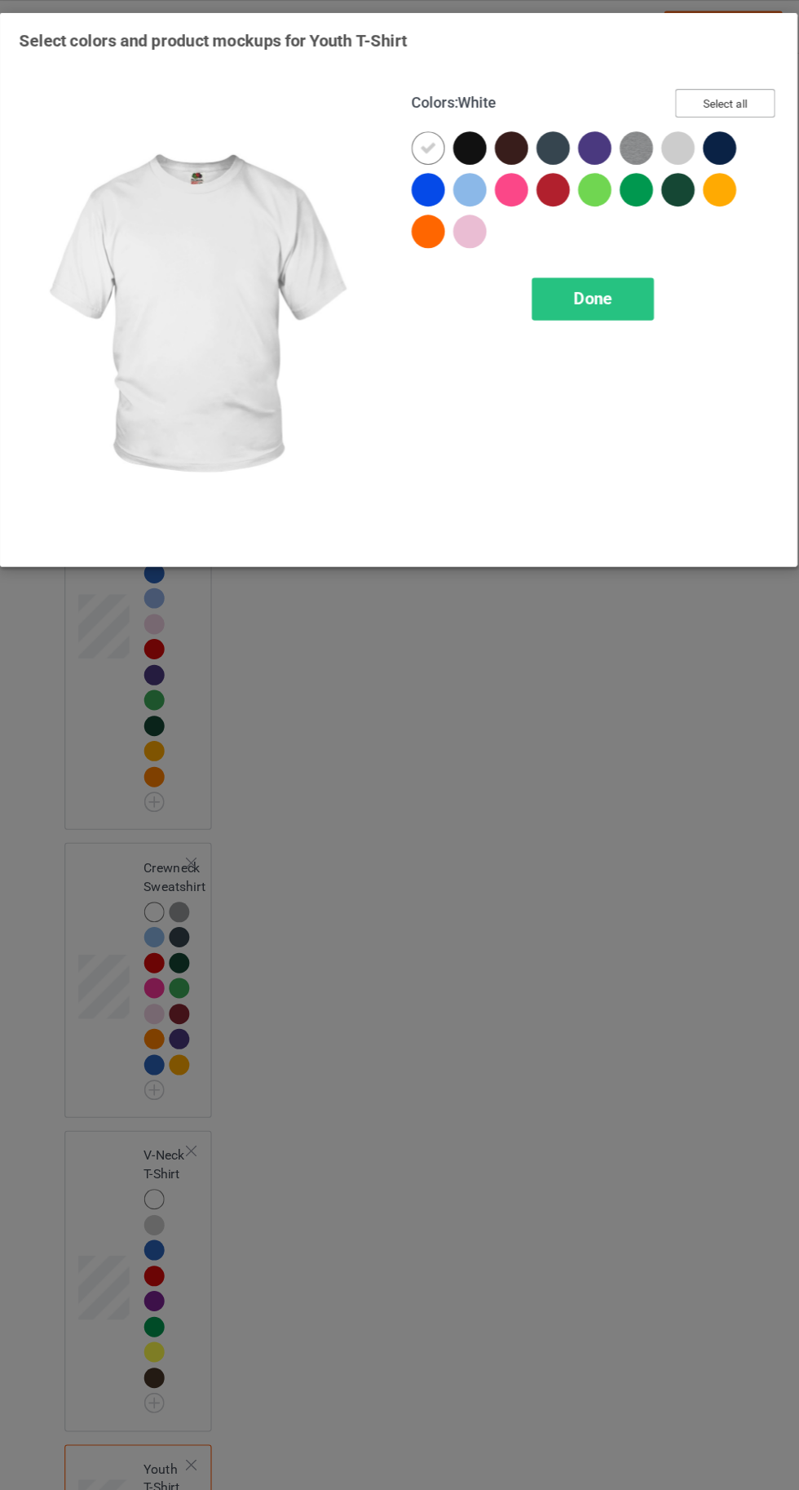
click at [693, 81] on button "Select all" at bounding box center [688, 90] width 88 height 25
click at [456, 135] on icon at bounding box center [462, 130] width 15 height 15
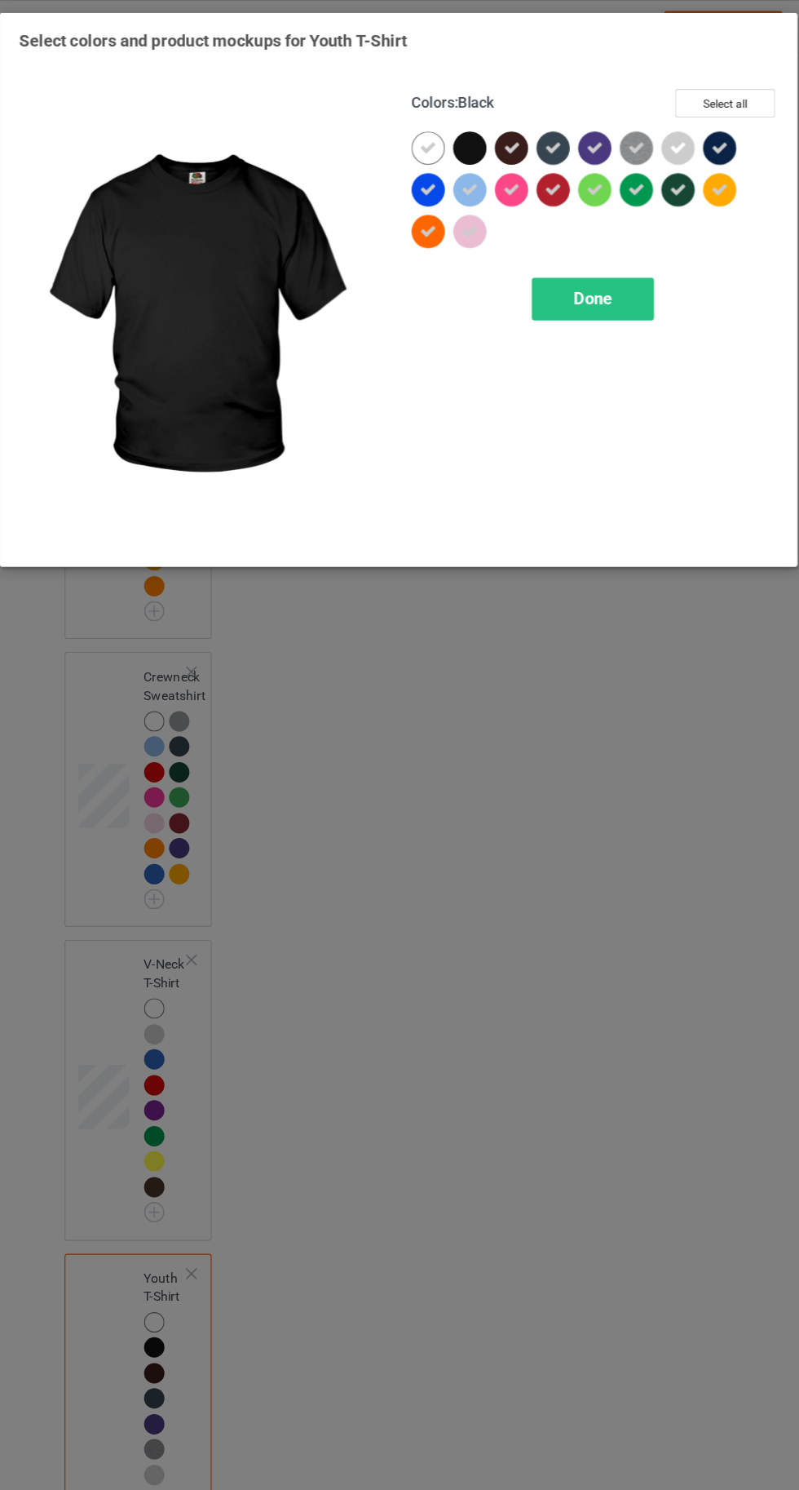
click at [499, 130] on icon at bounding box center [499, 130] width 15 height 15
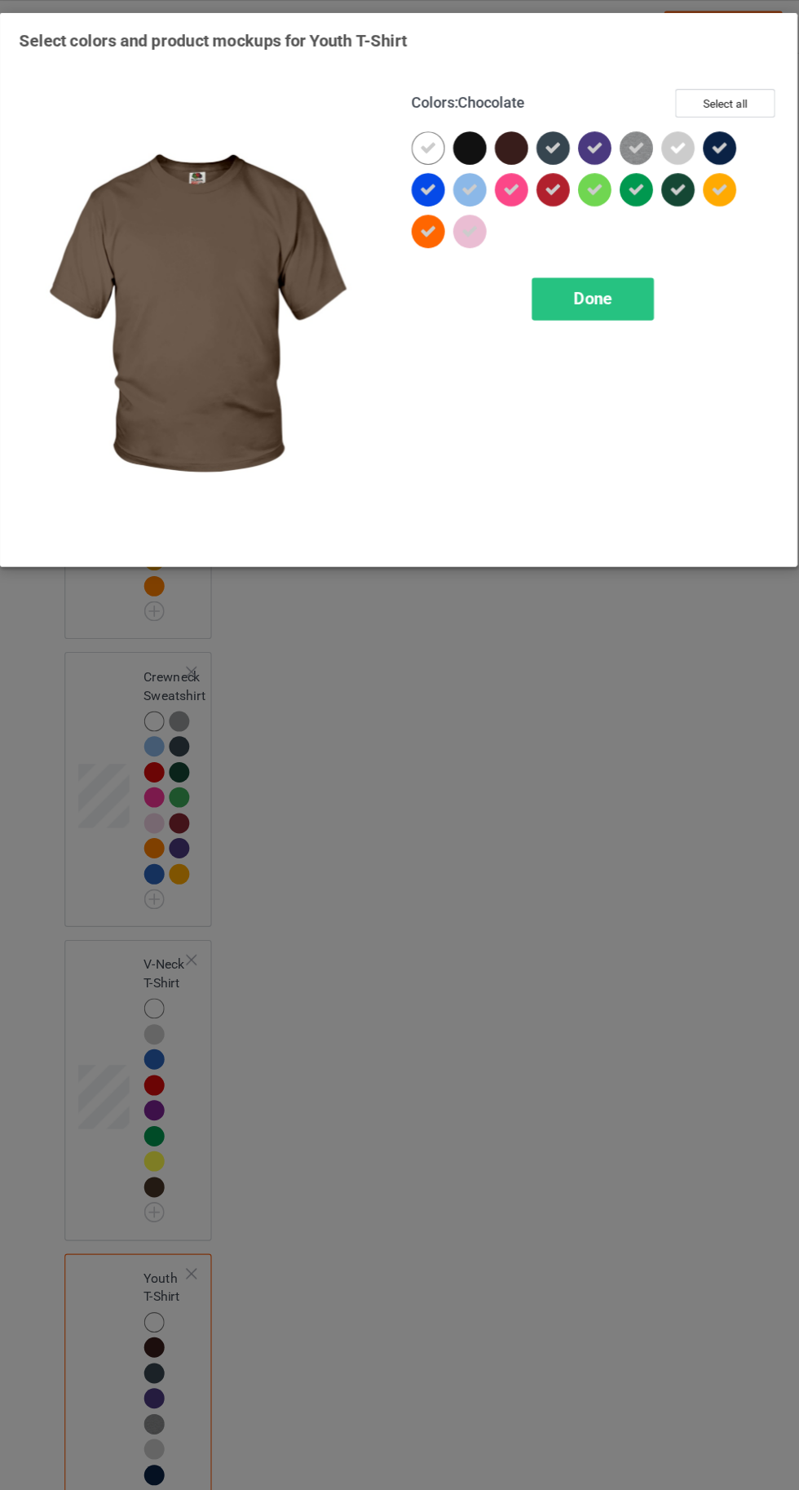
click at [538, 124] on icon at bounding box center [536, 130] width 15 height 15
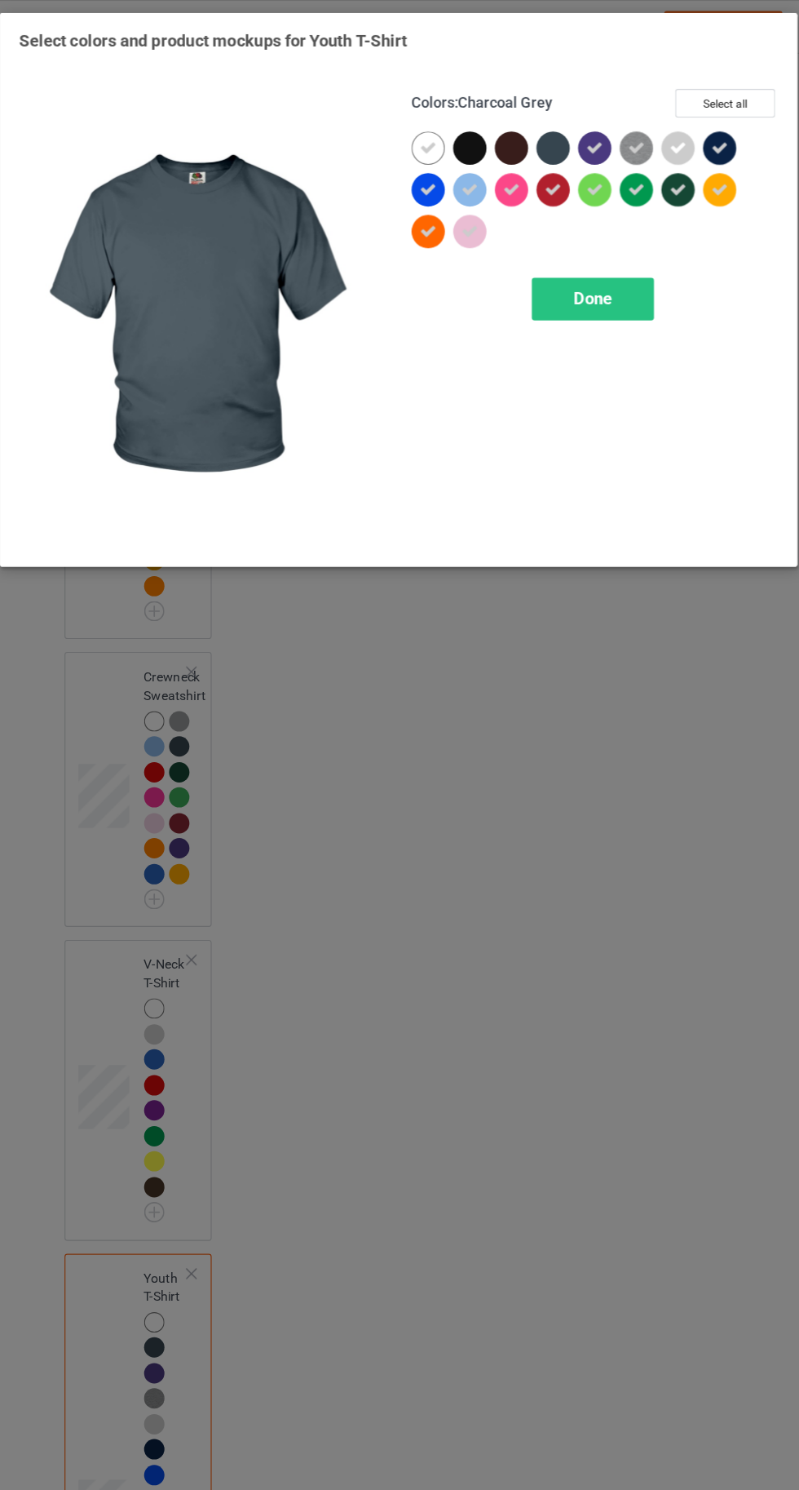
click at [703, 119] on div at bounding box center [686, 134] width 37 height 37
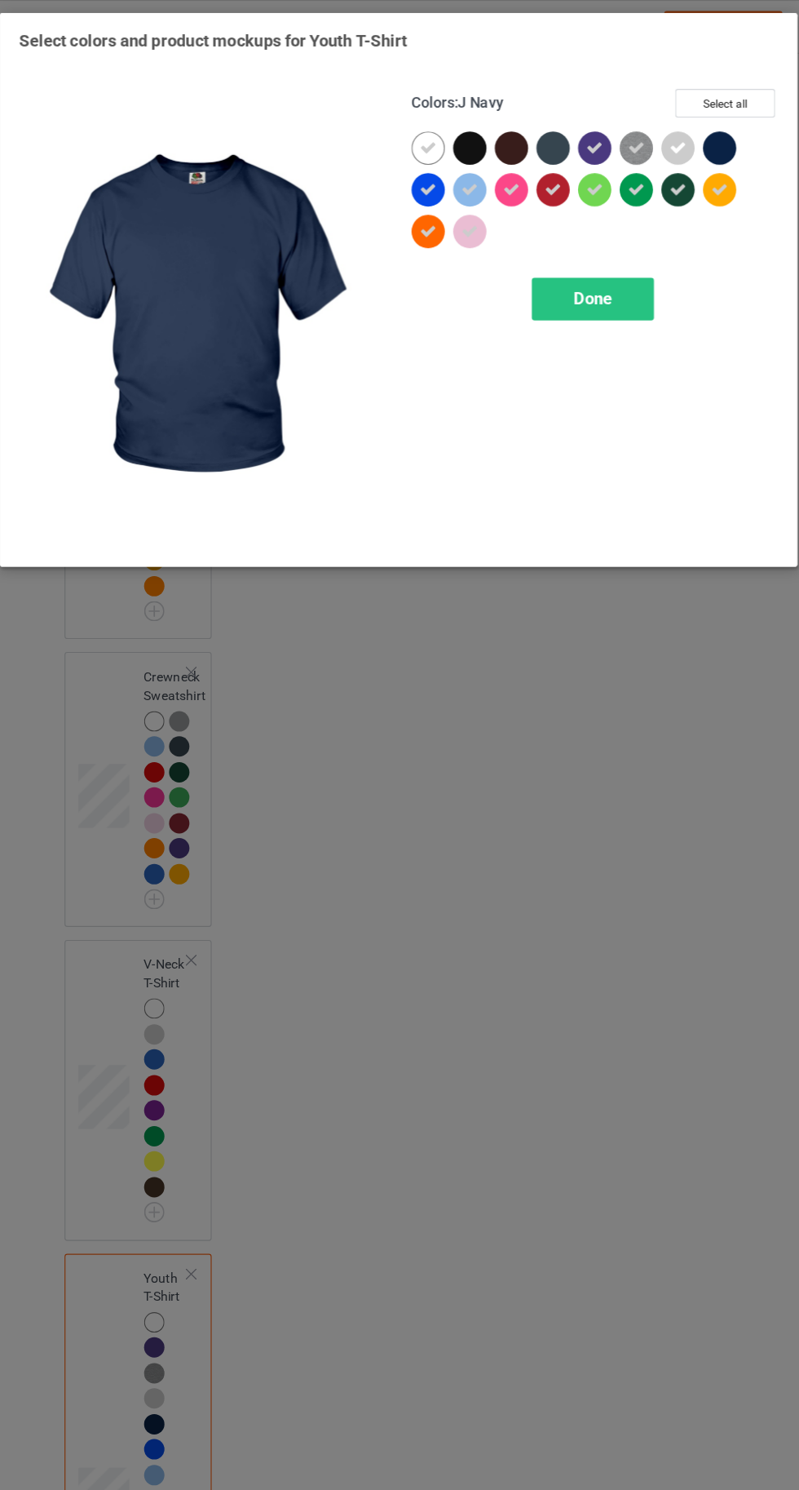
click at [574, 263] on span "Done" at bounding box center [571, 263] width 34 height 17
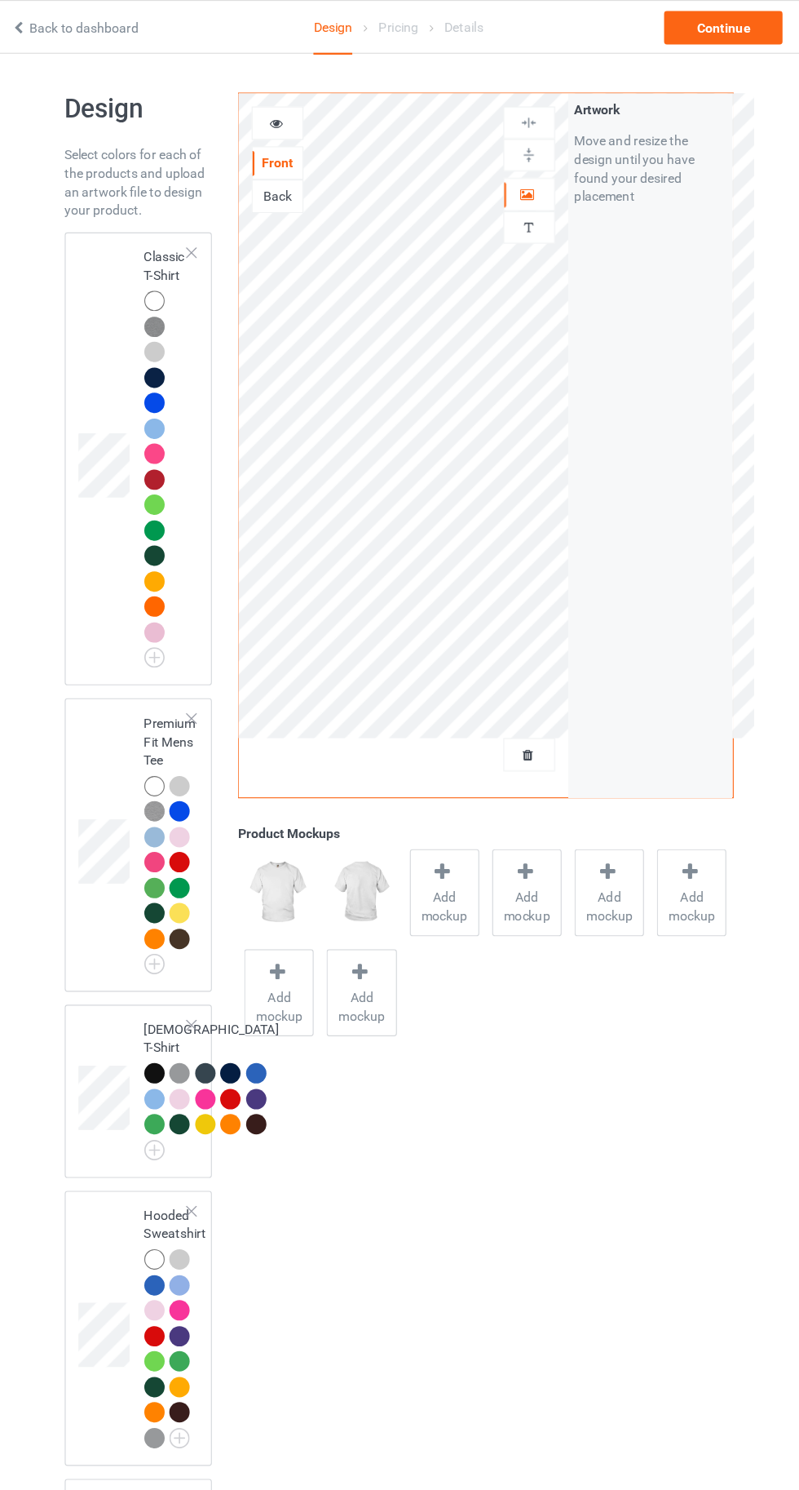
click at [179, 259] on div at bounding box center [184, 265] width 18 height 18
click at [448, 782] on span "Add mockup" at bounding box center [440, 798] width 60 height 33
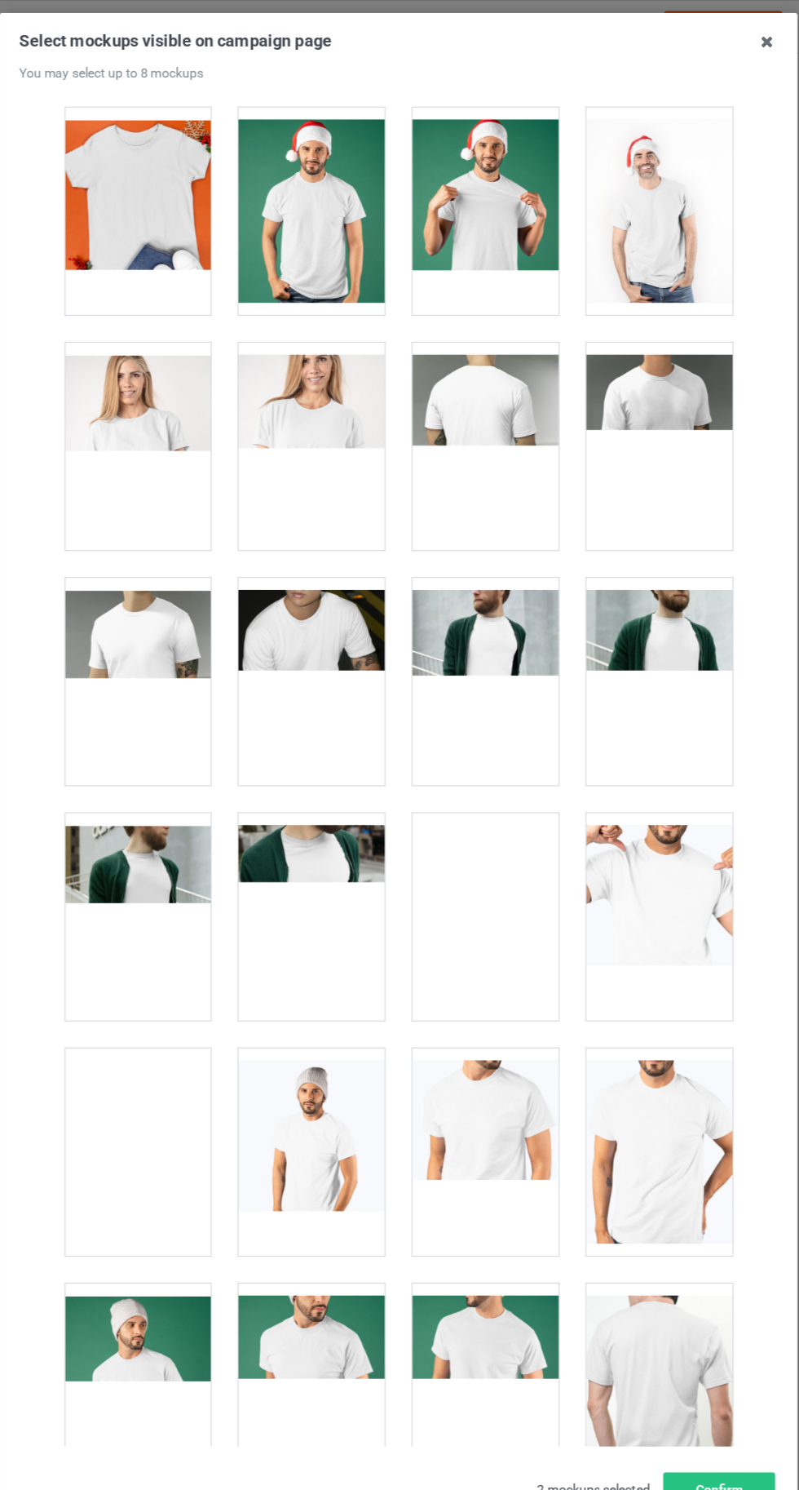
scroll to position [2484, 0]
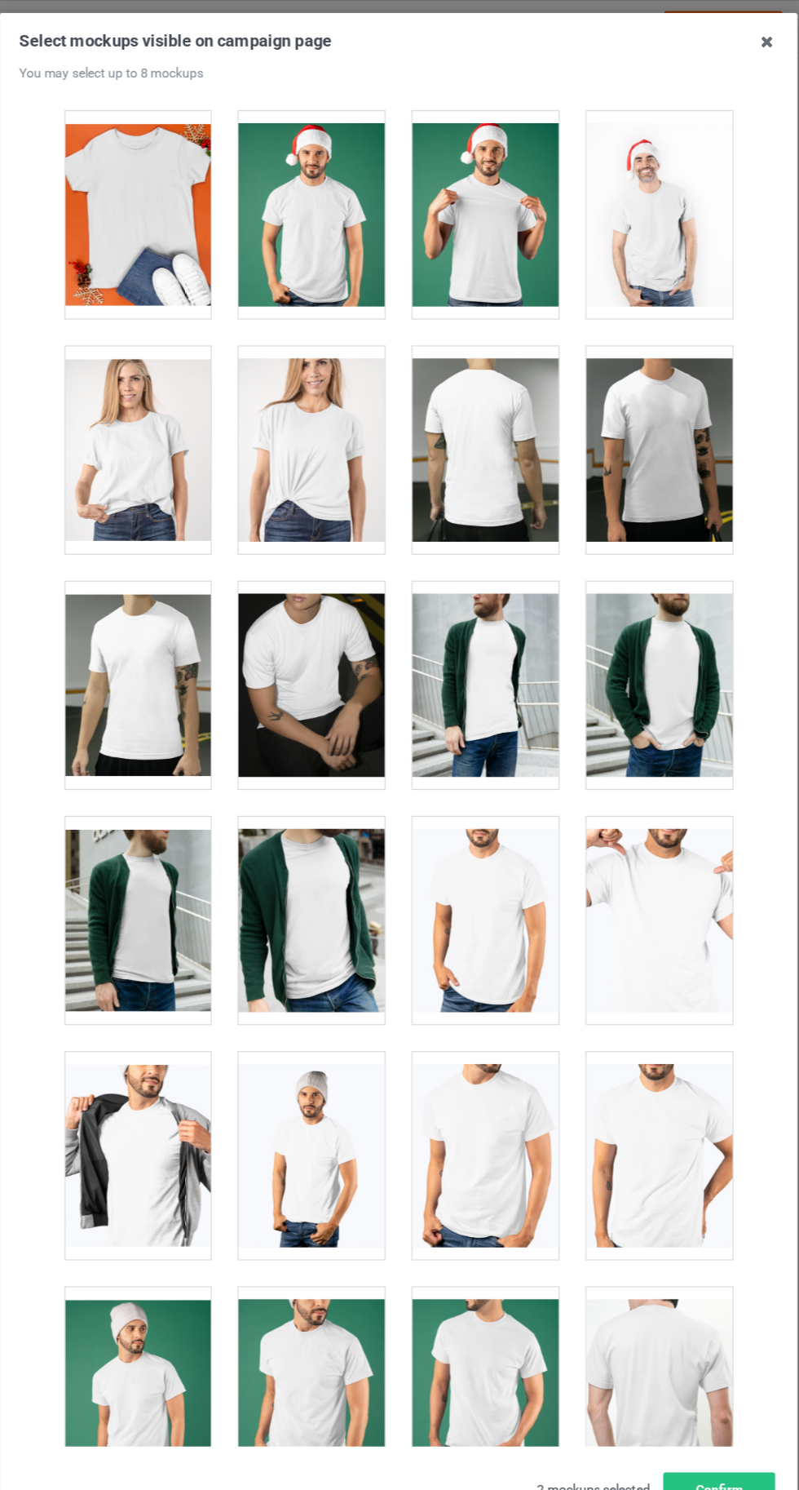
click at [312, 403] on div at bounding box center [323, 396] width 129 height 183
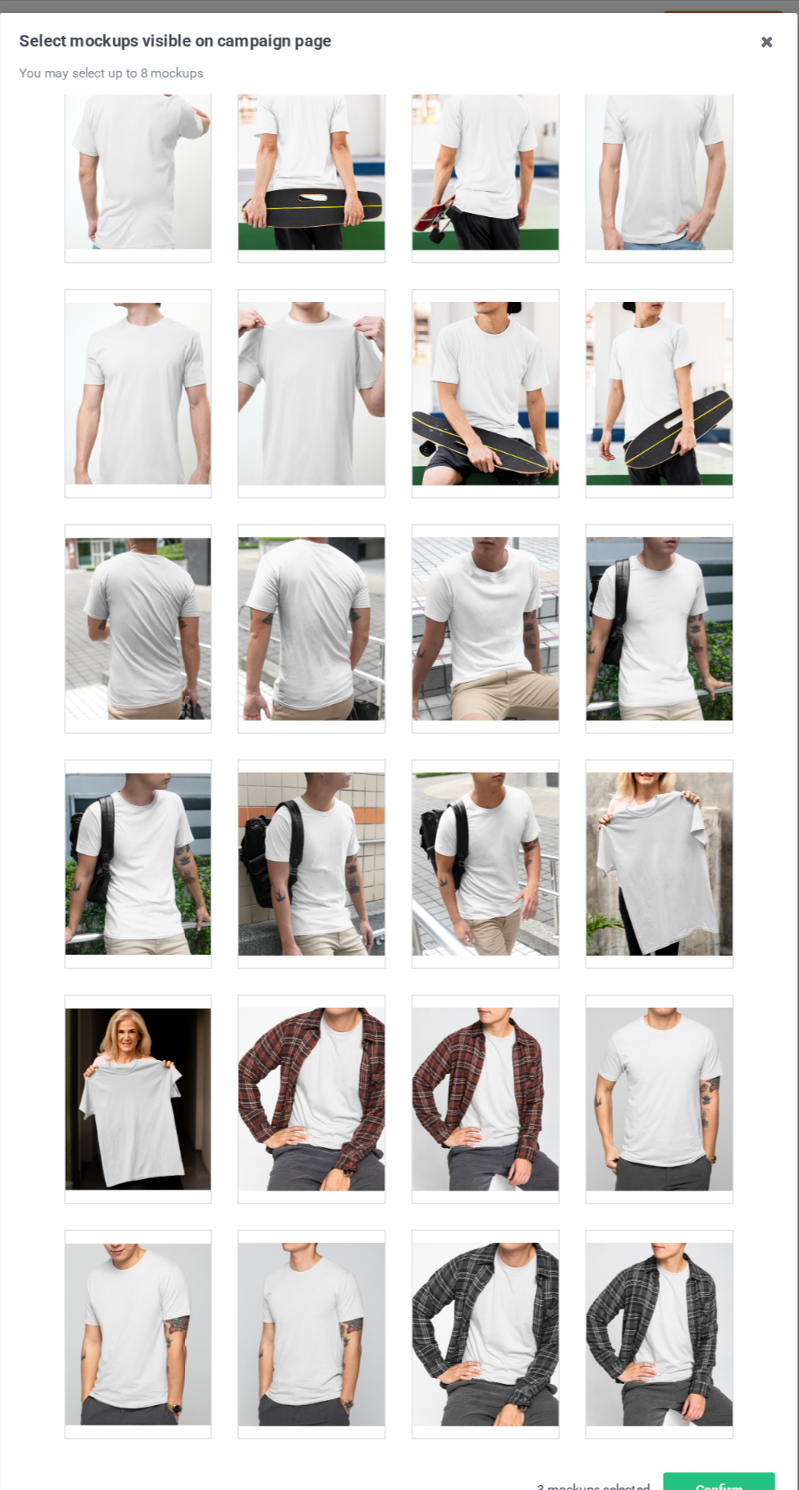
scroll to position [3760, 0]
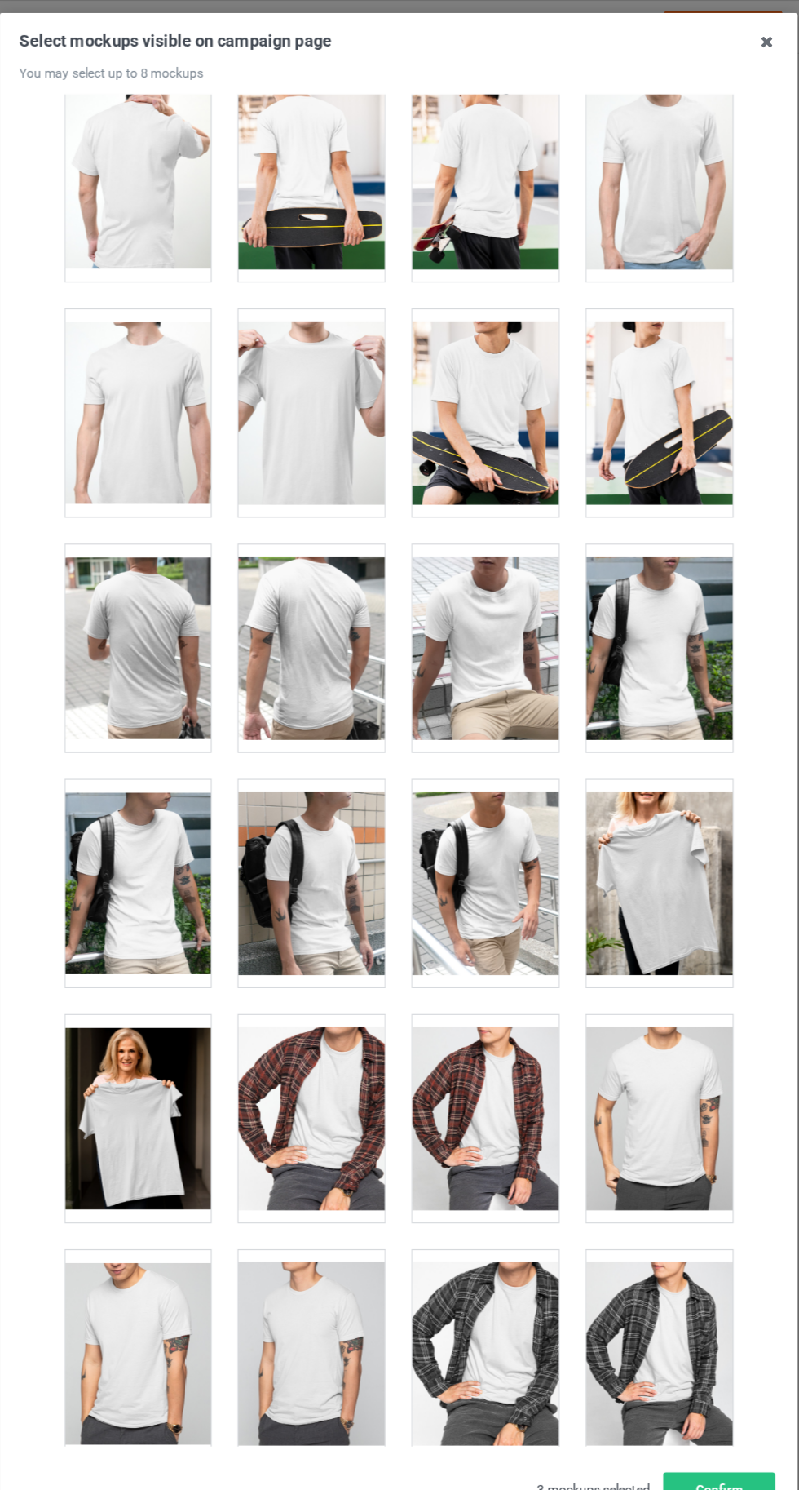
click at [475, 390] on div at bounding box center [476, 363] width 129 height 183
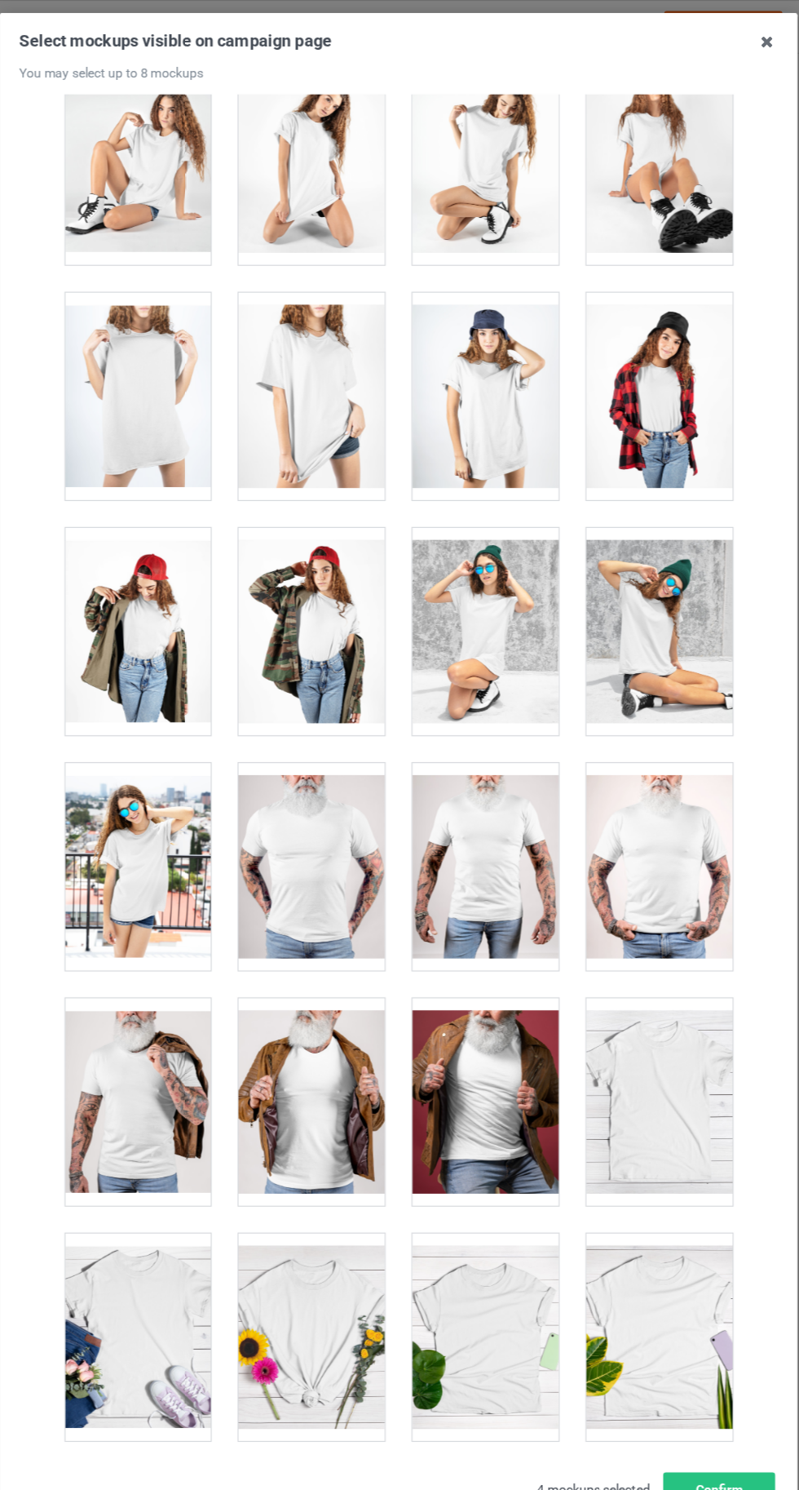
scroll to position [22495, 0]
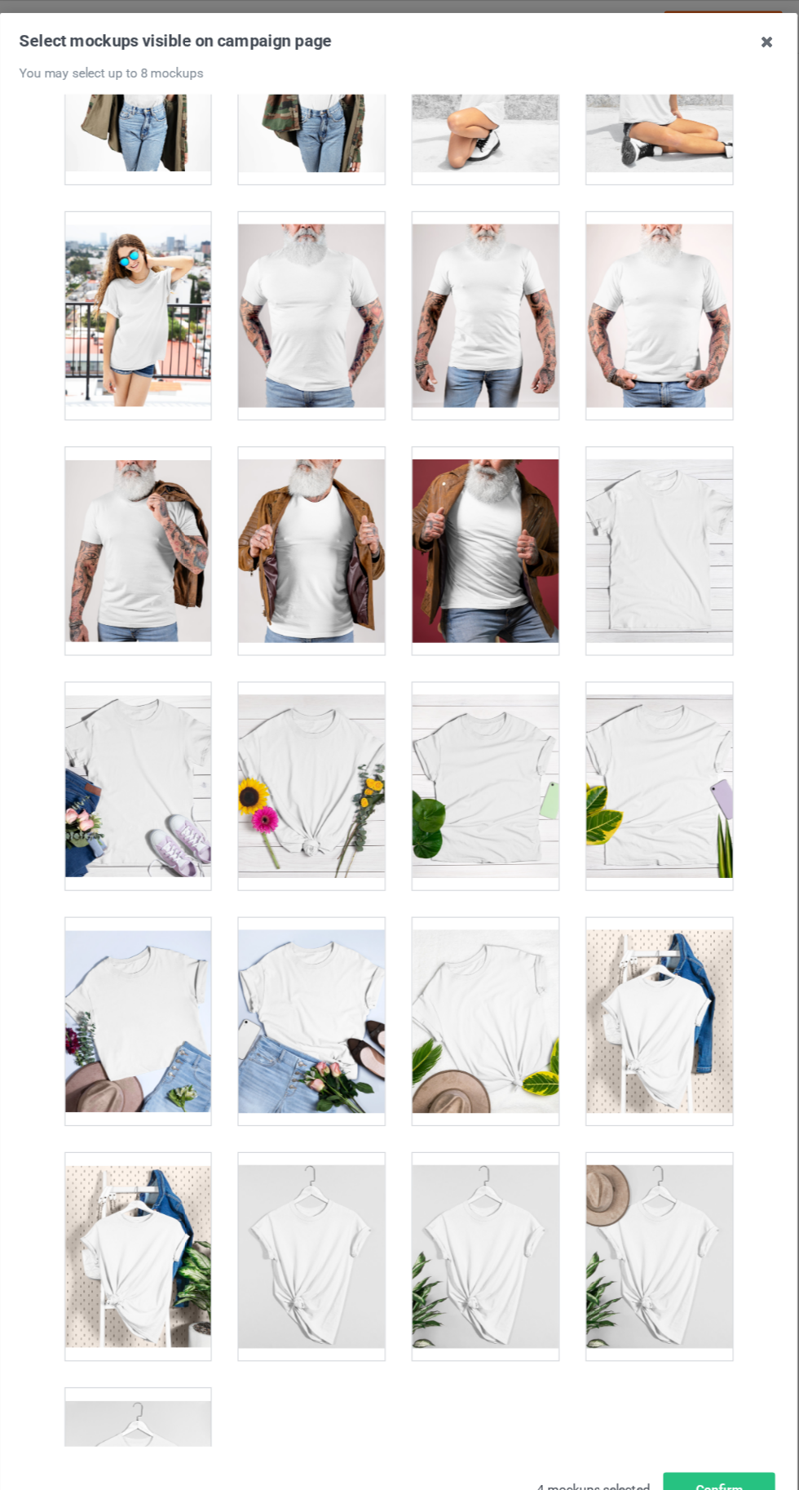
click at [179, 1267] on div at bounding box center [169, 1314] width 129 height 183
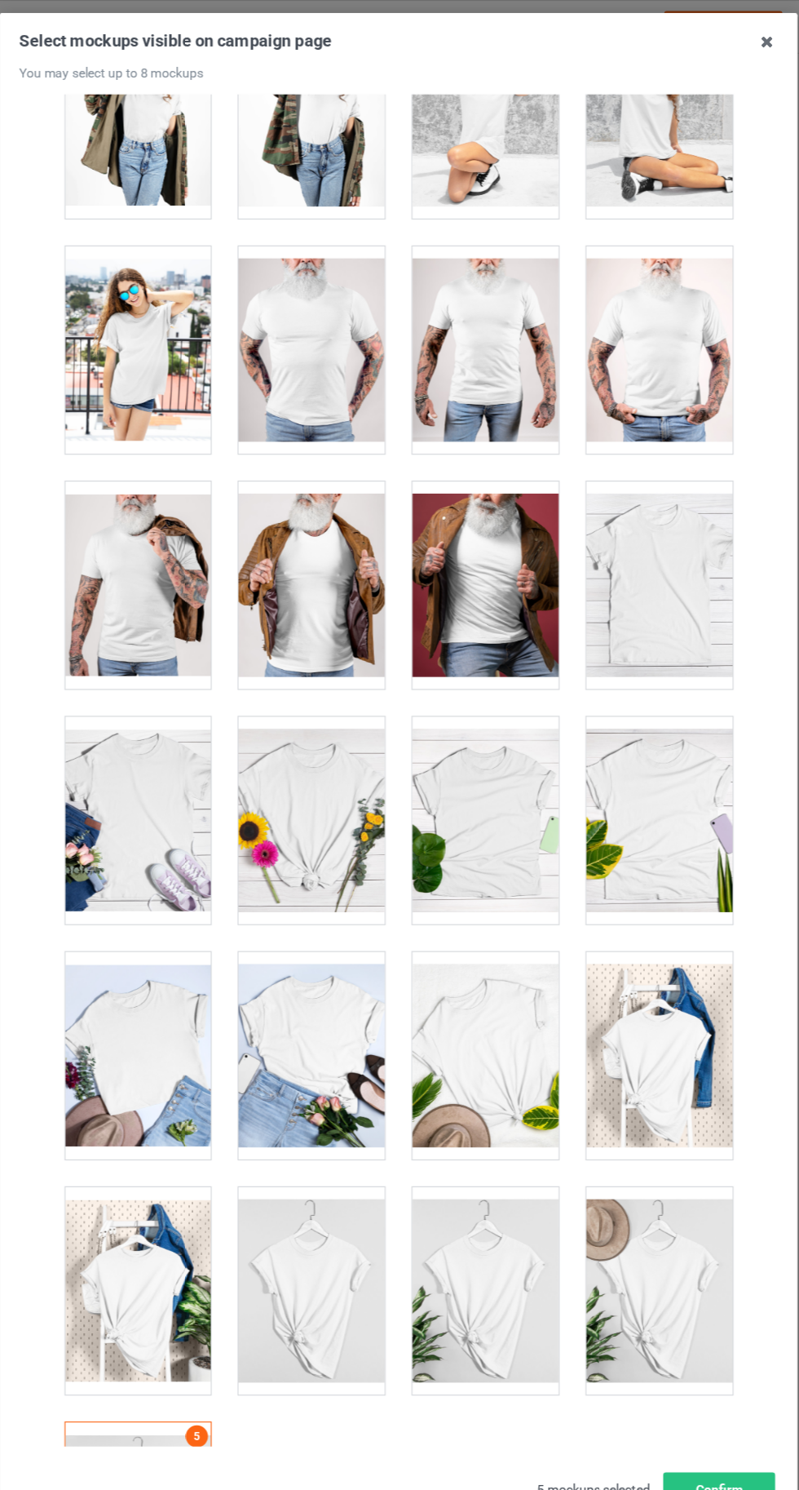
scroll to position [22473, 0]
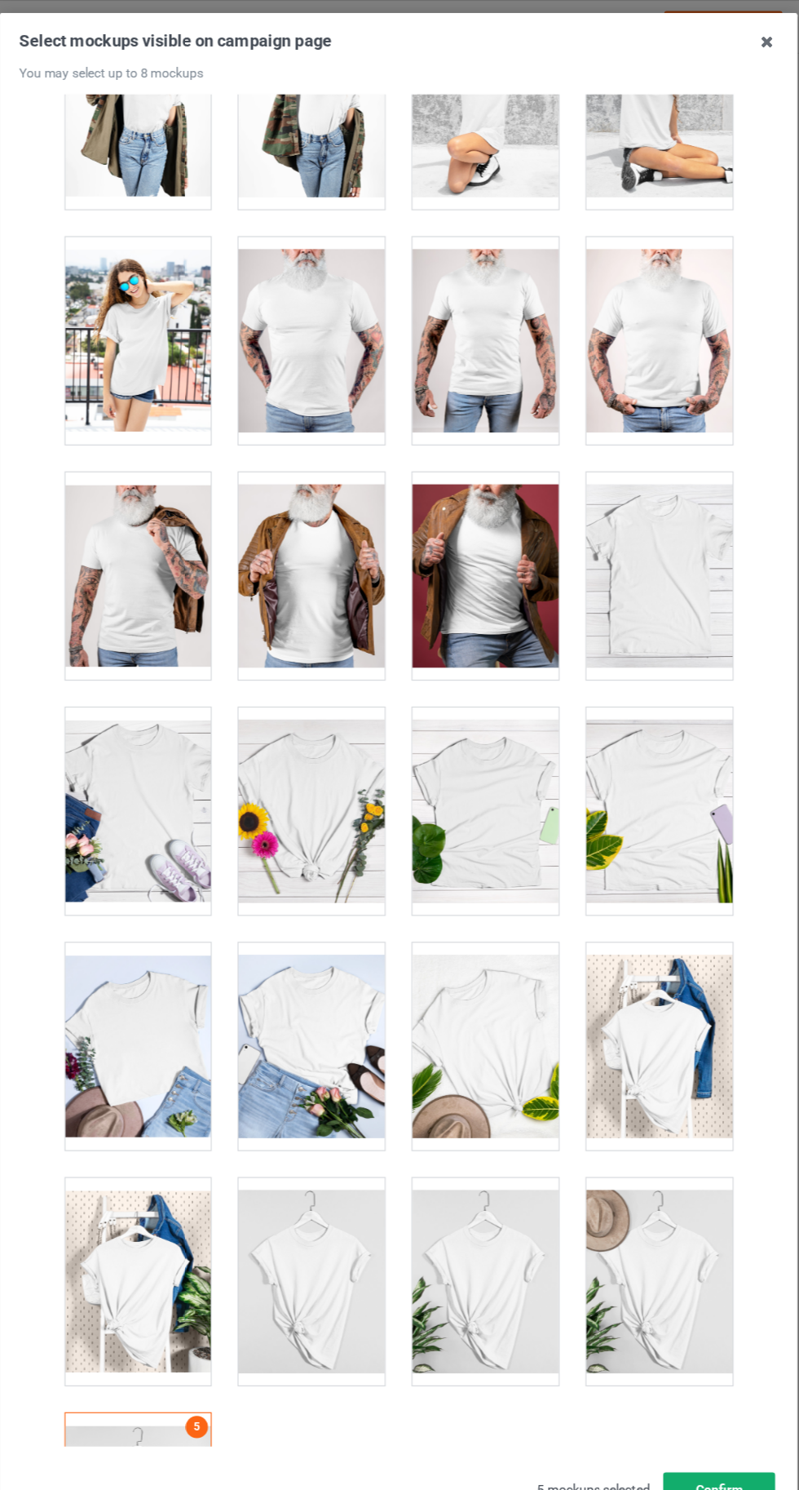
click at [684, 1327] on button "Confirm" at bounding box center [682, 1311] width 99 height 29
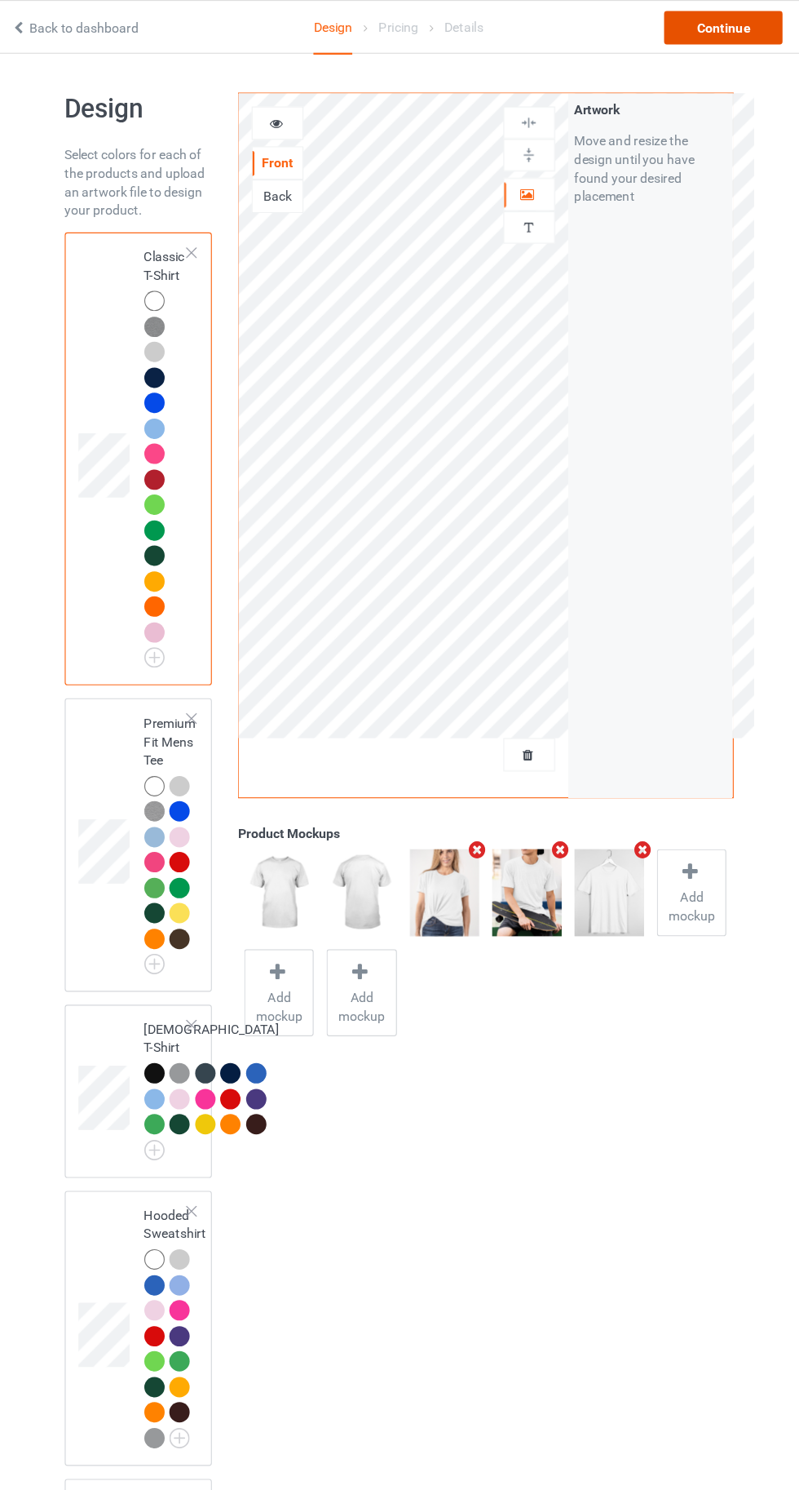
click at [699, 29] on div "Continue" at bounding box center [686, 24] width 104 height 29
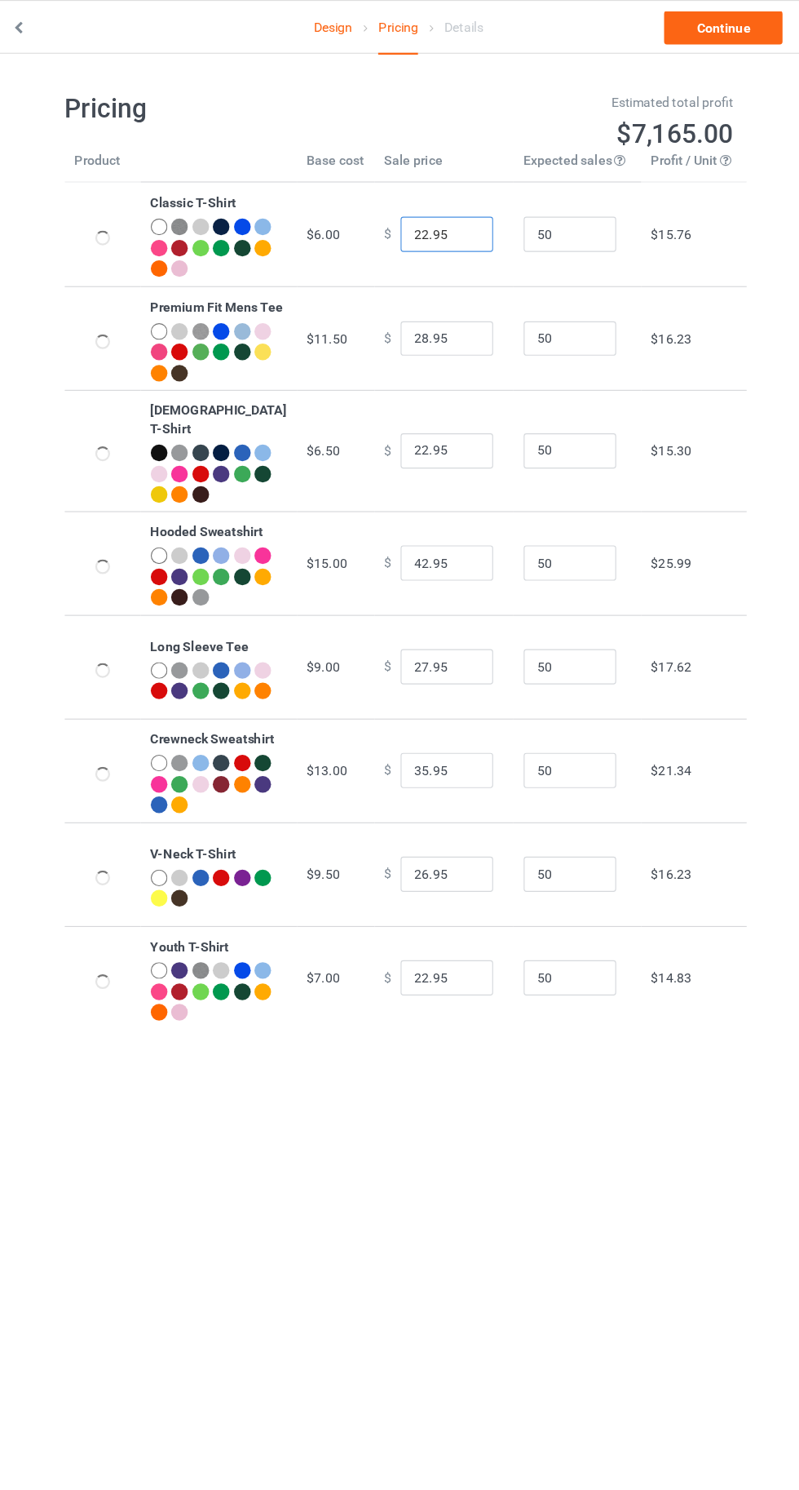
click at [403, 207] on input "22.95" at bounding box center [442, 206] width 82 height 31
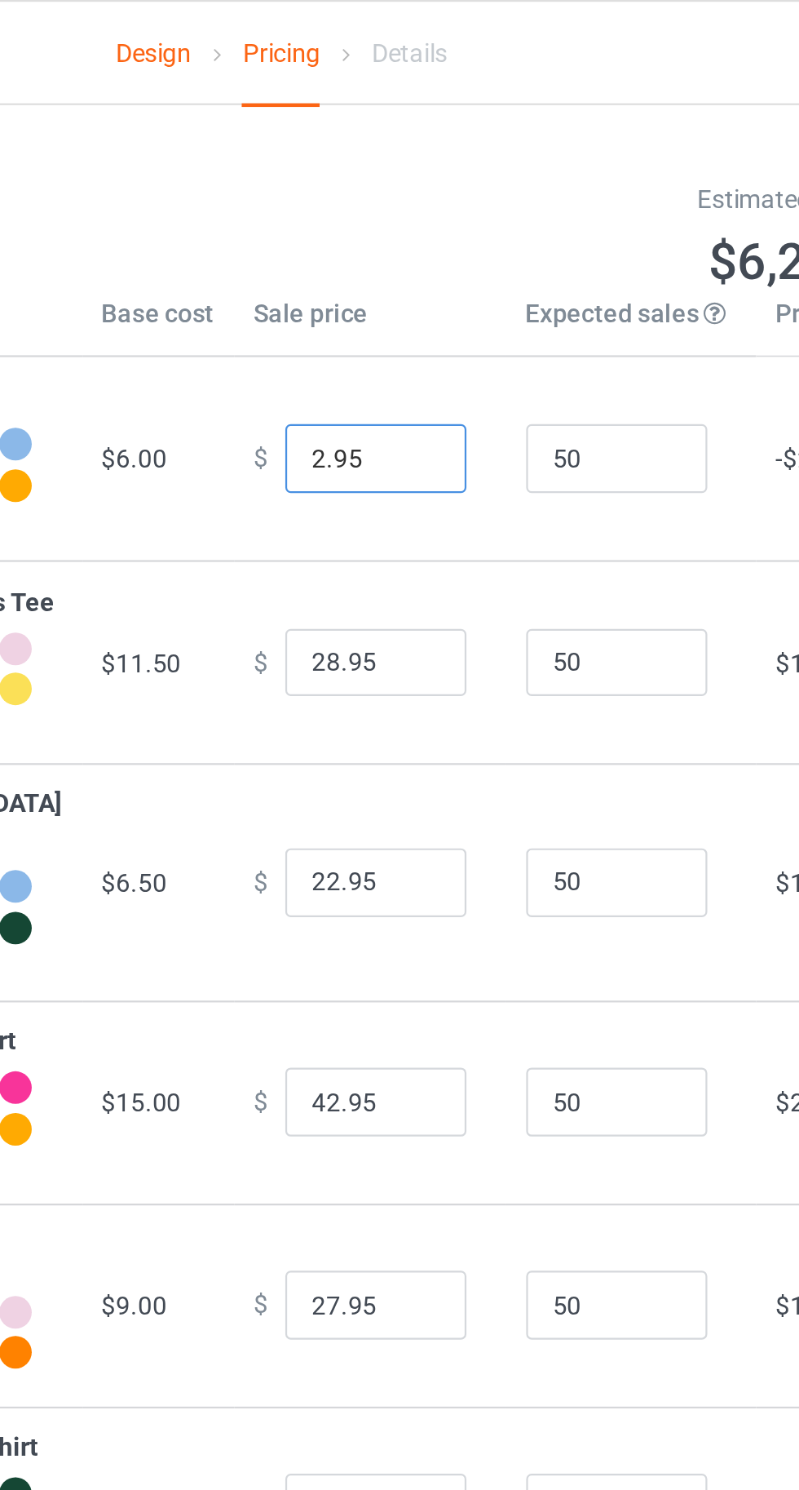
type input "20.95"
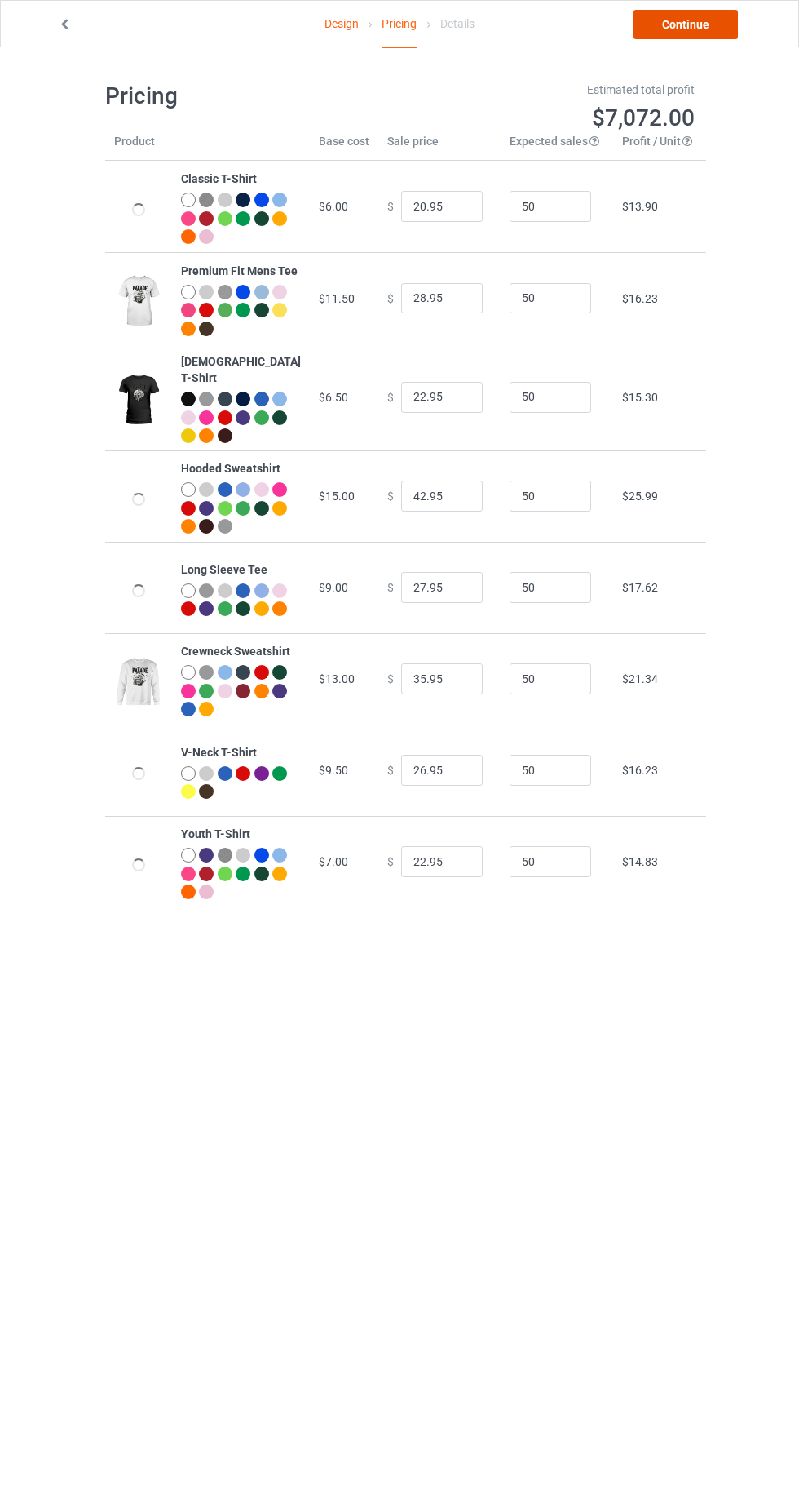
click at [695, 31] on link "Continue" at bounding box center [686, 24] width 104 height 29
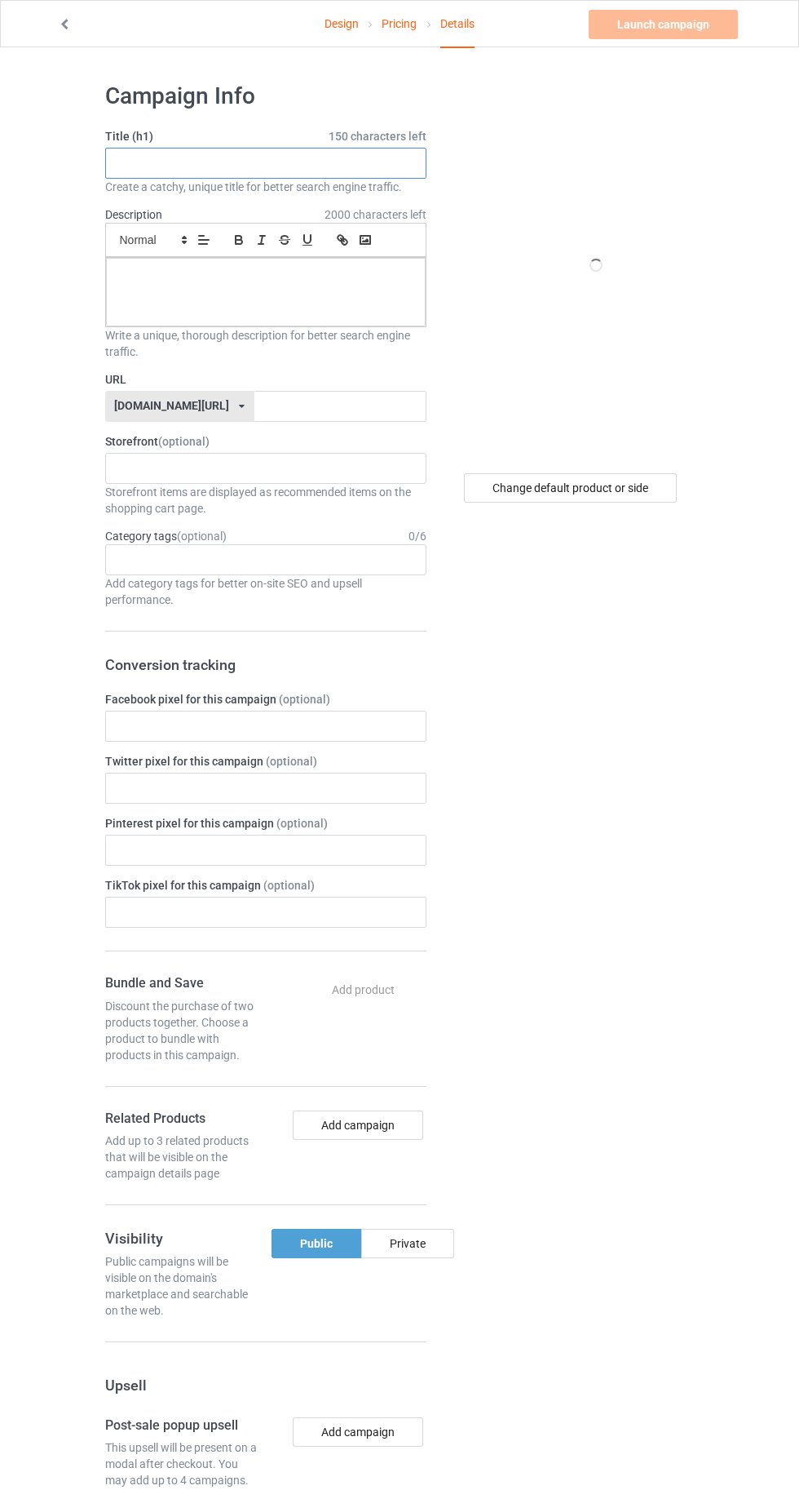
click at [228, 162] on input "text" at bounding box center [265, 163] width 321 height 31
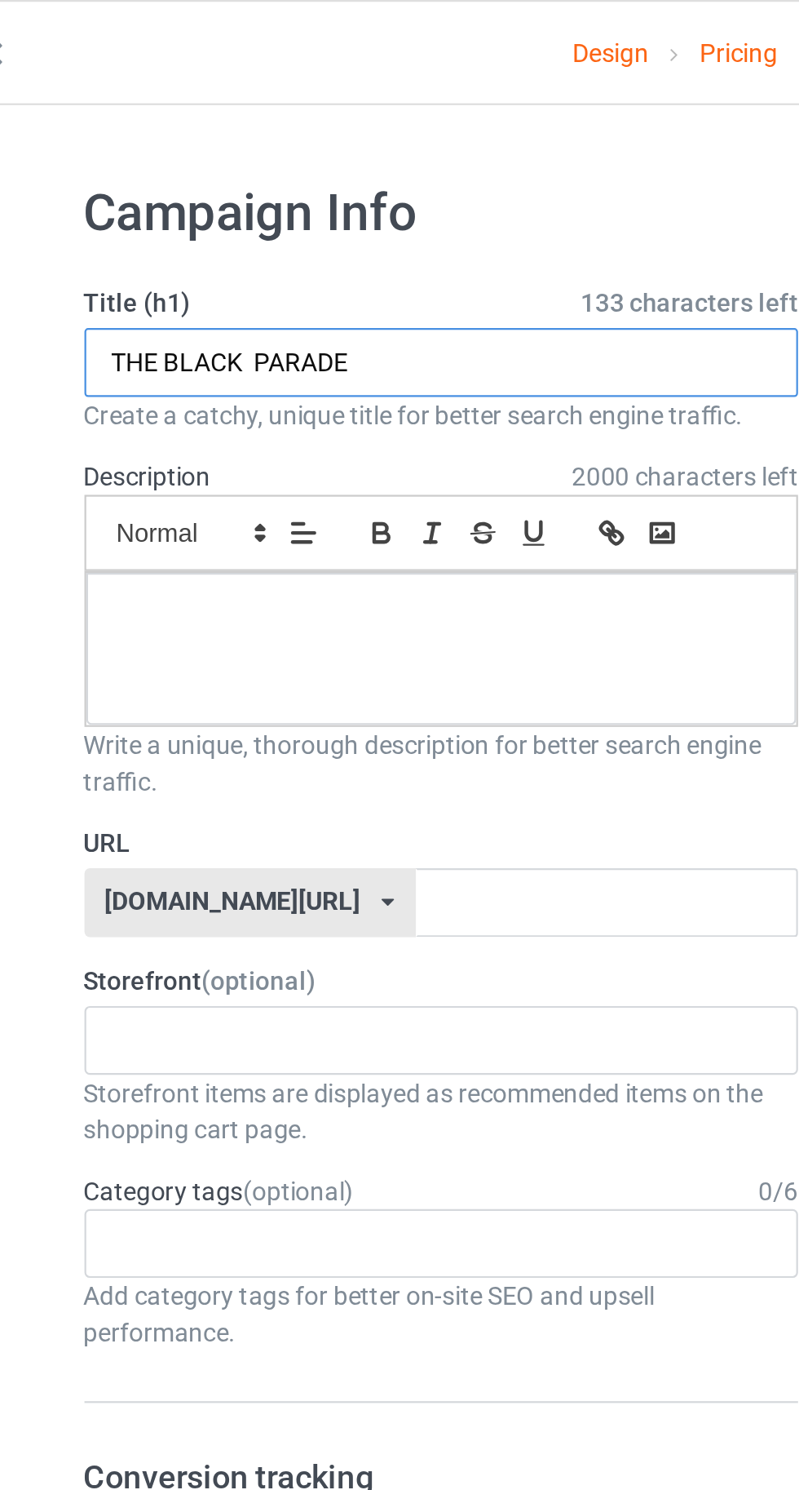
click at [274, 167] on input "THE BLACK PARADE" at bounding box center [265, 163] width 321 height 31
type input "THE BLACK PARADE"
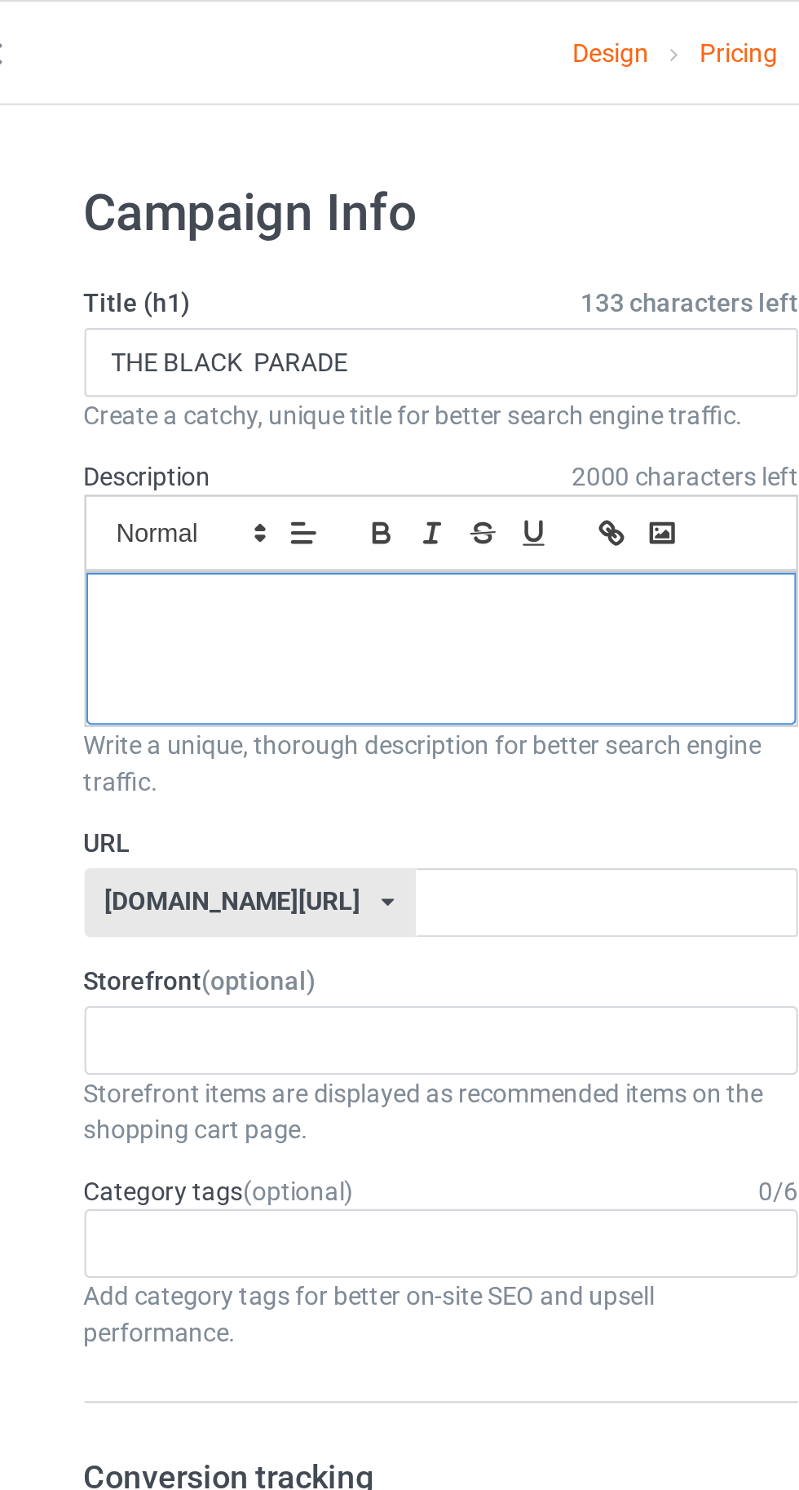
click at [212, 305] on div at bounding box center [266, 292] width 320 height 69
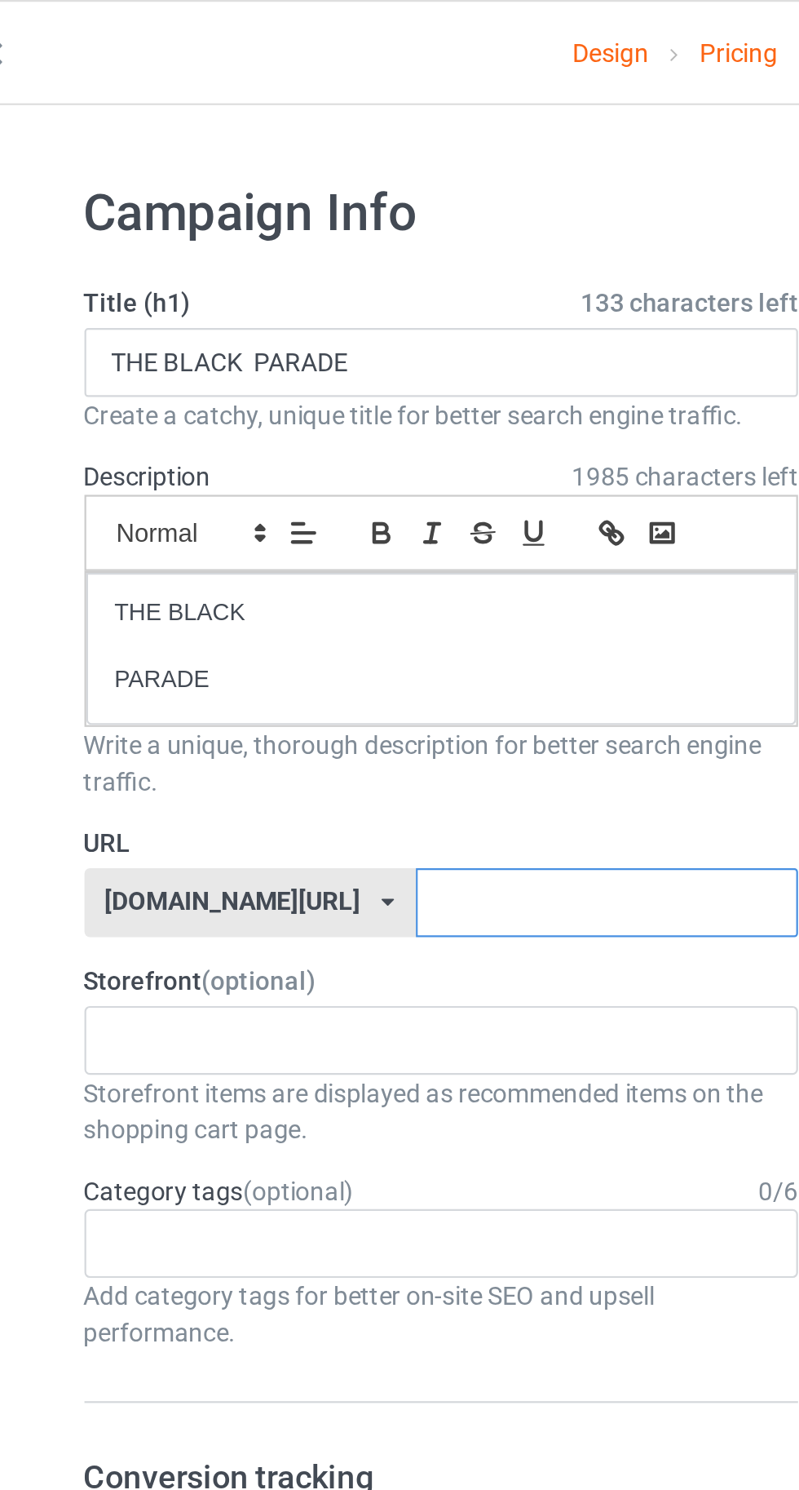
click at [356, 401] on input "text" at bounding box center [341, 406] width 172 height 31
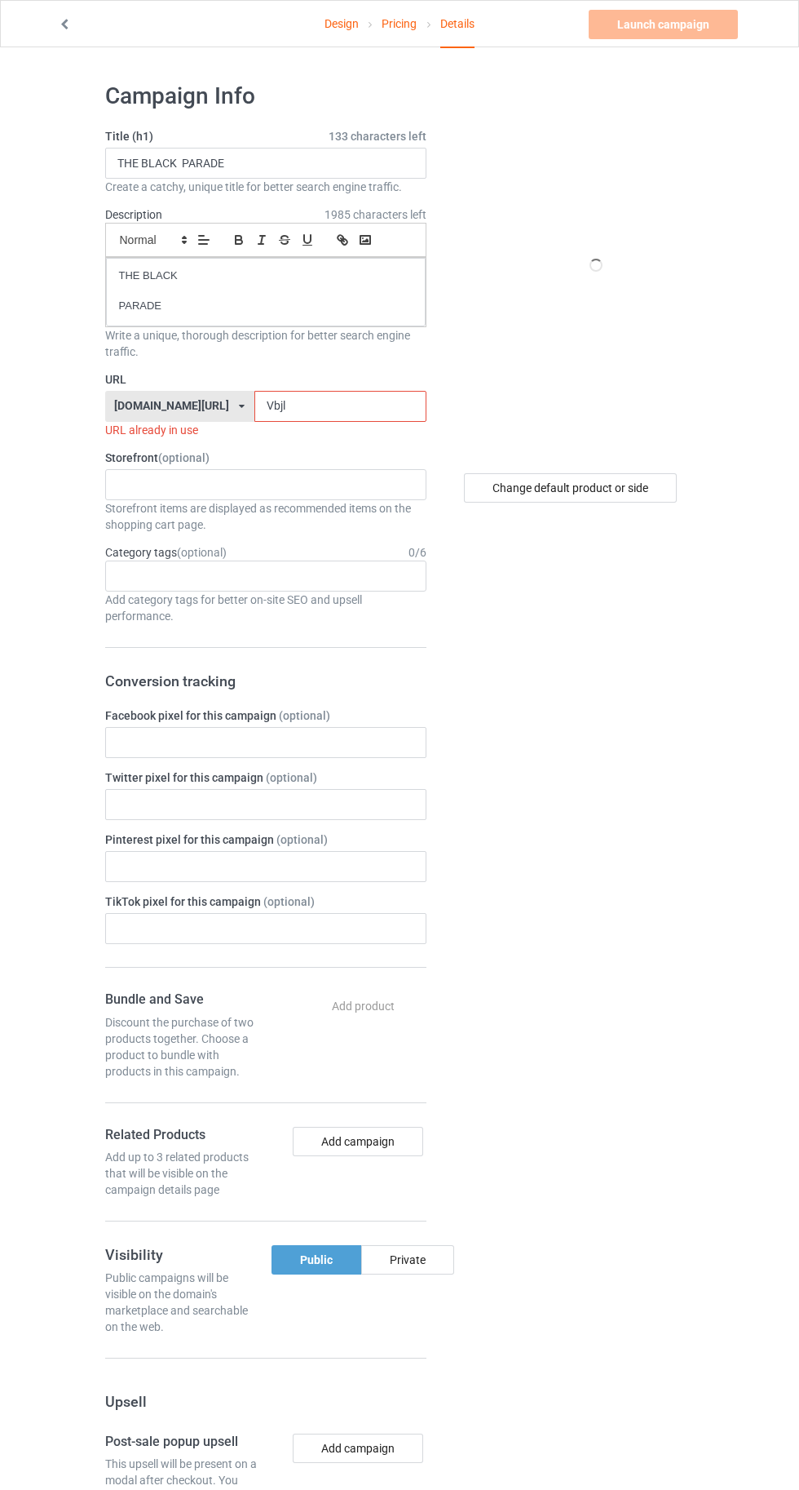
type input "Vbjlh"
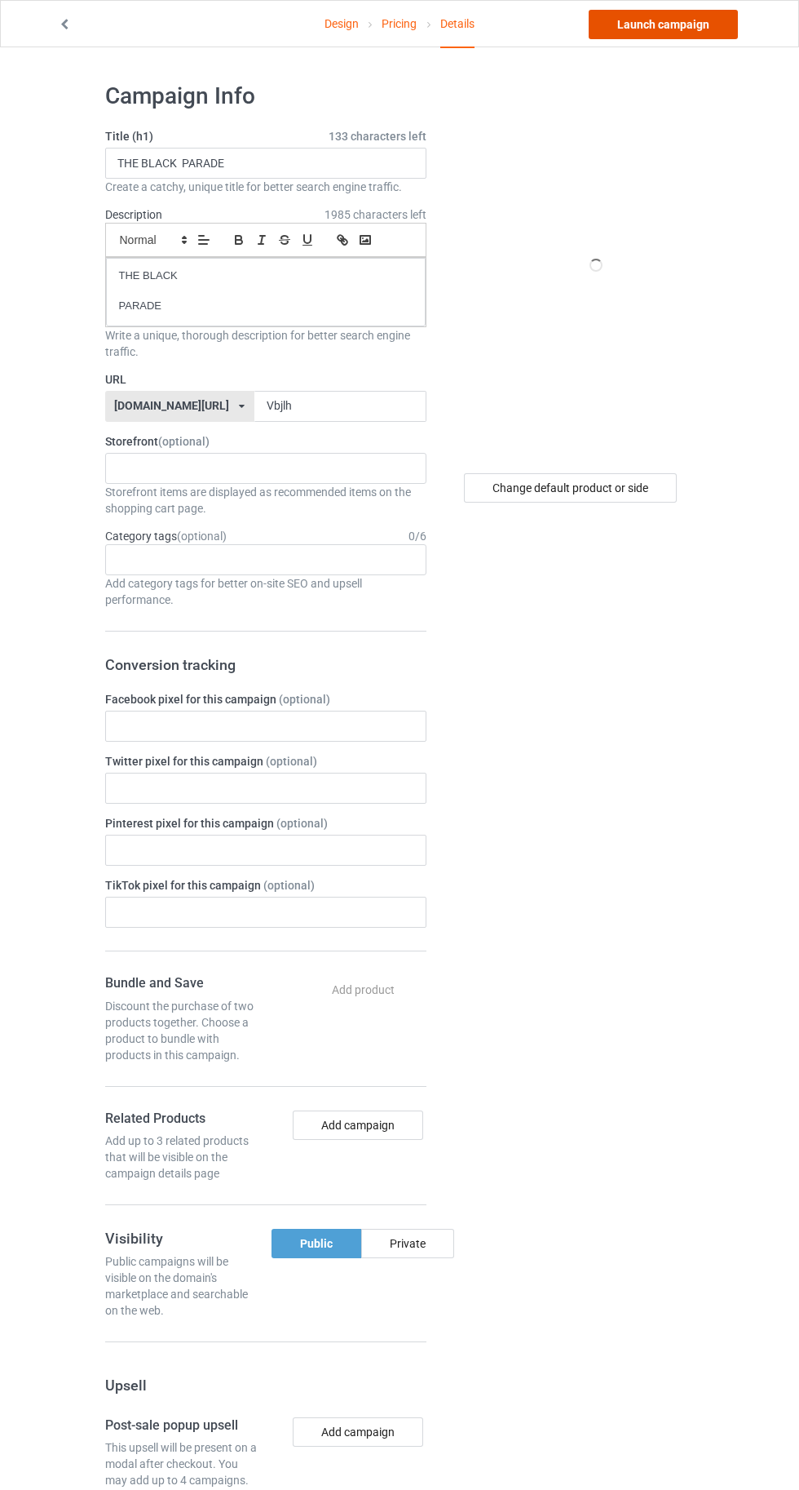
click at [658, 20] on link "Launch campaign" at bounding box center [663, 24] width 149 height 29
